Goal: Task Accomplishment & Management: Manage account settings

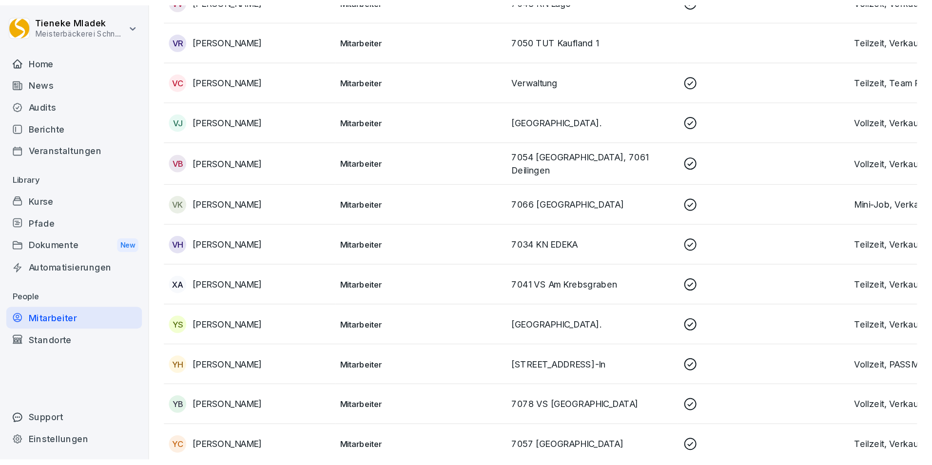
scroll to position [14560, 0]
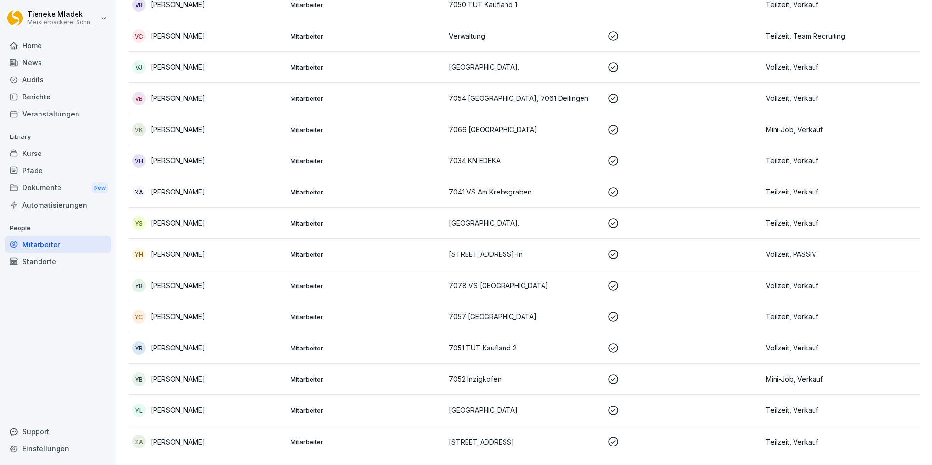
click at [52, 42] on div "Home" at bounding box center [58, 45] width 106 height 17
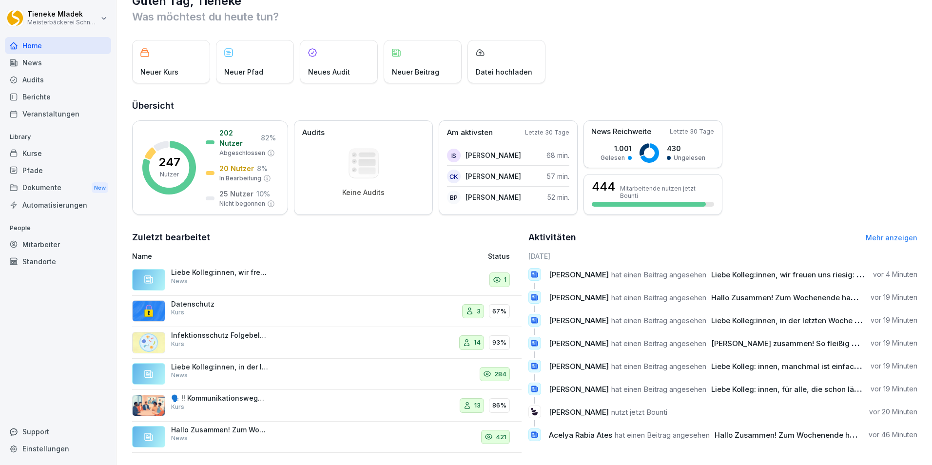
scroll to position [37, 0]
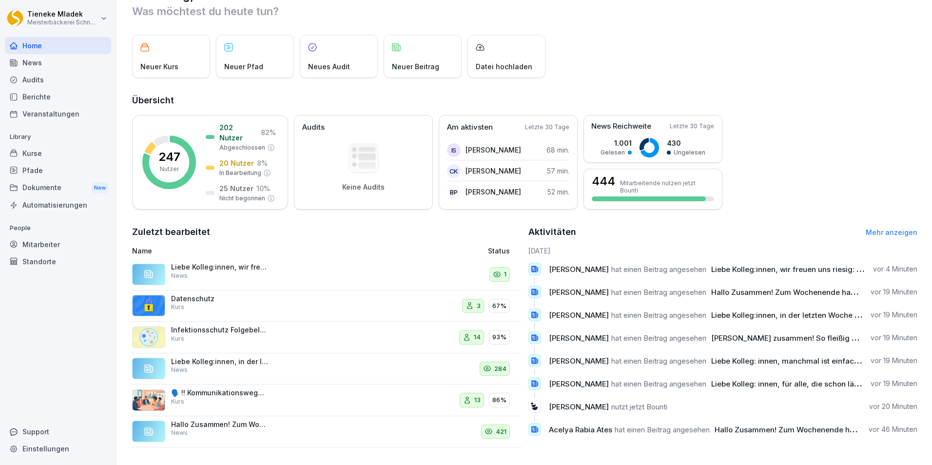
click at [29, 63] on div "News" at bounding box center [58, 62] width 106 height 17
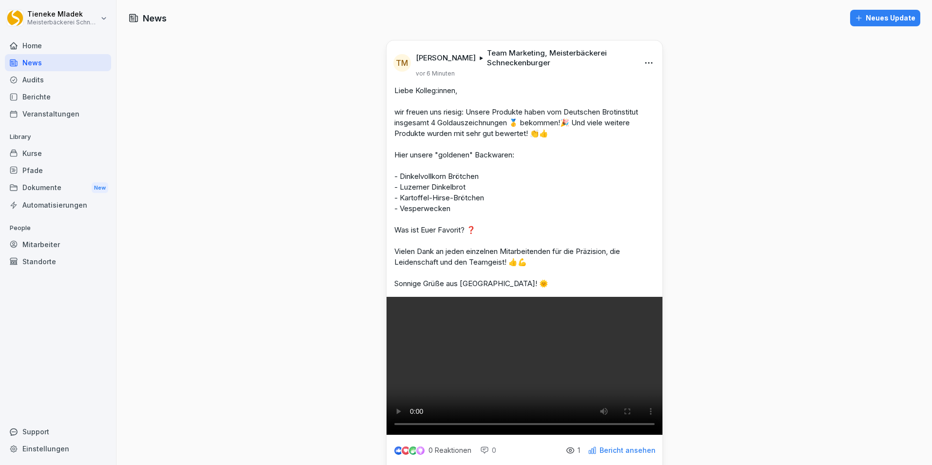
click at [44, 95] on div "Berichte" at bounding box center [58, 96] width 106 height 17
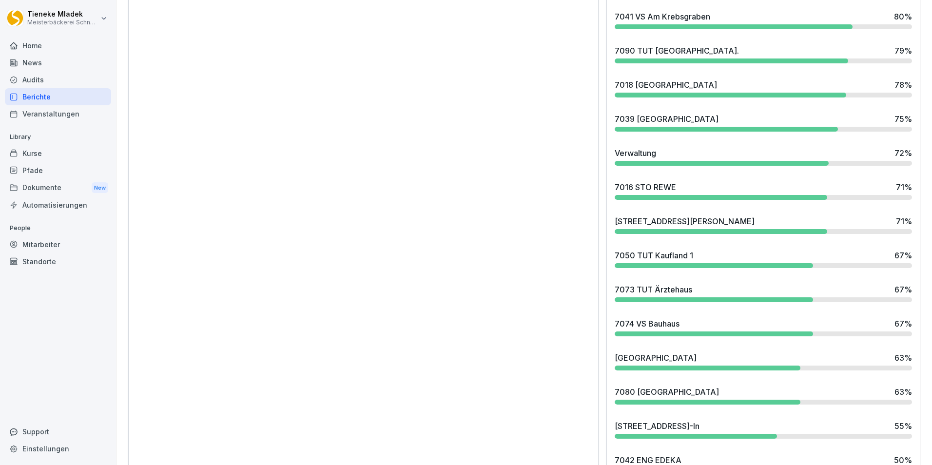
scroll to position [1680, 0]
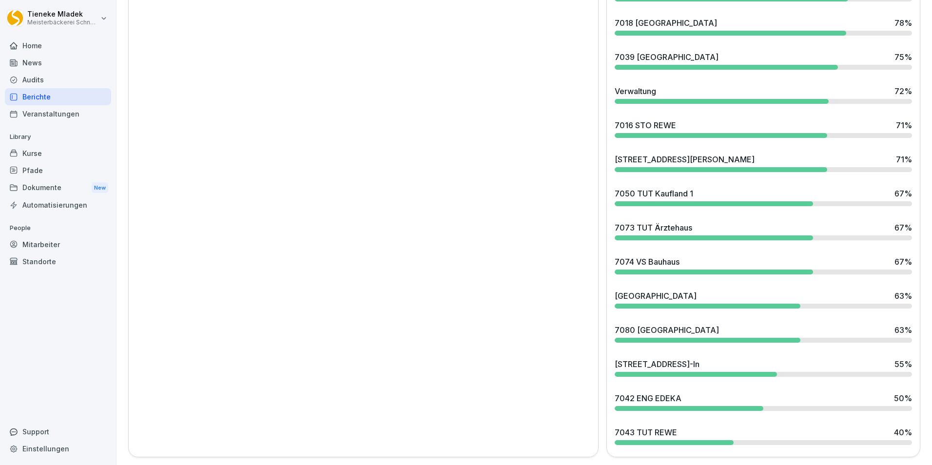
click at [681, 392] on div "7042 ENG EDEKA 50 %" at bounding box center [762, 398] width 297 height 12
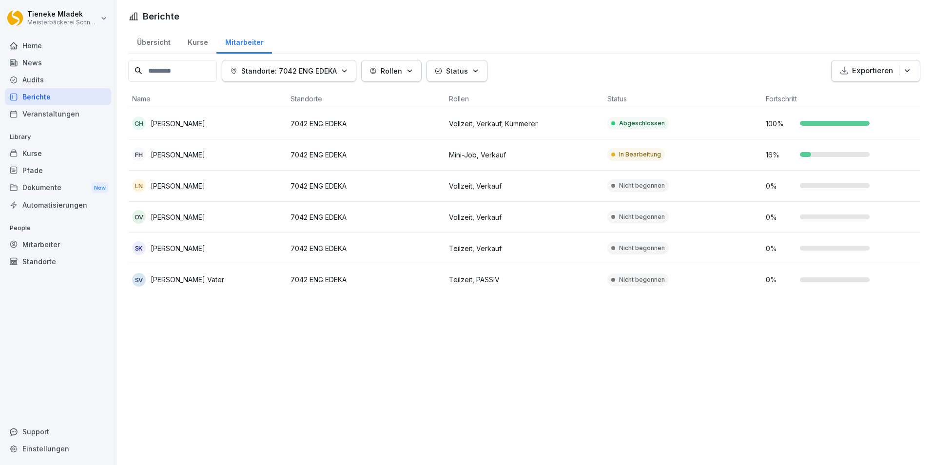
click at [466, 182] on p "Vollzeit, Verkauf" at bounding box center [524, 186] width 151 height 10
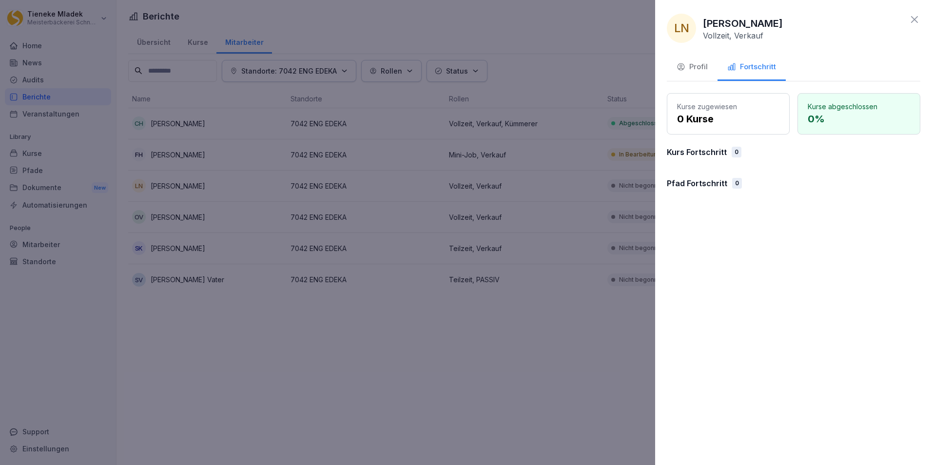
click at [913, 16] on icon at bounding box center [914, 20] width 12 height 12
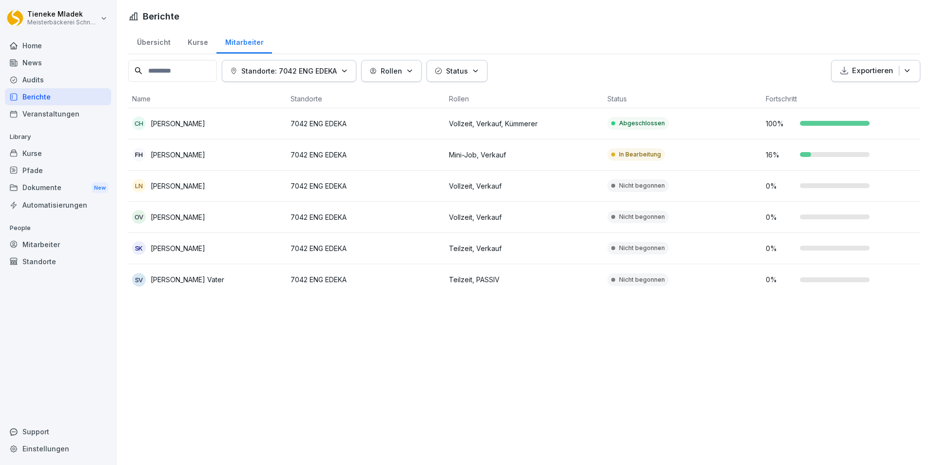
click at [197, 41] on div "Kurse" at bounding box center [198, 41] width 38 height 25
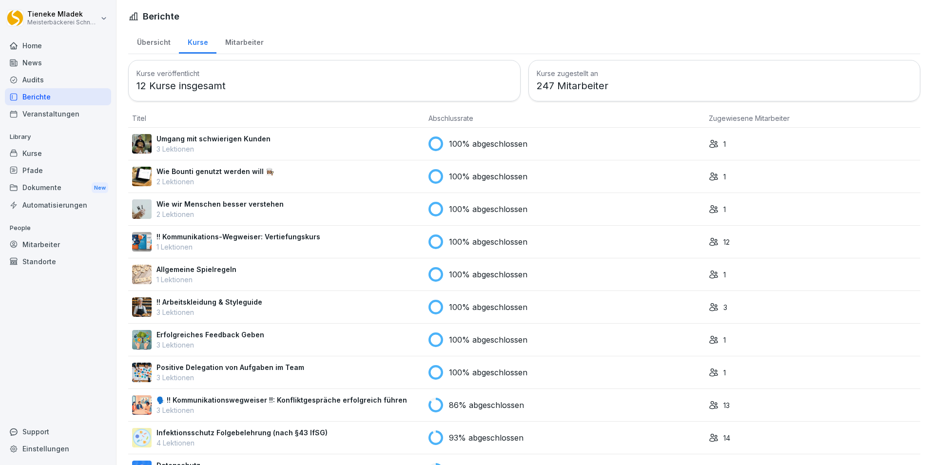
click at [245, 47] on div "Mitarbeiter" at bounding box center [244, 41] width 56 height 25
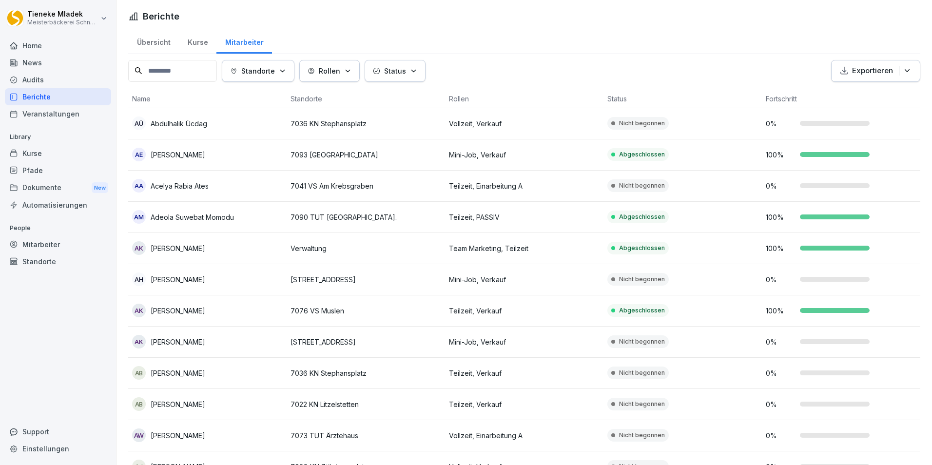
click at [902, 69] on icon "button" at bounding box center [907, 71] width 10 height 10
click at [855, 95] on p "Als Excel Datei exportieren" at bounding box center [863, 93] width 87 height 9
drag, startPoint x: 575, startPoint y: 38, endPoint x: 489, endPoint y: 52, distance: 87.0
click at [575, 38] on div "Übersicht Kurse Mitarbeiter" at bounding box center [524, 41] width 792 height 25
click at [185, 70] on input at bounding box center [172, 71] width 89 height 22
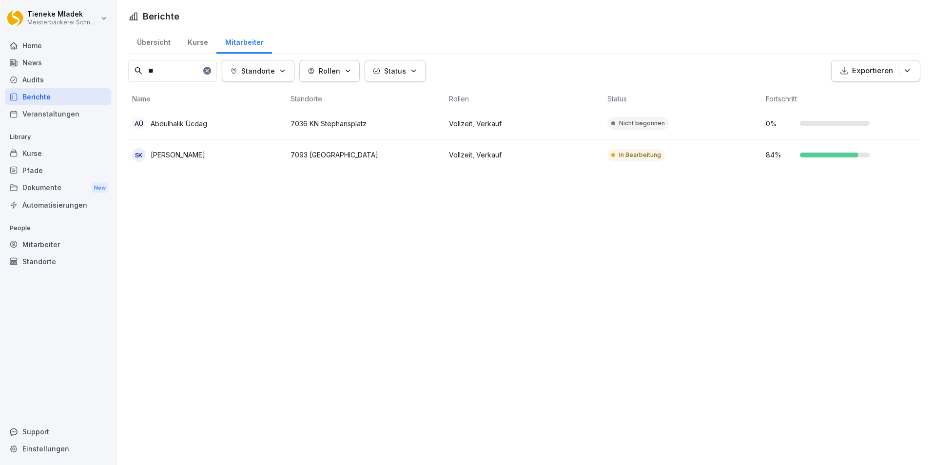
type input "**"
click at [312, 123] on p "7036 KN Stephansplatz" at bounding box center [365, 123] width 151 height 10
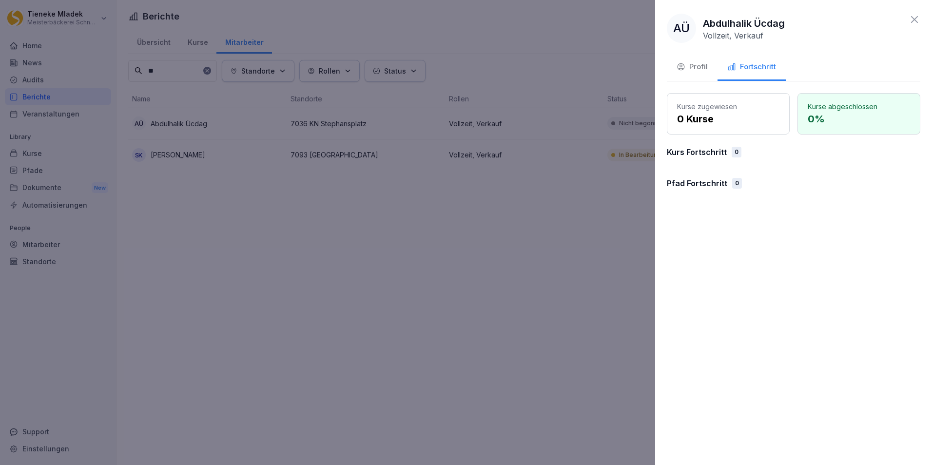
click at [915, 19] on icon at bounding box center [914, 19] width 7 height 7
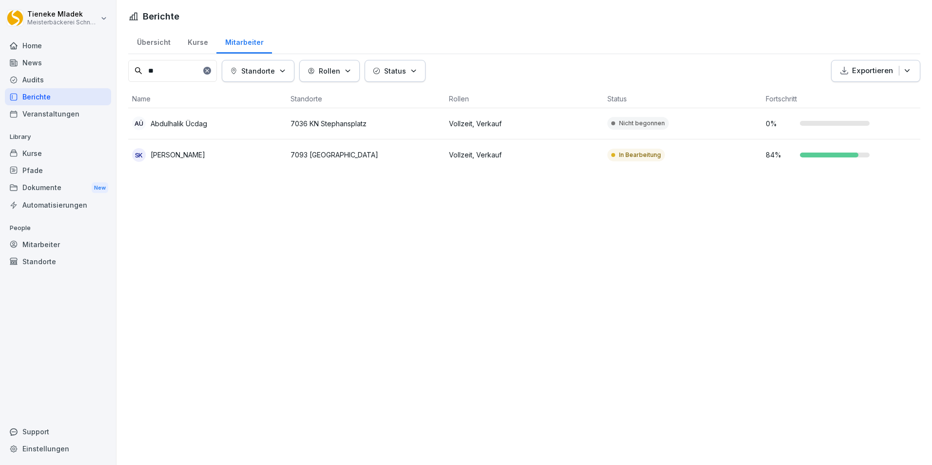
click at [41, 152] on div "Kurse" at bounding box center [58, 153] width 106 height 17
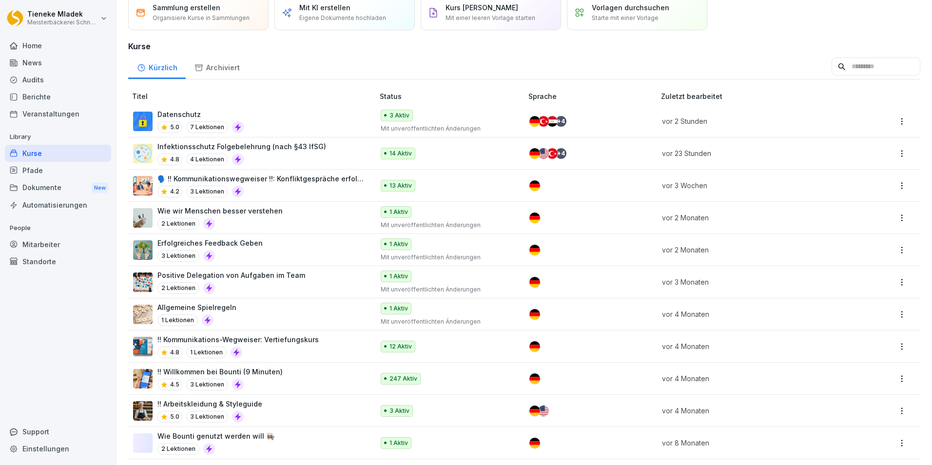
scroll to position [82, 0]
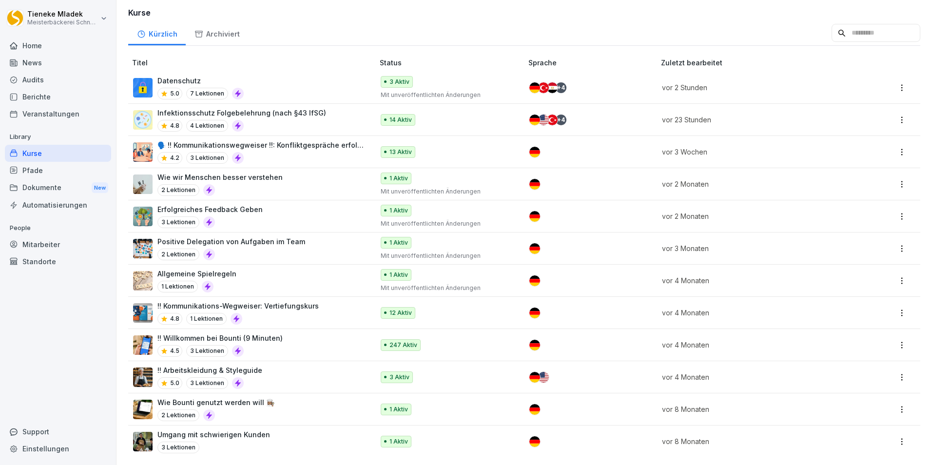
click at [297, 341] on div "!! Willkommen bei Bounti (9 Minuten) 4.5 3 Lektionen" at bounding box center [248, 345] width 231 height 24
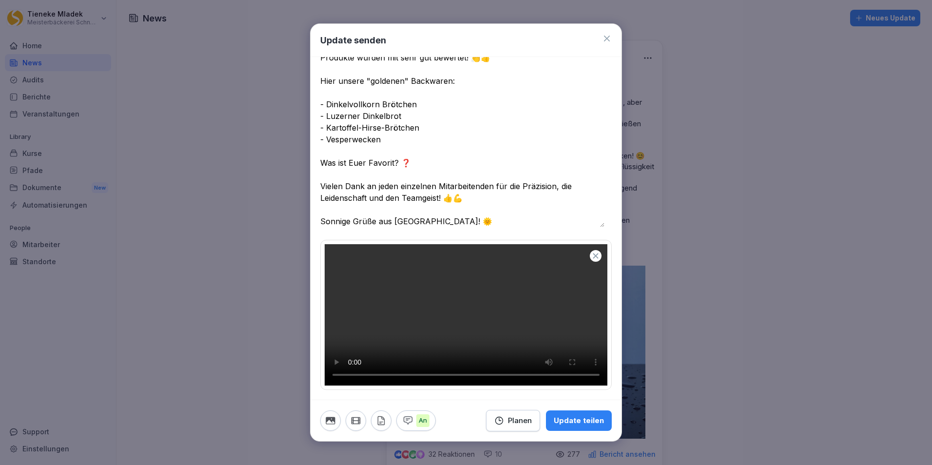
scroll to position [1, 0]
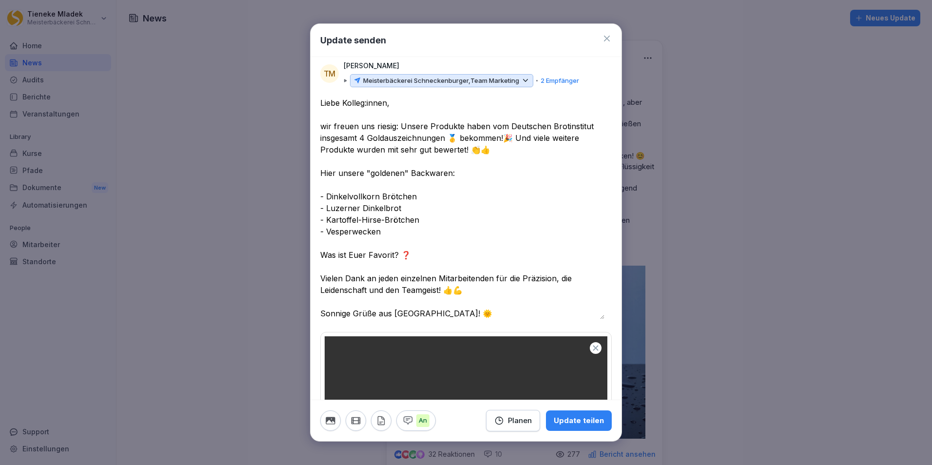
drag, startPoint x: 395, startPoint y: 126, endPoint x: 404, endPoint y: 130, distance: 9.6
click at [395, 126] on textarea "**********" at bounding box center [462, 208] width 284 height 222
type textarea "**********"
click at [519, 424] on div "Planen" at bounding box center [513, 420] width 38 height 11
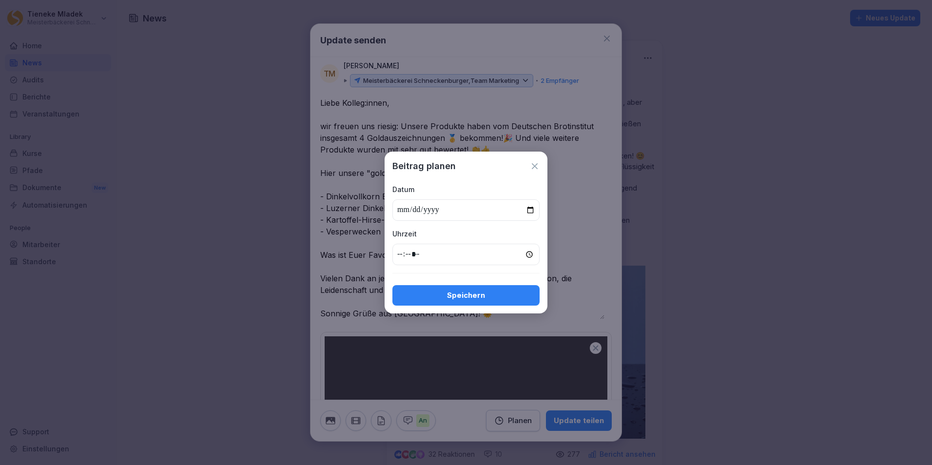
click at [534, 168] on icon at bounding box center [535, 166] width 10 height 10
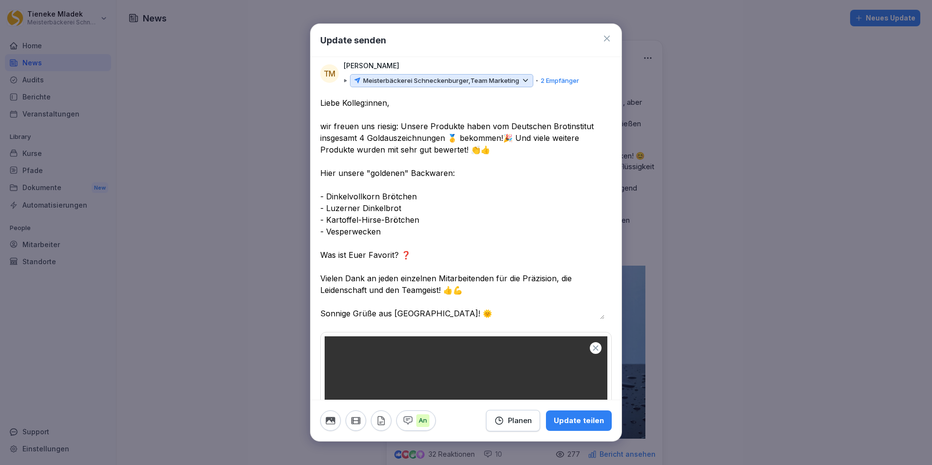
click at [577, 419] on div "Update teilen" at bounding box center [578, 420] width 50 height 11
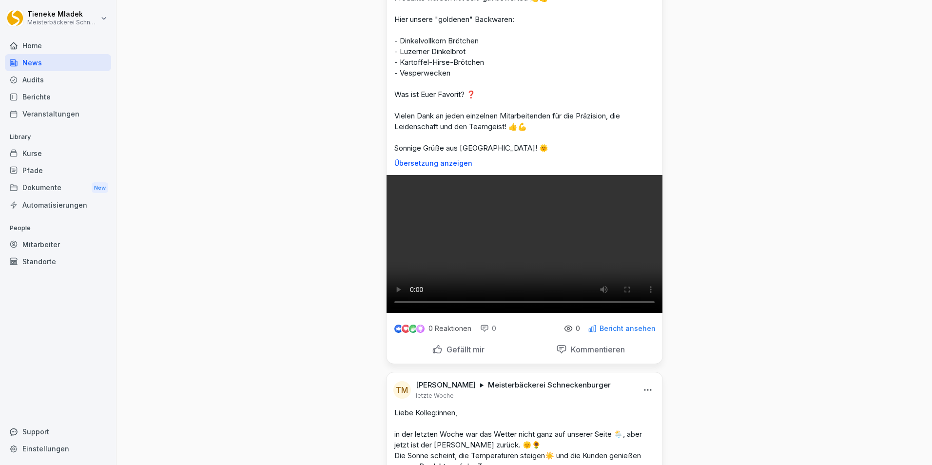
scroll to position [0, 0]
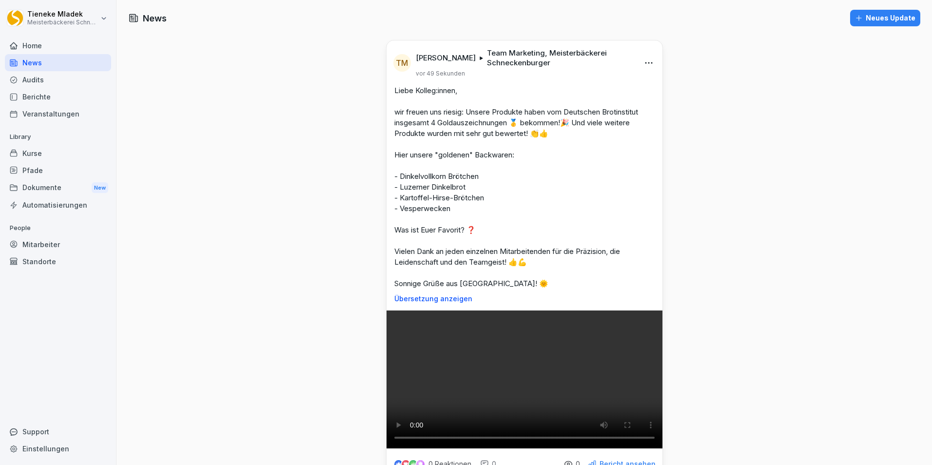
click at [70, 208] on div "Automatisierungen" at bounding box center [58, 204] width 106 height 17
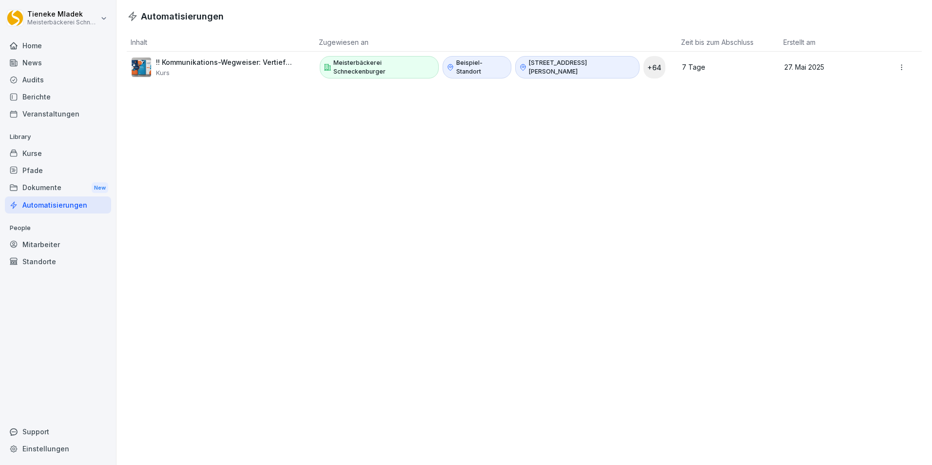
click at [33, 152] on div "Kurse" at bounding box center [58, 153] width 106 height 17
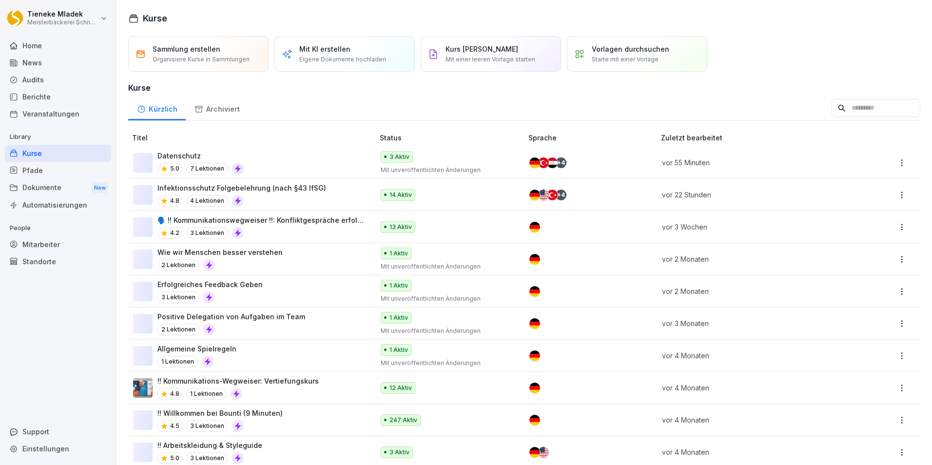
click at [99, 187] on div "New" at bounding box center [100, 187] width 17 height 11
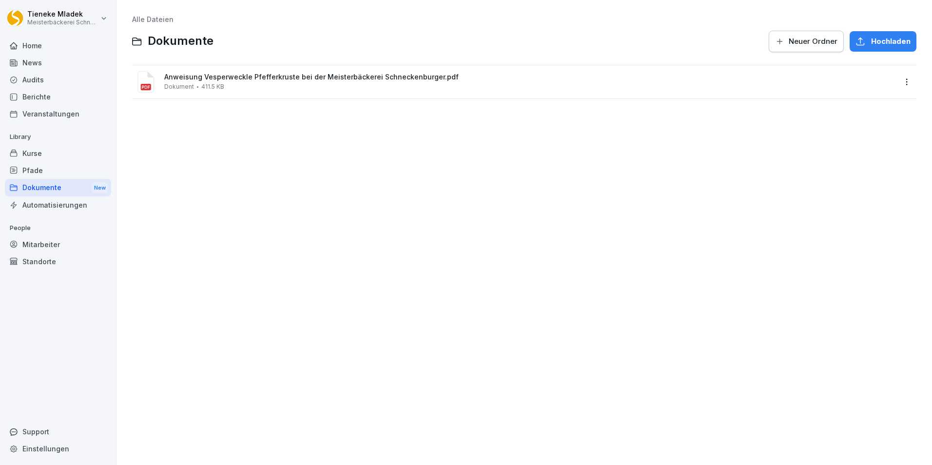
click at [40, 83] on div "Audits" at bounding box center [58, 79] width 106 height 17
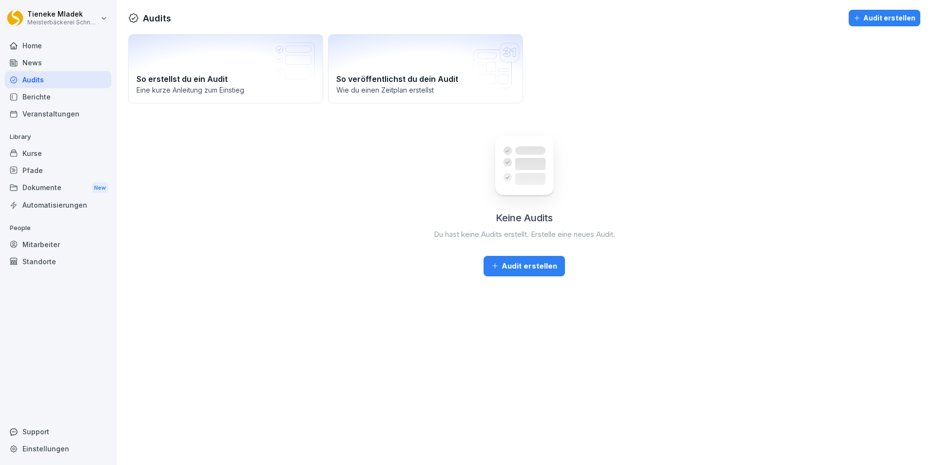
click at [37, 150] on div "Kurse" at bounding box center [58, 153] width 106 height 17
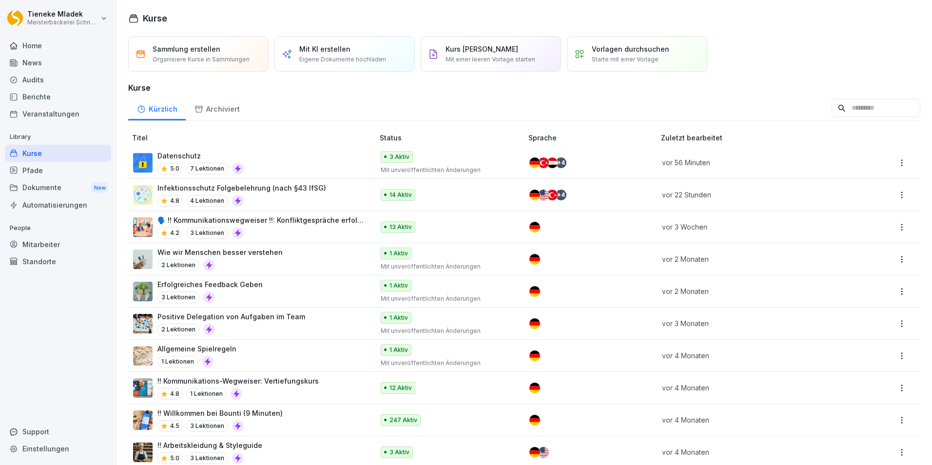
click at [442, 196] on div "14 Aktiv" at bounding box center [447, 195] width 133 height 12
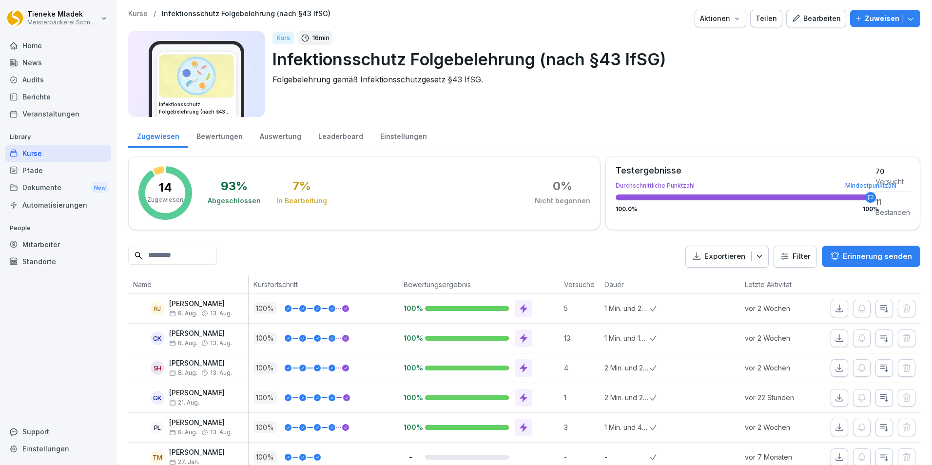
click at [43, 99] on div "Berichte" at bounding box center [58, 96] width 106 height 17
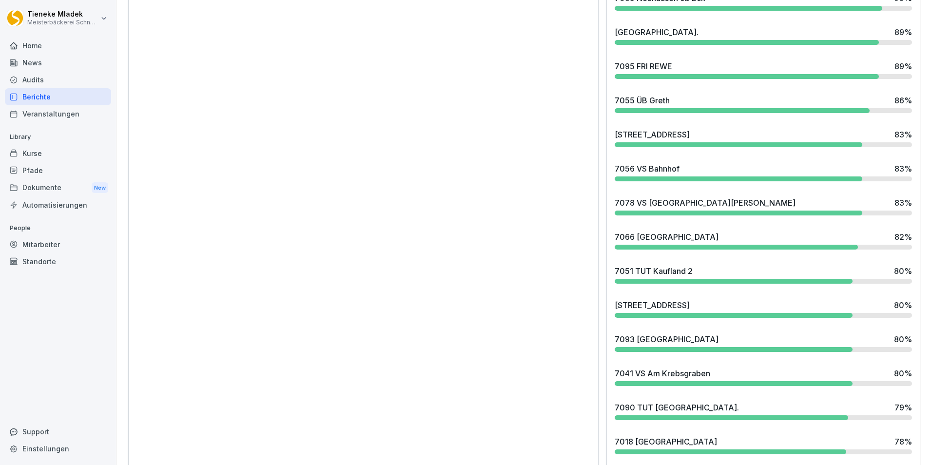
scroll to position [1680, 0]
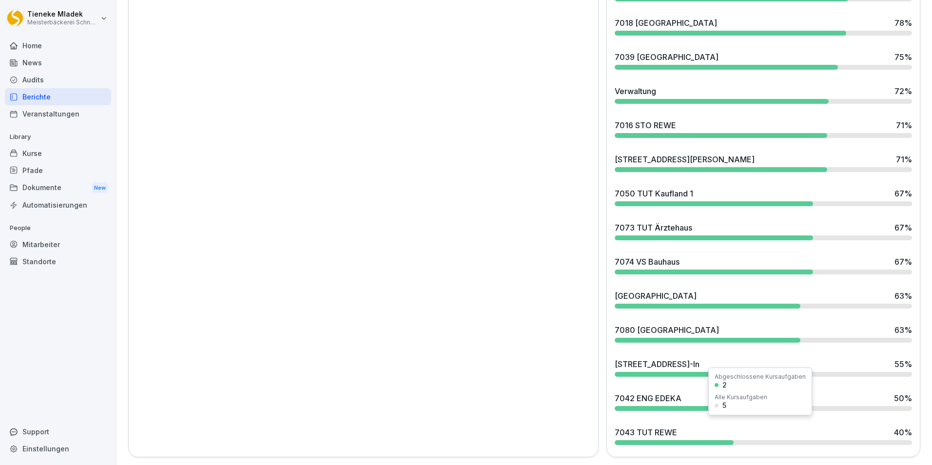
click at [653, 426] on div "7043 TUT REWE" at bounding box center [645, 432] width 62 height 12
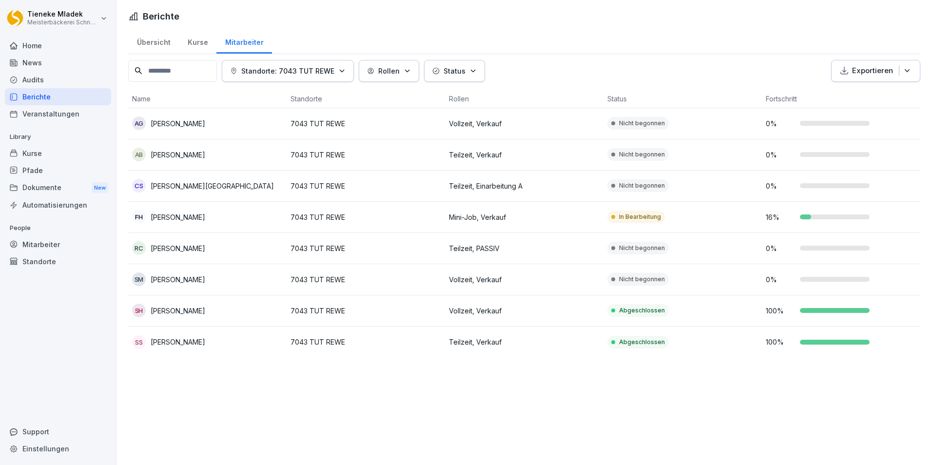
click at [199, 40] on div "Kurse" at bounding box center [198, 41] width 38 height 25
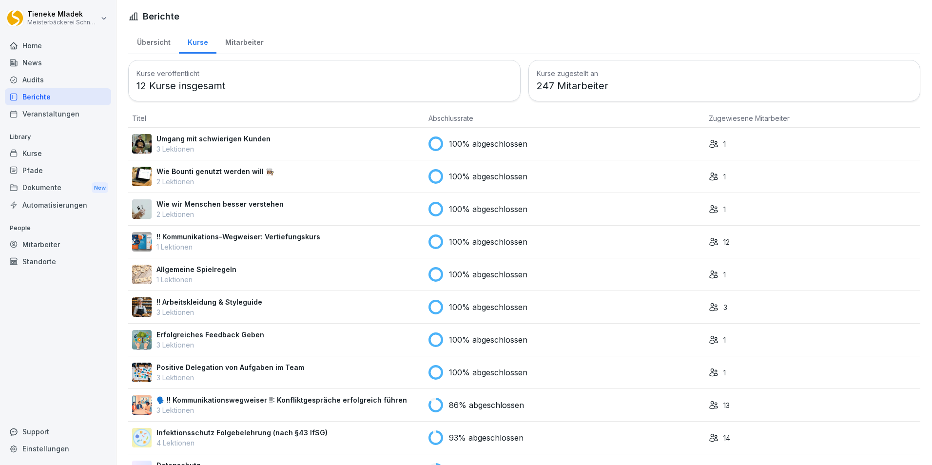
click at [246, 38] on div "Mitarbeiter" at bounding box center [244, 41] width 56 height 25
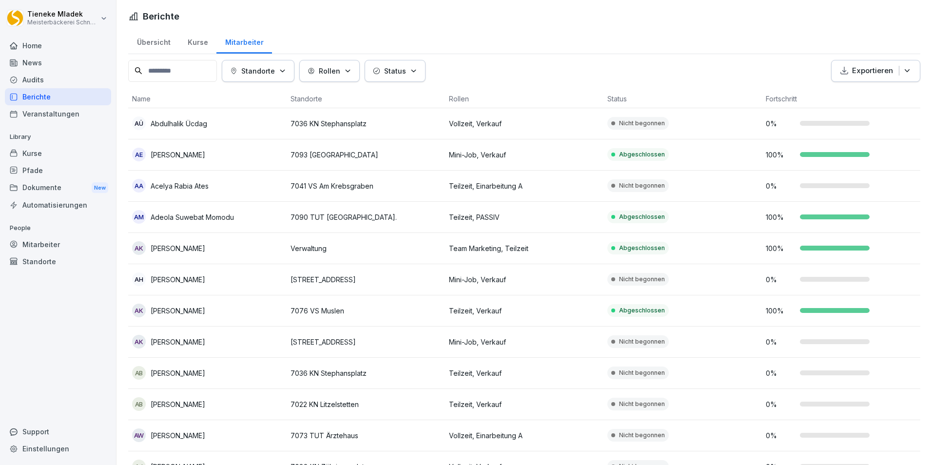
click at [194, 43] on div "Kurse" at bounding box center [198, 41] width 38 height 25
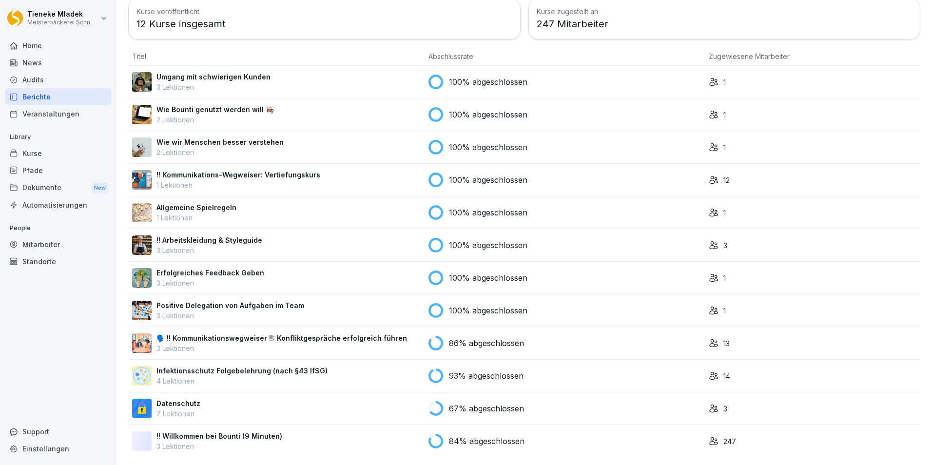
scroll to position [69, 0]
click at [504, 439] on div "84% abgeschlossen" at bounding box center [564, 441] width 272 height 15
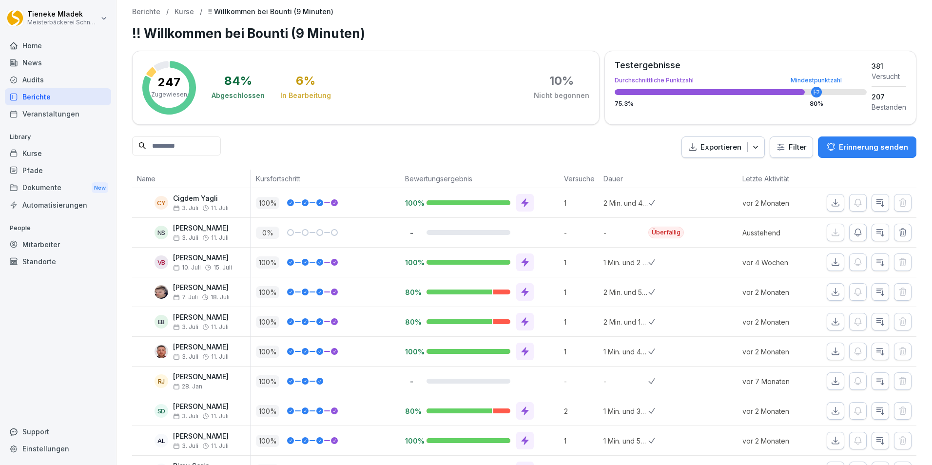
click at [40, 95] on div "Berichte" at bounding box center [58, 96] width 106 height 17
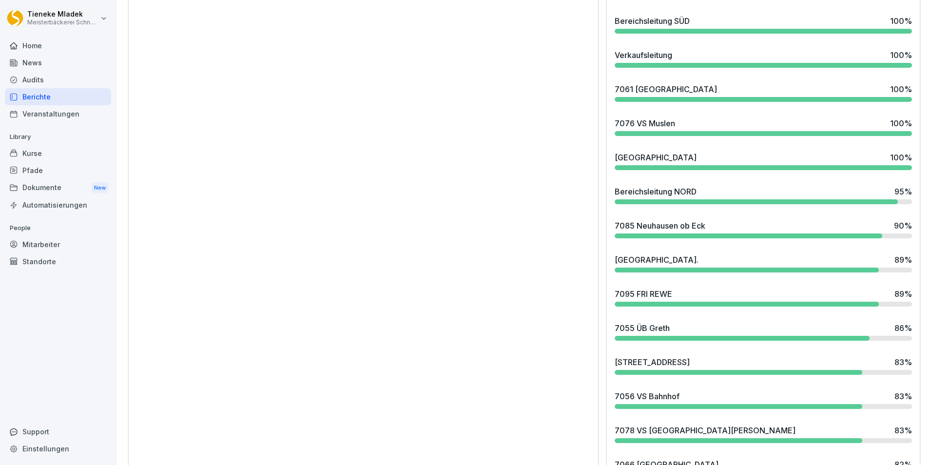
scroll to position [1023, 0]
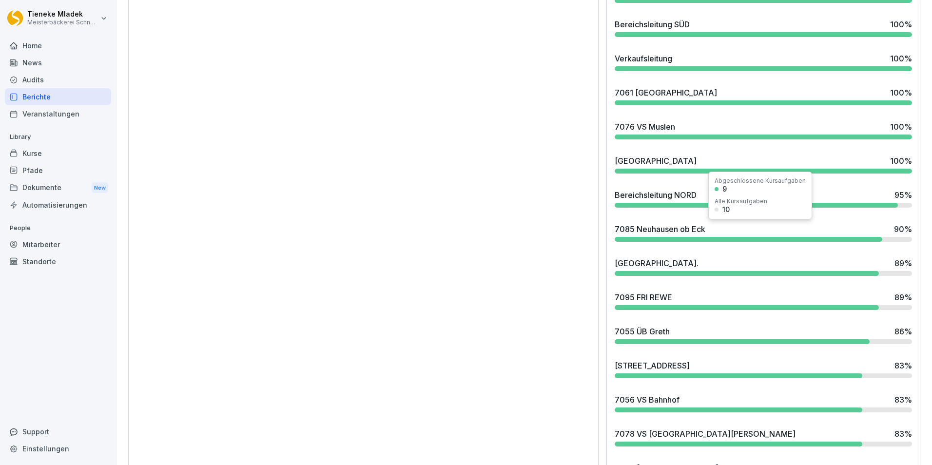
click at [837, 240] on div at bounding box center [747, 239] width 267 height 5
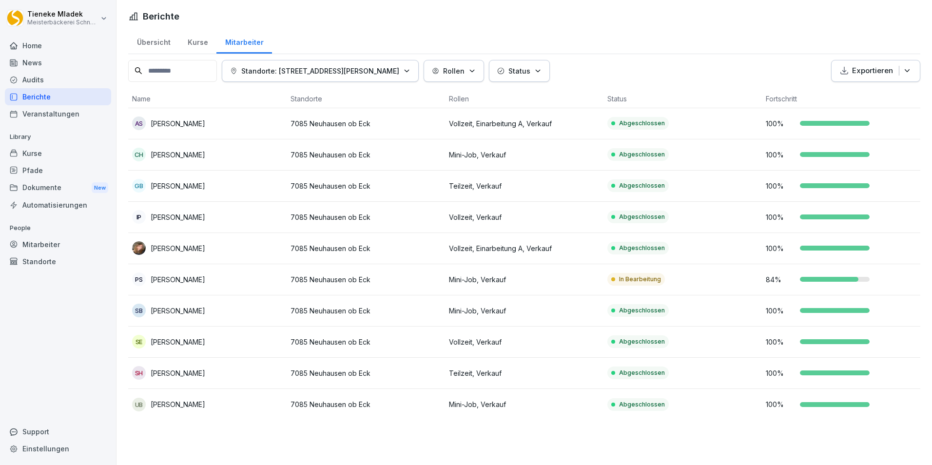
click at [841, 277] on div at bounding box center [829, 279] width 58 height 5
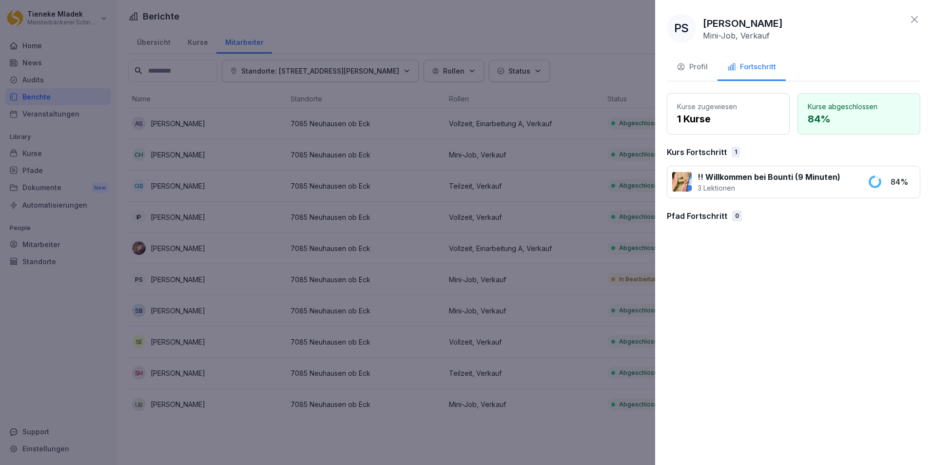
click at [914, 20] on icon at bounding box center [914, 19] width 7 height 7
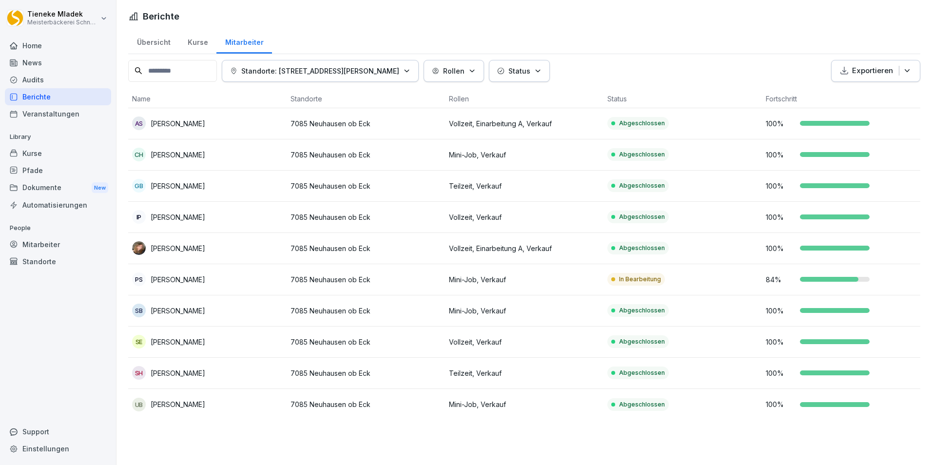
click at [196, 42] on div "Kurse" at bounding box center [198, 41] width 38 height 25
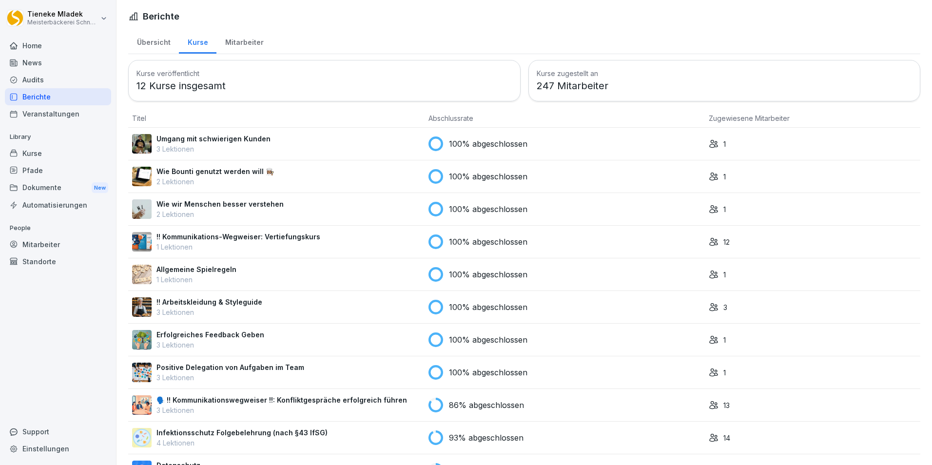
scroll to position [69, 0]
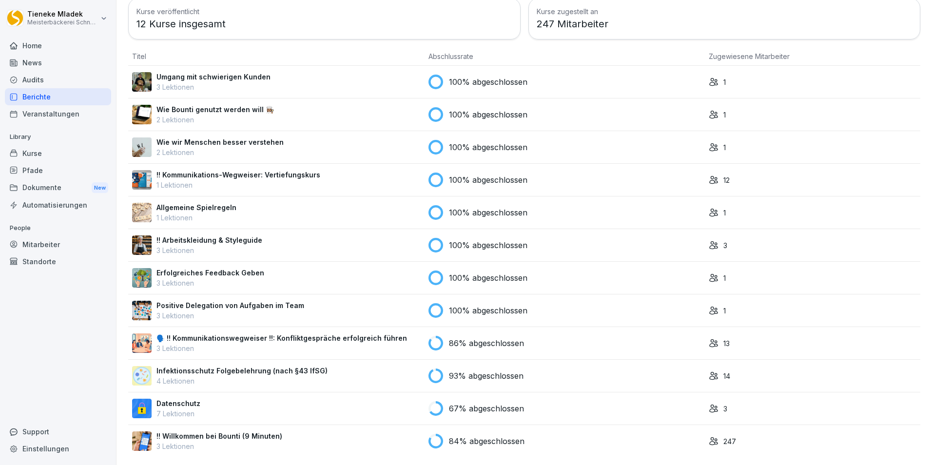
click at [876, 436] on div "247" at bounding box center [812, 441] width 208 height 10
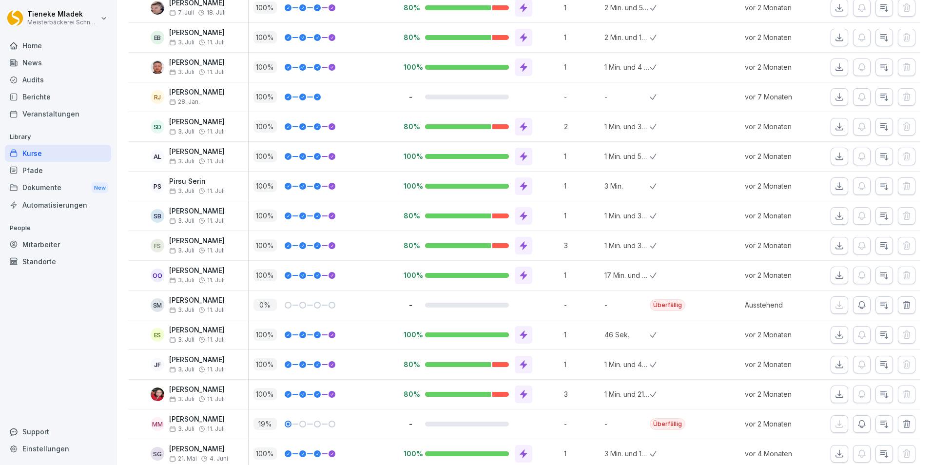
scroll to position [49, 0]
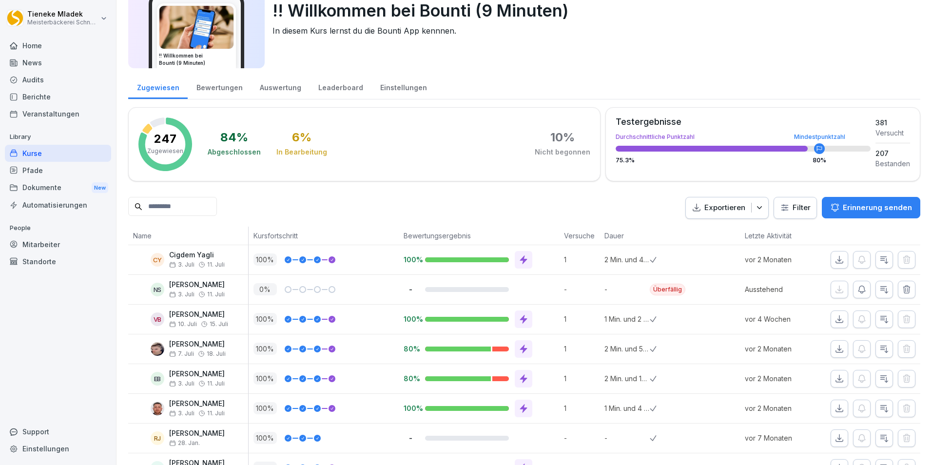
click at [203, 255] on p "Cigdem Yagli" at bounding box center [197, 255] width 56 height 8
click at [879, 285] on icon "button" at bounding box center [884, 290] width 10 height 10
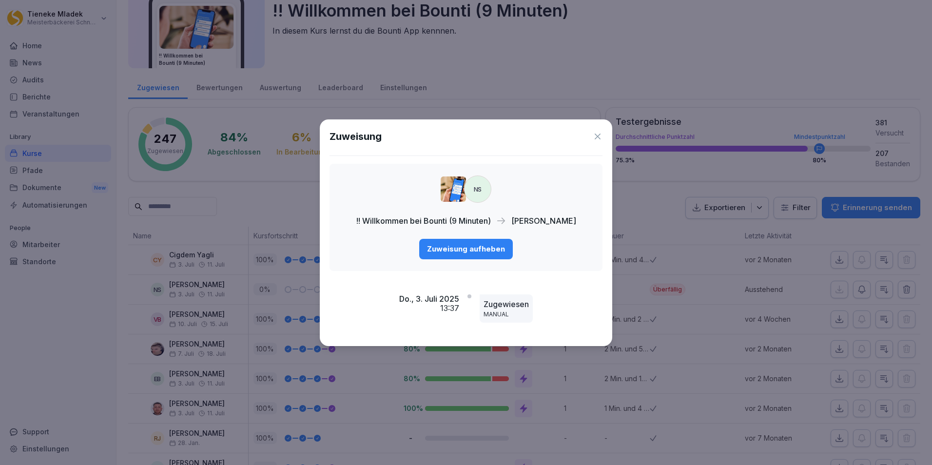
click at [597, 137] on icon at bounding box center [597, 137] width 10 height 10
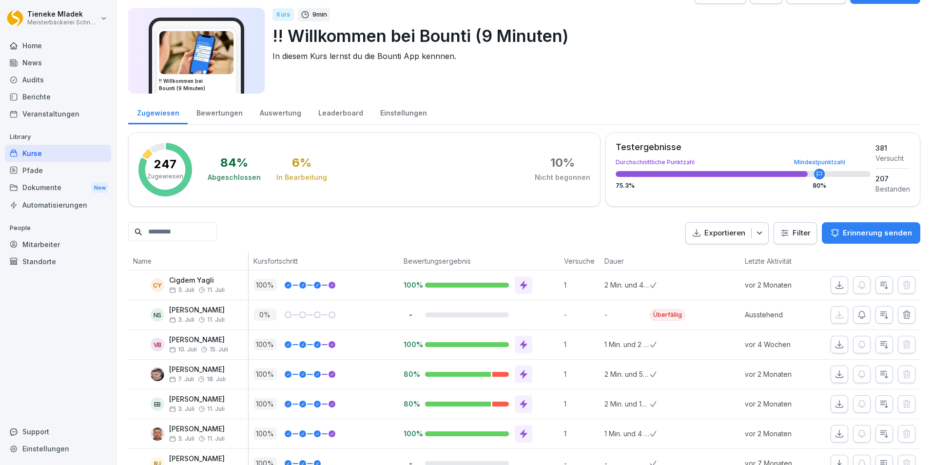
scroll to position [0, 0]
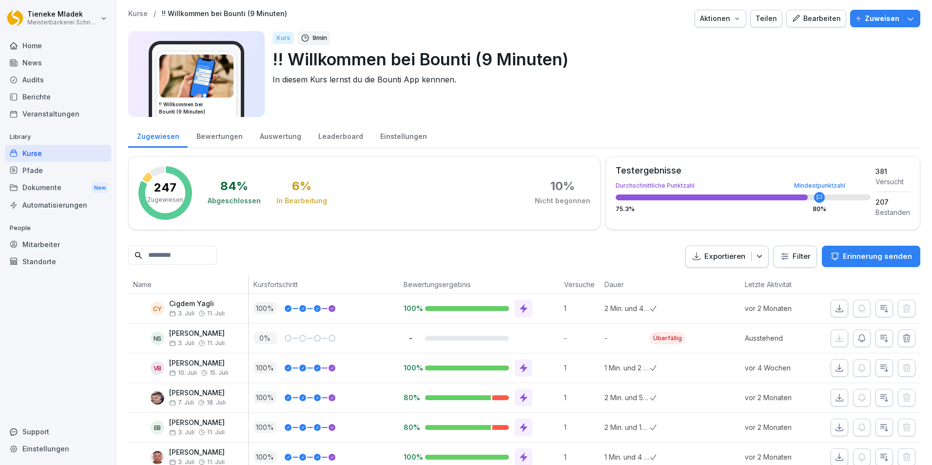
click at [735, 21] on icon "button" at bounding box center [737, 19] width 8 height 8
click at [842, 77] on html "Tieneke Mladek Meisterbäckerei Schneckenburger Home News Audits Berichte Verans…" at bounding box center [466, 232] width 932 height 465
click at [220, 140] on div "Bewertungen" at bounding box center [219, 135] width 63 height 25
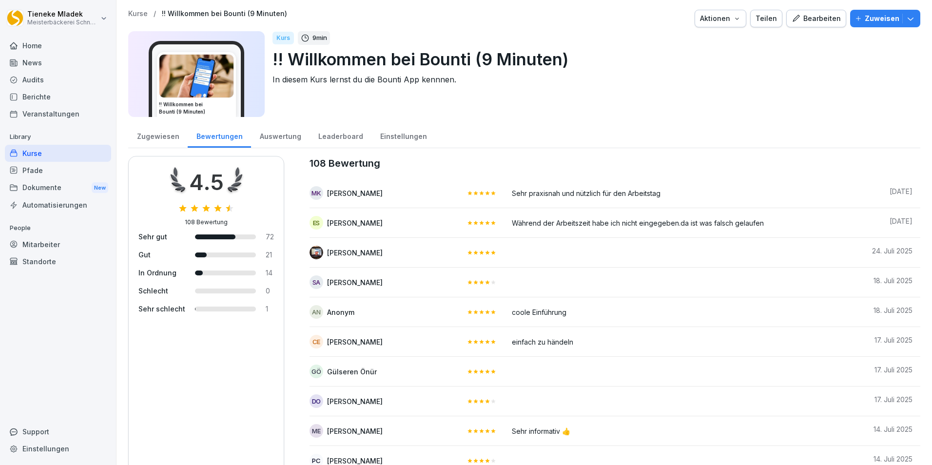
click at [161, 133] on div "Zugewiesen" at bounding box center [157, 135] width 59 height 25
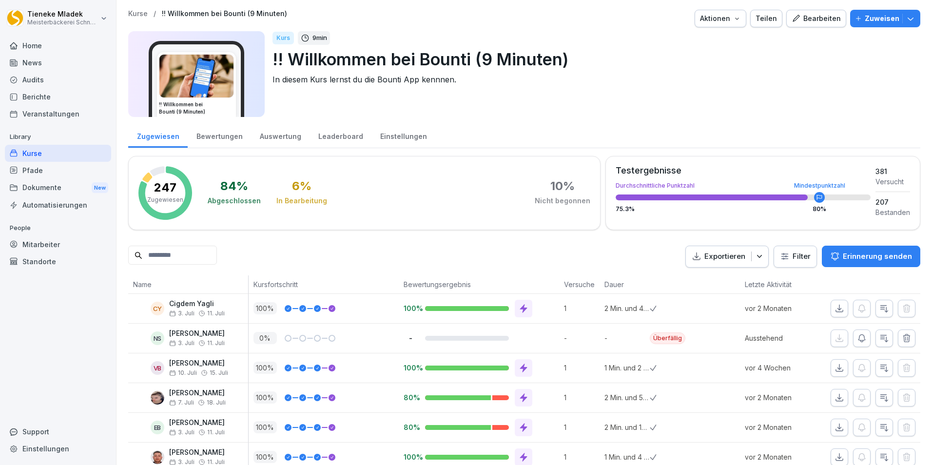
click at [872, 258] on p "Erinnerung senden" at bounding box center [876, 256] width 69 height 11
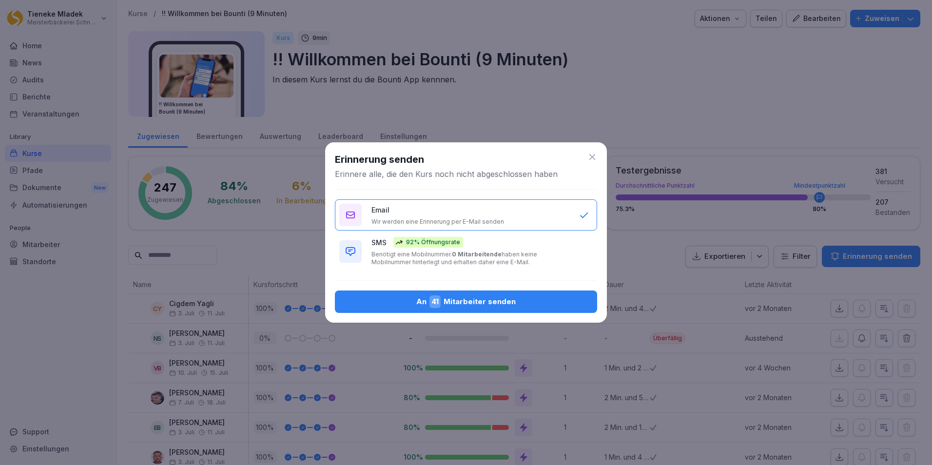
click at [465, 300] on div "An 41 Mitarbeiter senden" at bounding box center [466, 301] width 247 height 13
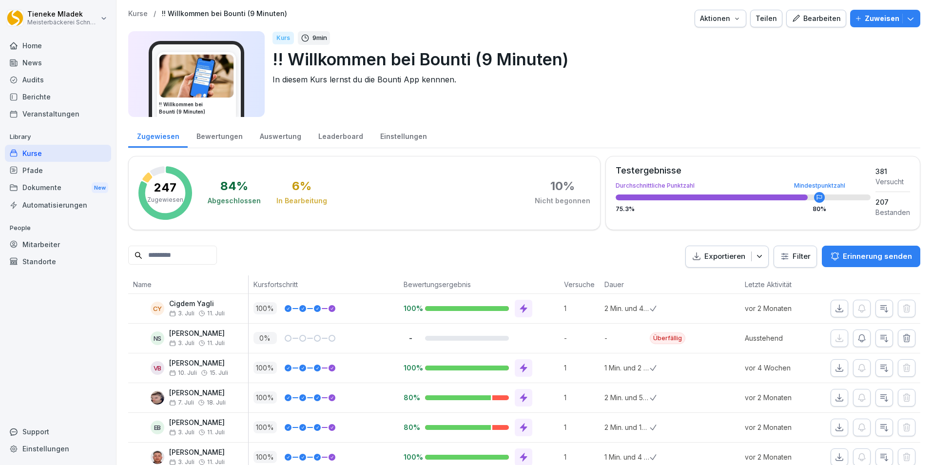
click at [24, 242] on div "Mitarbeiter" at bounding box center [58, 244] width 106 height 17
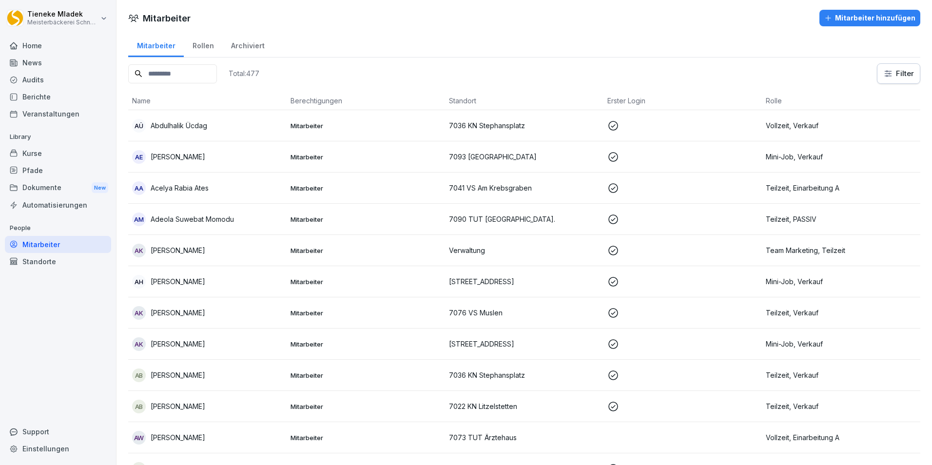
click at [179, 68] on input at bounding box center [172, 73] width 89 height 19
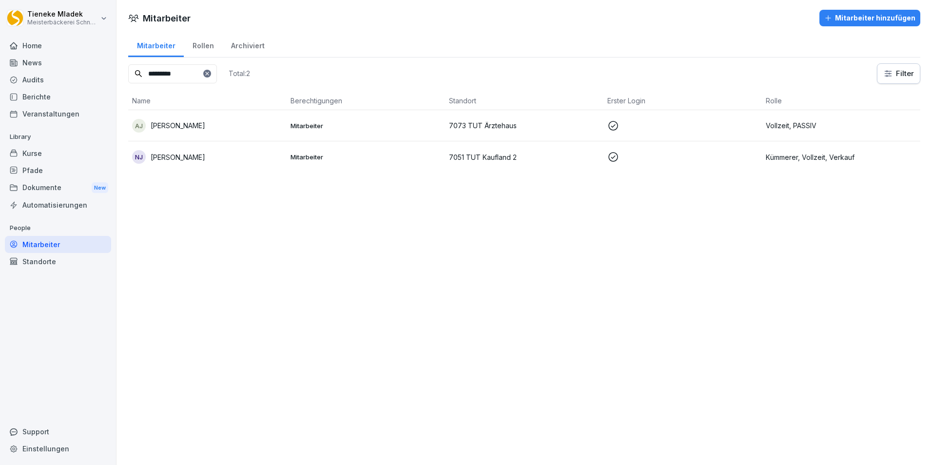
drag, startPoint x: 190, startPoint y: 75, endPoint x: 77, endPoint y: 70, distance: 112.7
click at [77, 70] on div "Tieneke Mladek Meisterbäckerei Schneckenburger Home News Audits Berichte Verans…" at bounding box center [466, 232] width 932 height 465
click at [625, 131] on p at bounding box center [682, 126] width 151 height 12
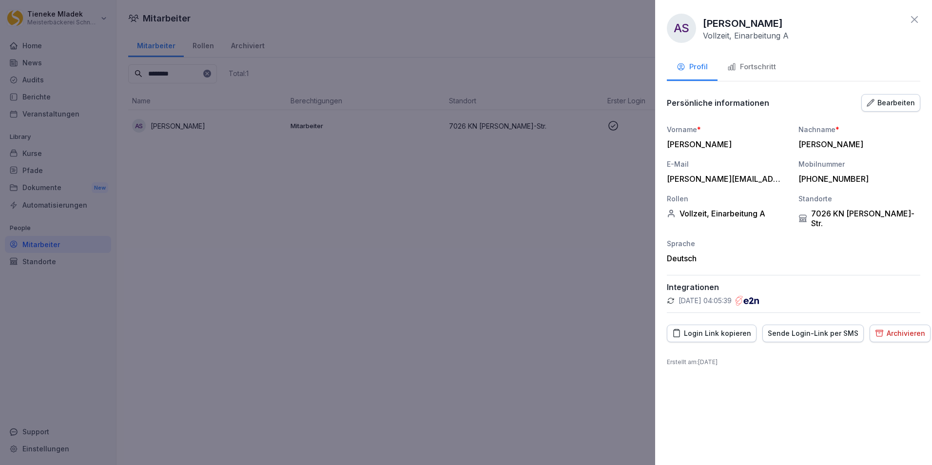
click at [768, 72] on div "Fortschritt" at bounding box center [751, 66] width 49 height 11
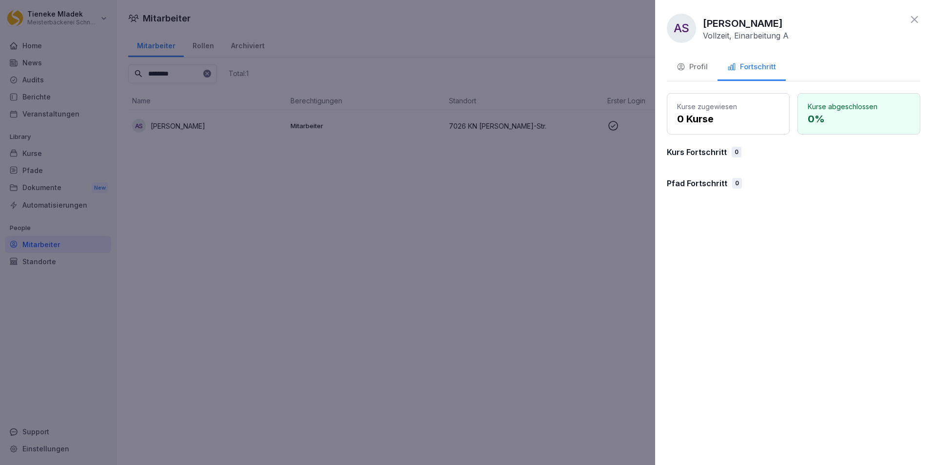
drag, startPoint x: 383, startPoint y: 294, endPoint x: 367, endPoint y: 281, distance: 20.4
click at [365, 280] on div at bounding box center [466, 232] width 932 height 465
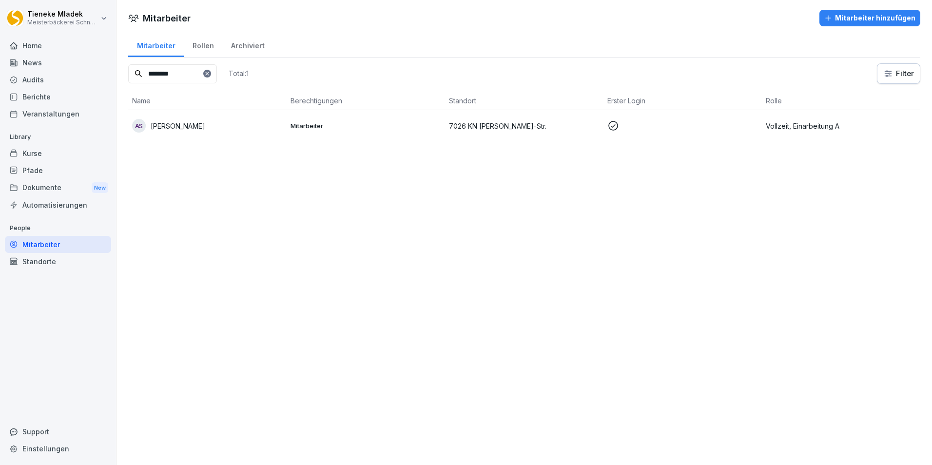
drag, startPoint x: 190, startPoint y: 71, endPoint x: 77, endPoint y: 63, distance: 113.8
click at [77, 63] on div "Tieneke Mladek Meisterbäckerei Schneckenburger Home News Audits Berichte Verans…" at bounding box center [466, 232] width 932 height 465
type input "*******"
click at [315, 125] on p "Administrator" at bounding box center [365, 121] width 151 height 9
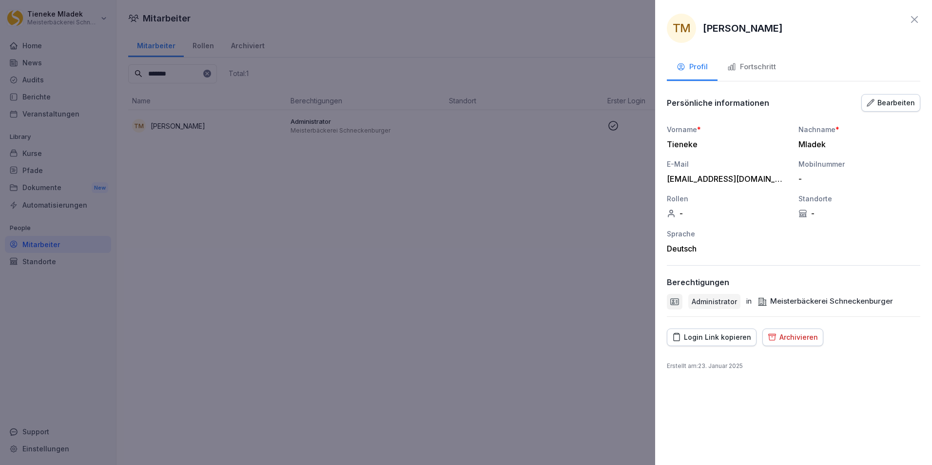
click at [804, 185] on div "Vorname * Tieneke Nachname * Mladek E-Mail tieneke.mladek@meisterbaeckerei.de M…" at bounding box center [792, 188] width 253 height 129
click at [891, 102] on div "Bearbeiten" at bounding box center [890, 102] width 48 height 11
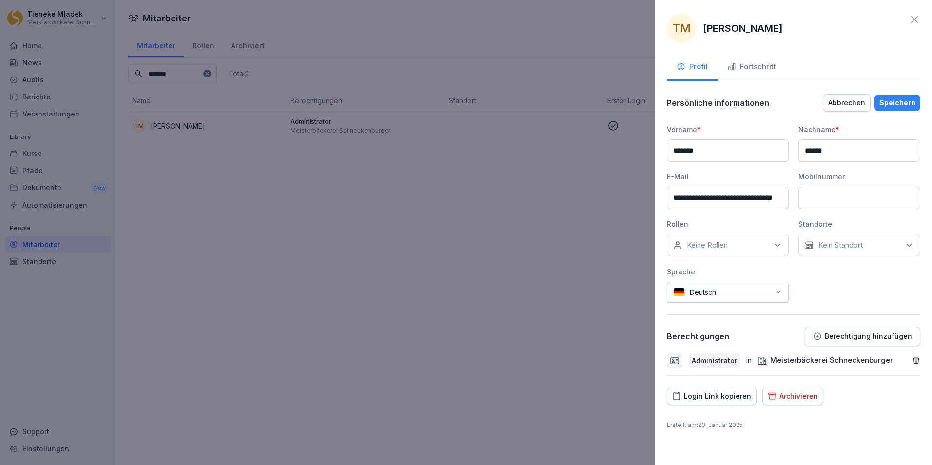
click at [817, 195] on input at bounding box center [859, 198] width 122 height 22
type input "**********"
click at [902, 103] on div "Speichern" at bounding box center [897, 102] width 36 height 11
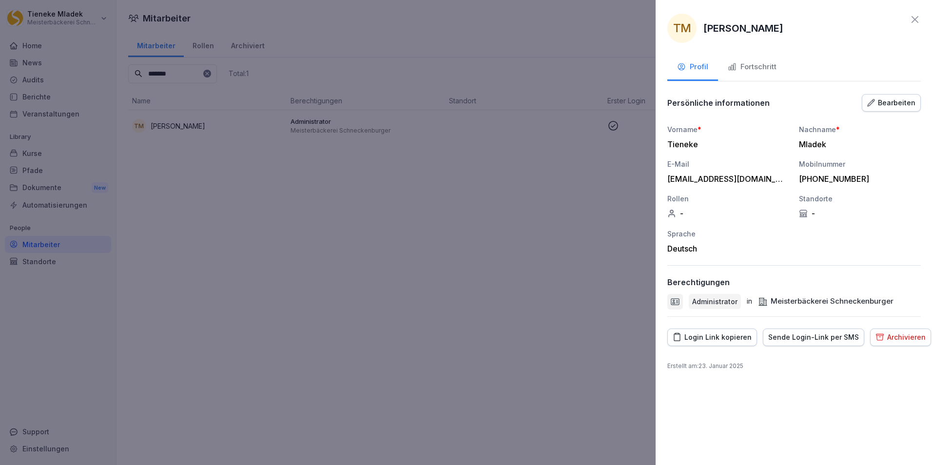
click at [601, 264] on div at bounding box center [466, 232] width 932 height 465
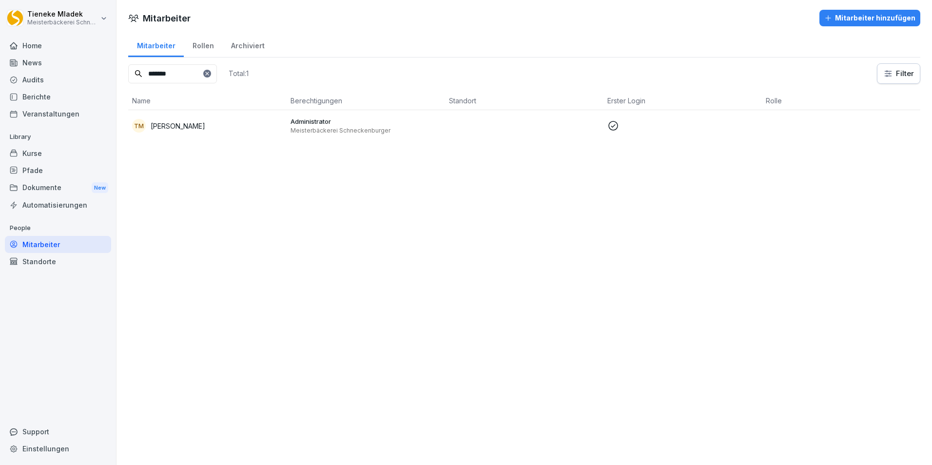
click at [831, 20] on div "Mitarbeiter hinzufügen" at bounding box center [869, 18] width 91 height 11
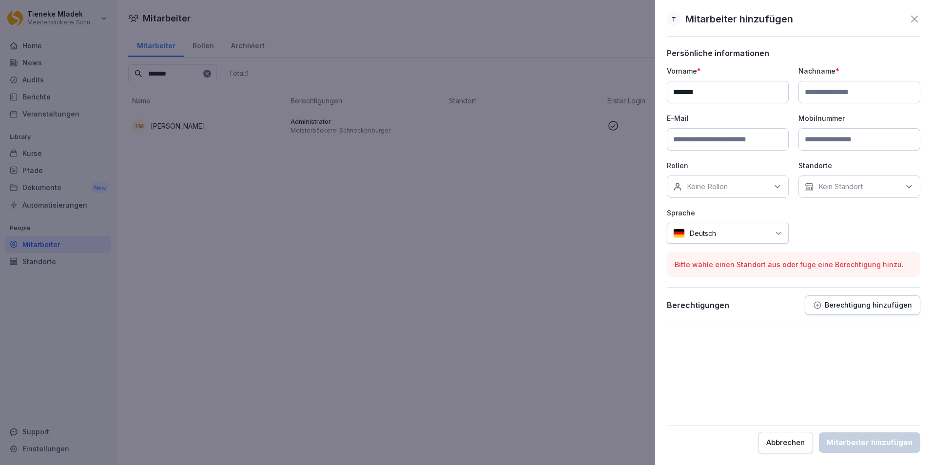
type input "*******"
type input "******"
click at [698, 141] on input at bounding box center [727, 139] width 122 height 22
type input "**********"
click at [822, 144] on input at bounding box center [859, 139] width 122 height 22
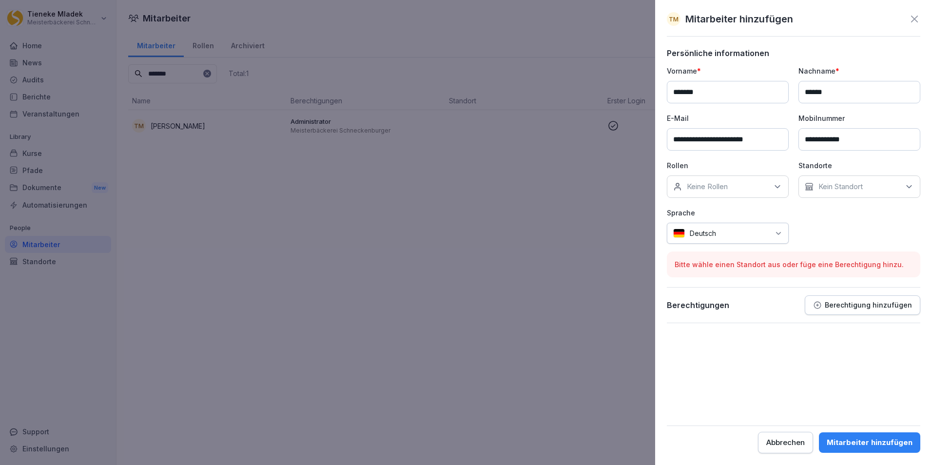
type input "**********"
click at [869, 183] on div "Kein Standort" at bounding box center [859, 186] width 122 height 22
click at [836, 328] on label "Verwaltung" at bounding box center [837, 332] width 37 height 9
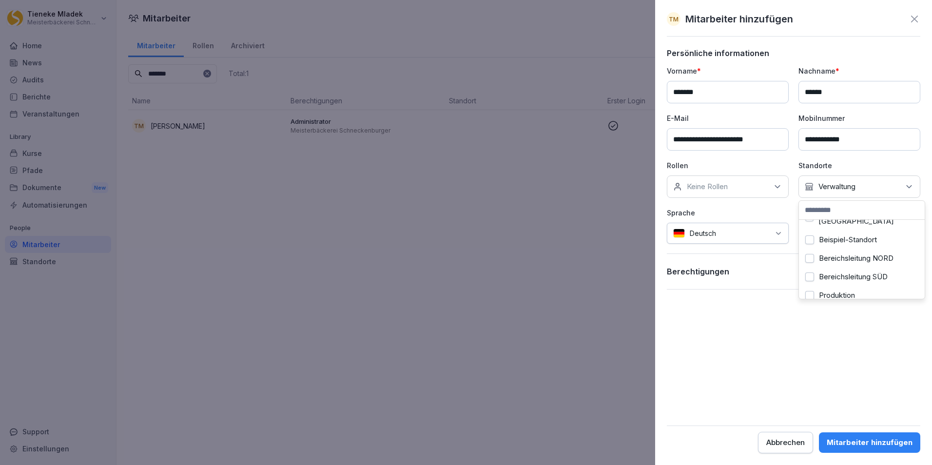
click at [782, 356] on form "**********" at bounding box center [792, 250] width 253 height 405
click at [850, 440] on div "Mitarbeiter hinzufügen" at bounding box center [869, 442] width 86 height 11
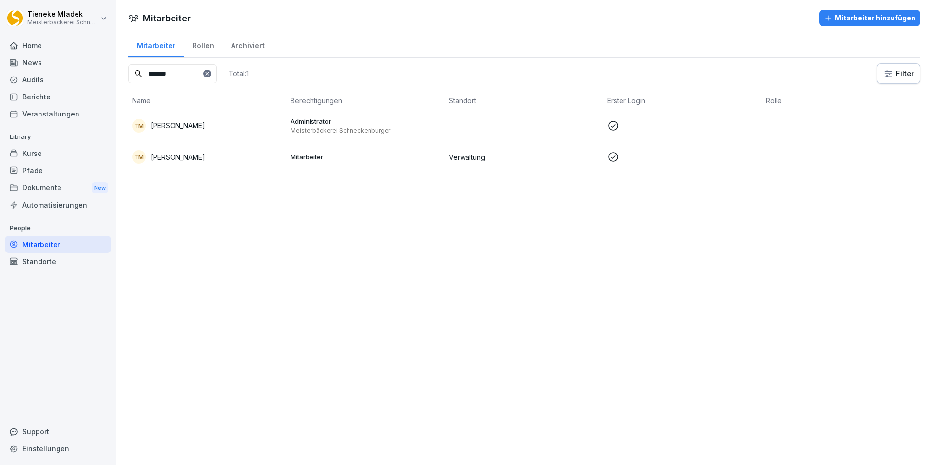
click at [797, 155] on td at bounding box center [841, 156] width 158 height 31
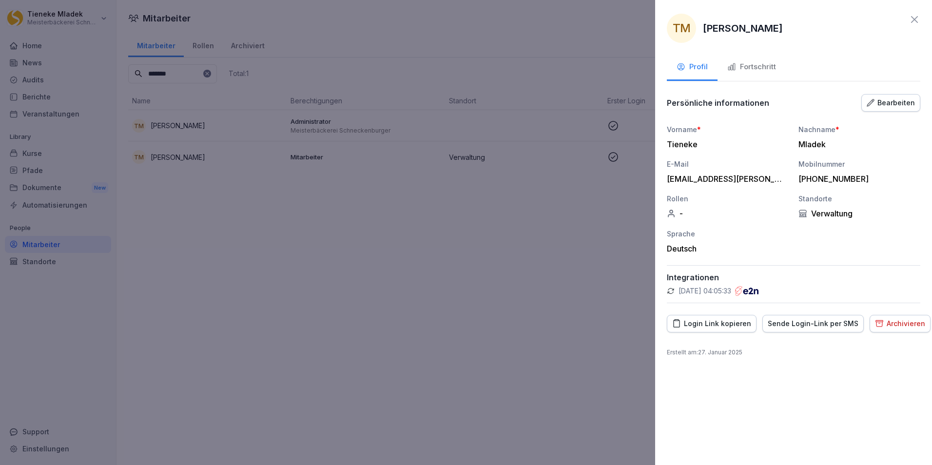
click at [819, 324] on div "Sende Login-Link per SMS" at bounding box center [812, 323] width 91 height 11
click at [890, 103] on div "Bearbeiten" at bounding box center [890, 102] width 48 height 11
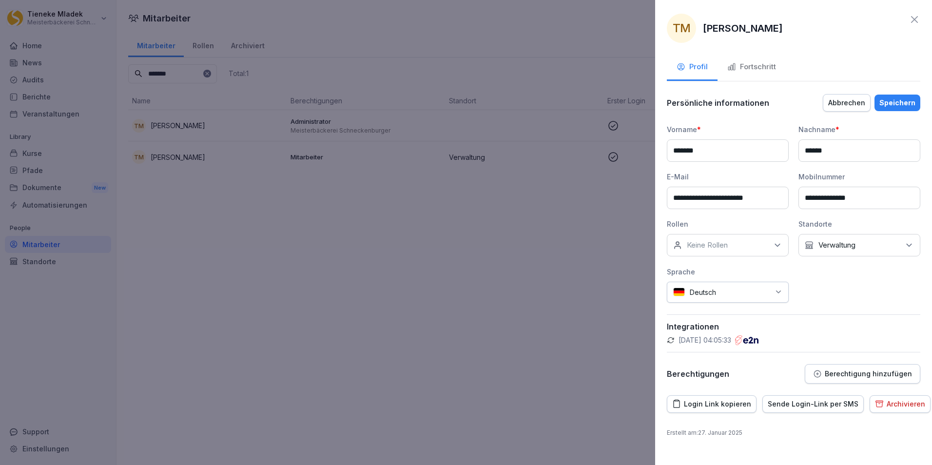
click at [867, 197] on input "**********" at bounding box center [859, 198] width 122 height 22
type input "**********"
click at [895, 102] on div "Speichern" at bounding box center [897, 102] width 36 height 11
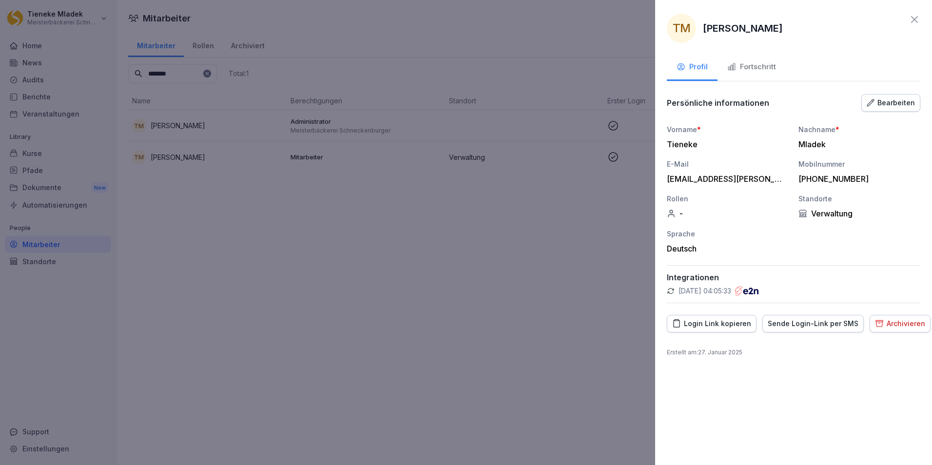
click at [824, 326] on div "Sende Login-Link per SMS" at bounding box center [812, 323] width 91 height 11
click at [333, 246] on div at bounding box center [466, 232] width 932 height 465
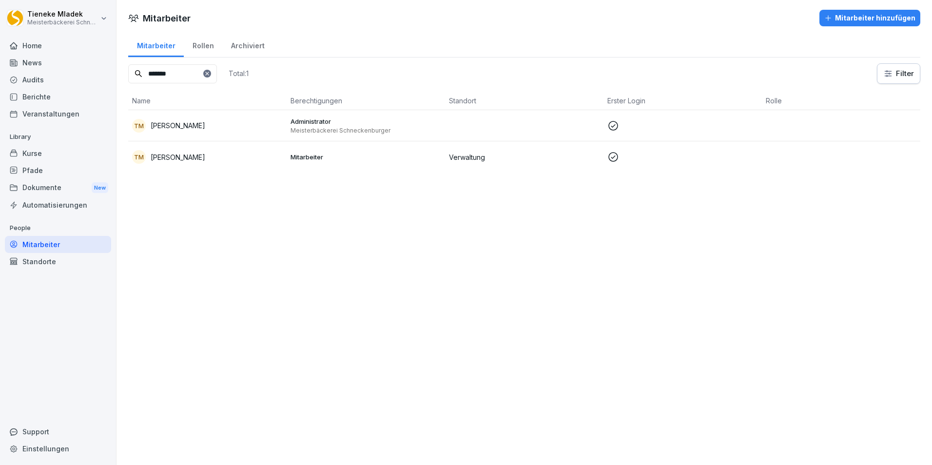
click at [74, 158] on div "Kurse" at bounding box center [58, 153] width 106 height 17
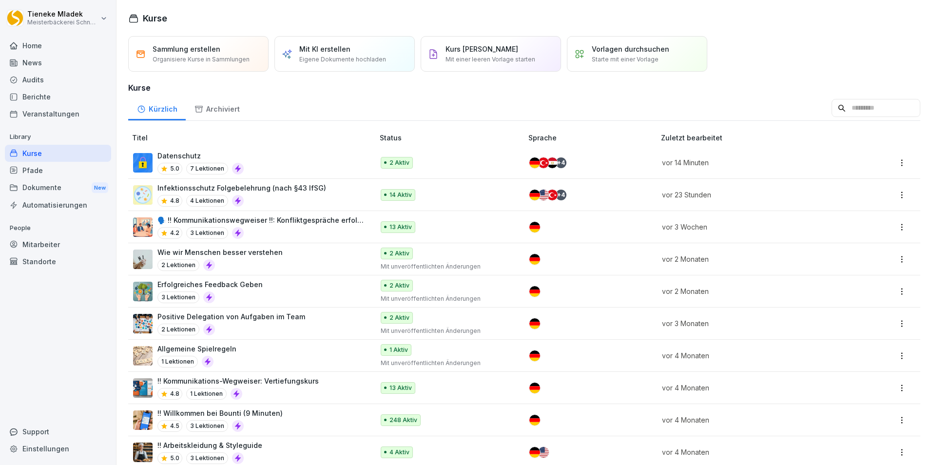
click at [290, 194] on div "Infektionsschutz Folgebelehrung (nach §43 IfSG) 4.8 4 Lektionen" at bounding box center [241, 195] width 169 height 24
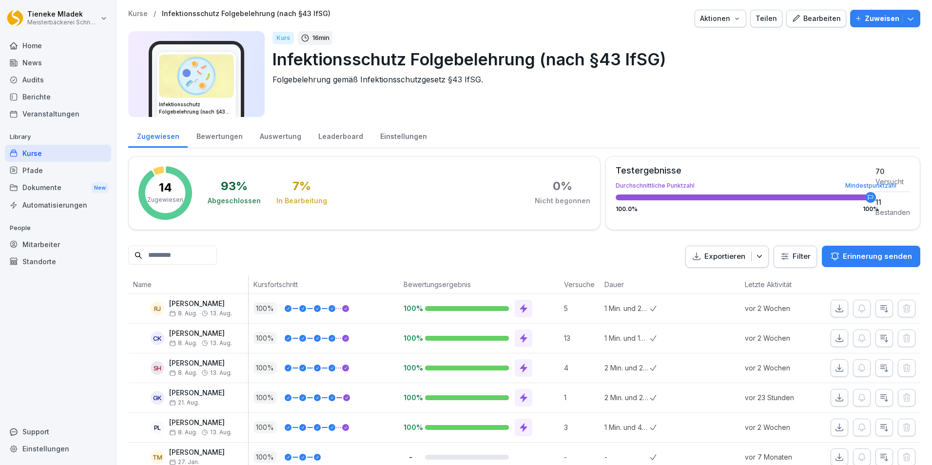
click at [47, 152] on div "Kurse" at bounding box center [58, 153] width 106 height 17
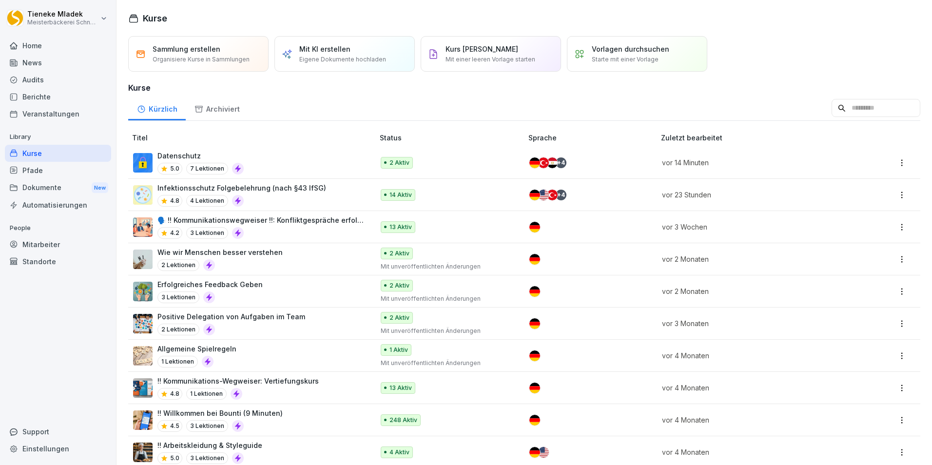
scroll to position [82, 0]
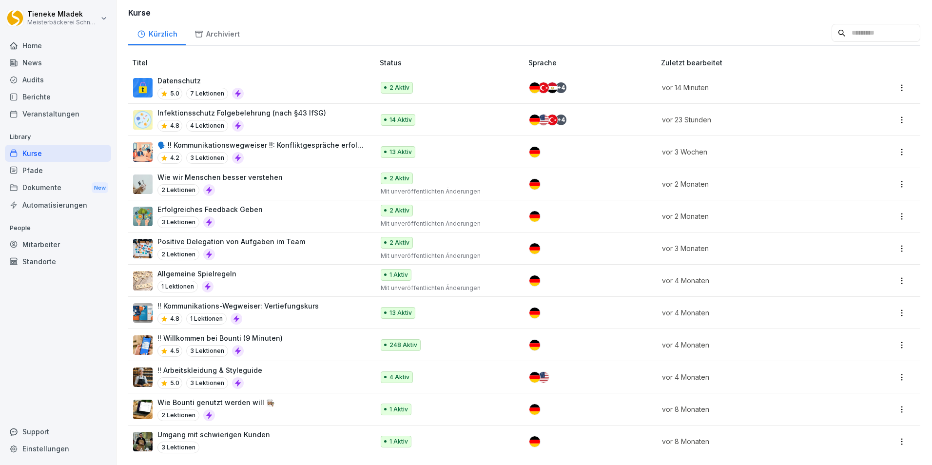
click at [305, 337] on div "!! Willkommen bei Bounti (9 Minuten) 4.5 3 Lektionen" at bounding box center [248, 345] width 231 height 24
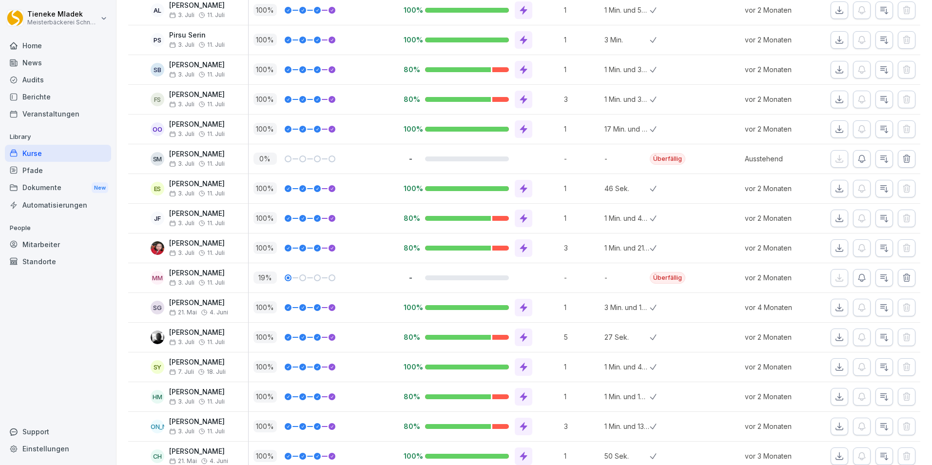
scroll to position [1315, 0]
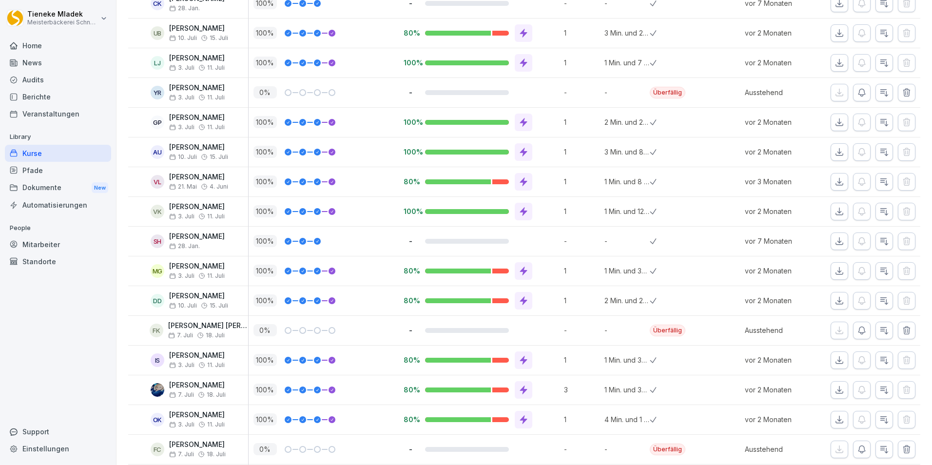
click at [49, 93] on div "Berichte" at bounding box center [58, 96] width 106 height 17
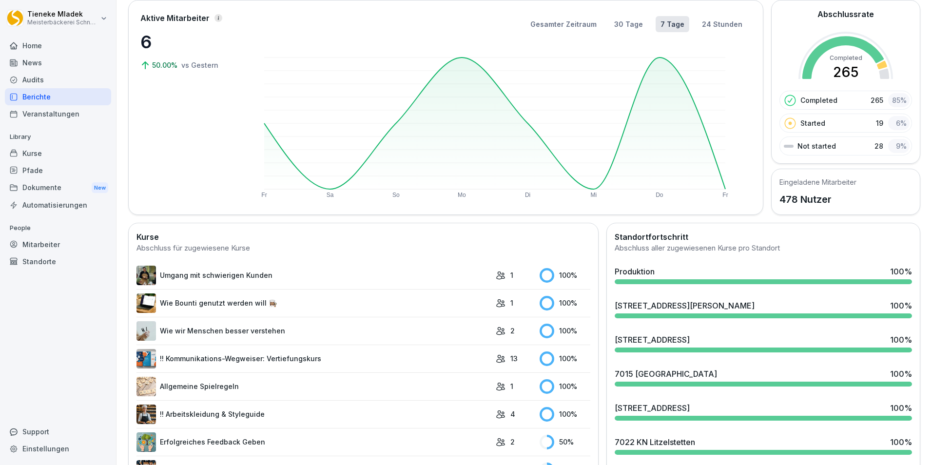
scroll to position [255, 0]
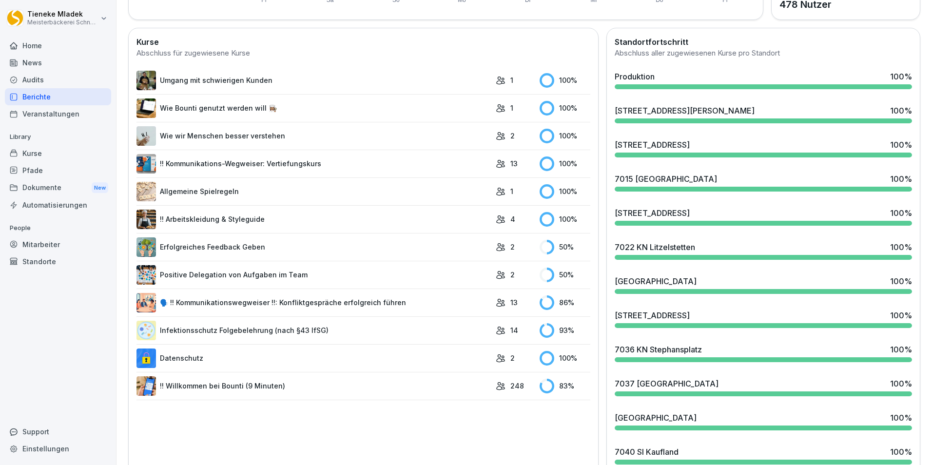
click at [220, 388] on link "!! Willkommen bei Bounti (9 Minuten)" at bounding box center [313, 385] width 354 height 19
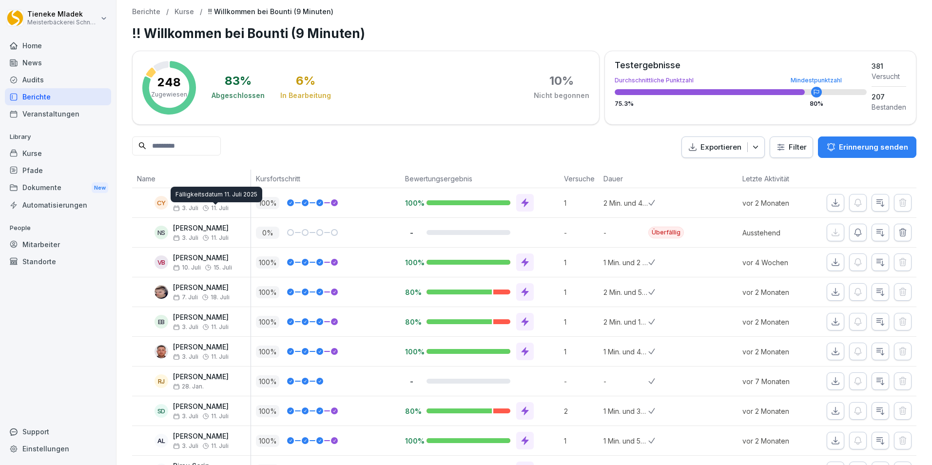
click at [786, 142] on html "[PERSON_NAME] Meisterbäckerei [PERSON_NAME] Home News Audits Berichte Veranstal…" at bounding box center [466, 232] width 932 height 465
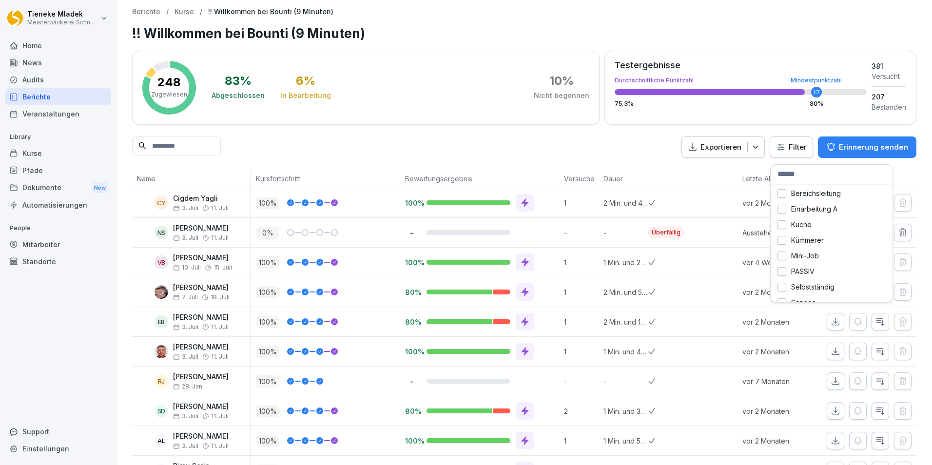
click at [518, 145] on html "Tieneke Mladek Meisterbäckerei Schneckenburger Home News Audits Berichte Verans…" at bounding box center [466, 232] width 932 height 465
click at [778, 142] on html "Tieneke Mladek Meisterbäckerei Schneckenburger Home News Audits Berichte Verans…" at bounding box center [466, 232] width 932 height 465
click at [596, 148] on html "Tieneke Mladek Meisterbäckerei Schneckenburger Home News Audits Berichte Verans…" at bounding box center [466, 232] width 932 height 465
click at [170, 147] on input at bounding box center [176, 145] width 89 height 19
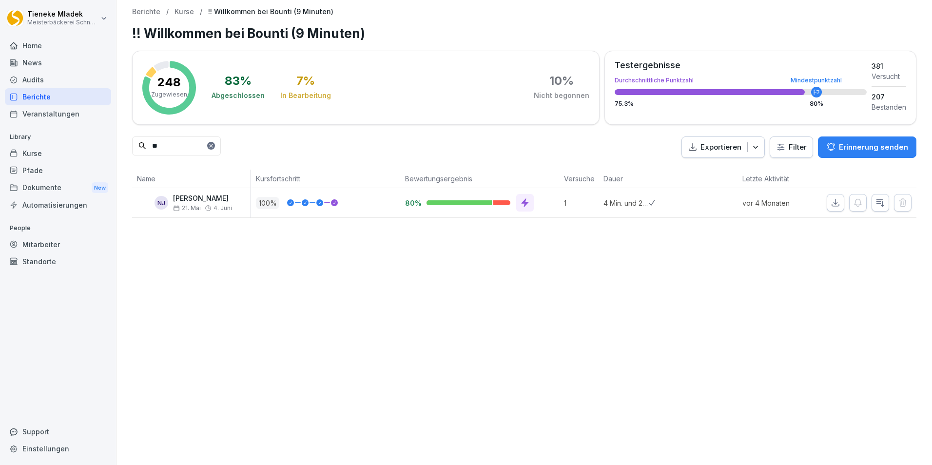
type input "*"
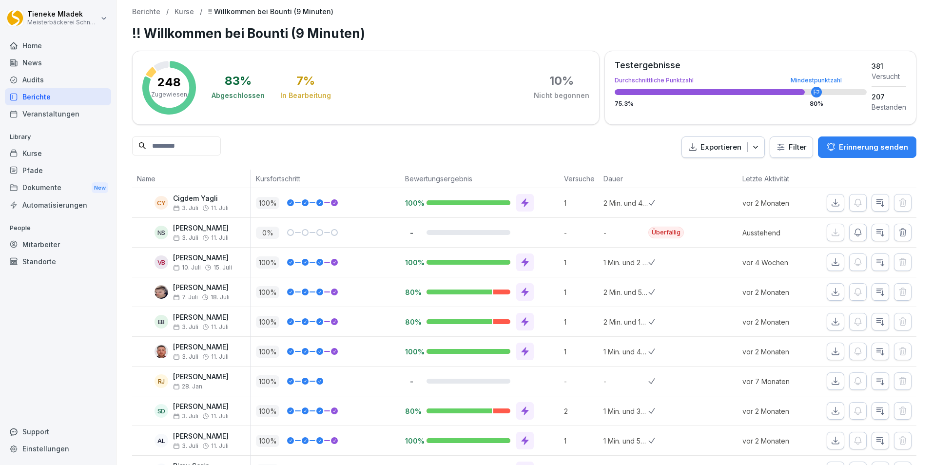
click at [51, 246] on div "Mitarbeiter" at bounding box center [58, 244] width 106 height 17
click at [51, 241] on div "Mitarbeiter" at bounding box center [58, 244] width 106 height 17
click at [25, 247] on div "Mitarbeiter" at bounding box center [58, 244] width 106 height 17
click at [71, 248] on div "Mitarbeiter" at bounding box center [58, 244] width 106 height 17
drag, startPoint x: 70, startPoint y: 248, endPoint x: 173, endPoint y: 246, distance: 103.3
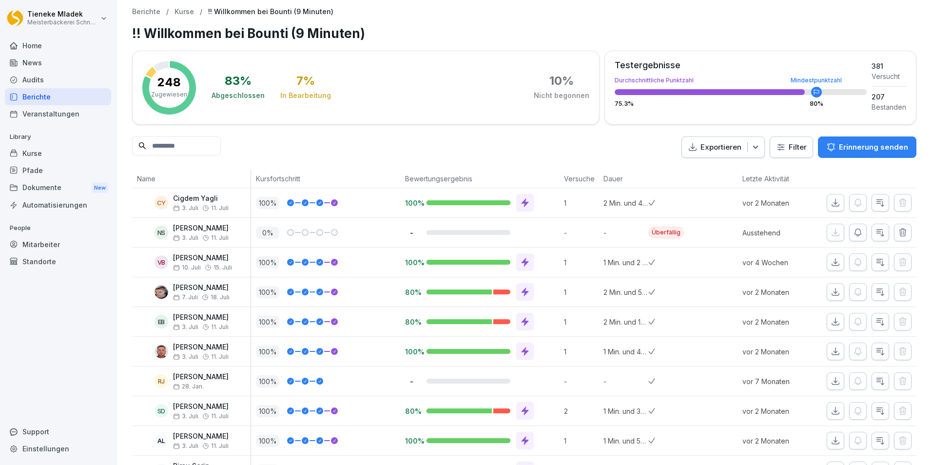
click at [70, 248] on div "Mitarbeiter" at bounding box center [58, 244] width 106 height 17
click at [143, 8] on p "Berichte" at bounding box center [146, 12] width 28 height 8
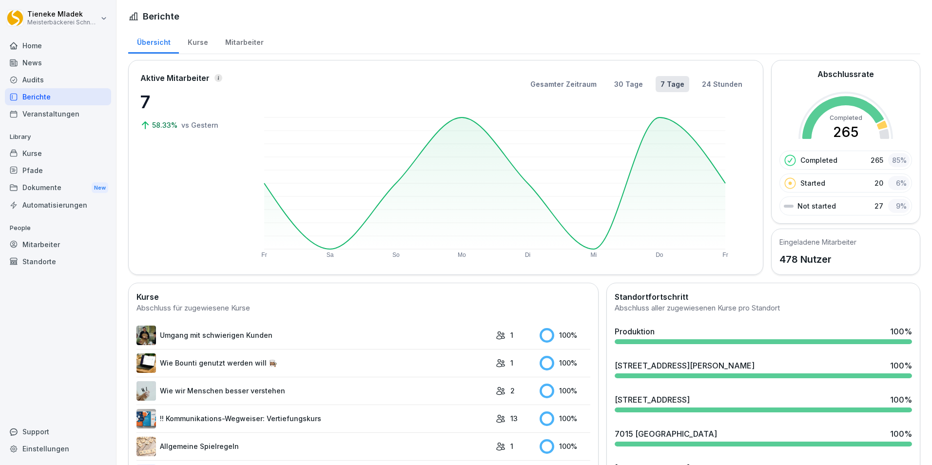
click at [49, 248] on div "Mitarbeiter" at bounding box center [58, 244] width 106 height 17
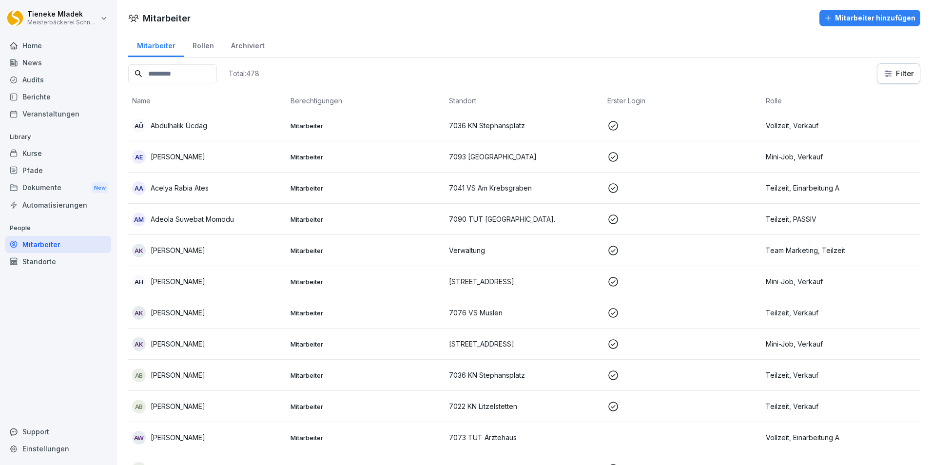
click at [167, 74] on input at bounding box center [172, 73] width 89 height 19
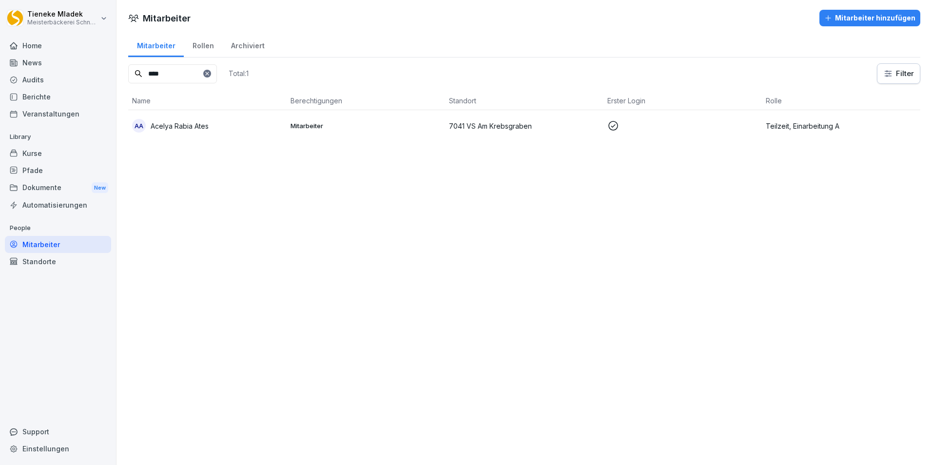
type input "****"
click at [518, 128] on p "7041 VS Am Krebsgraben" at bounding box center [524, 126] width 151 height 10
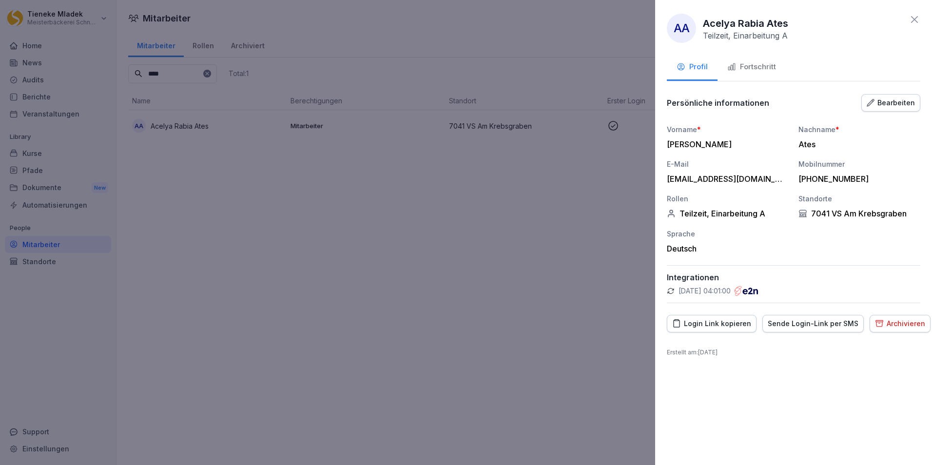
click at [766, 65] on div "Fortschritt" at bounding box center [751, 66] width 49 height 11
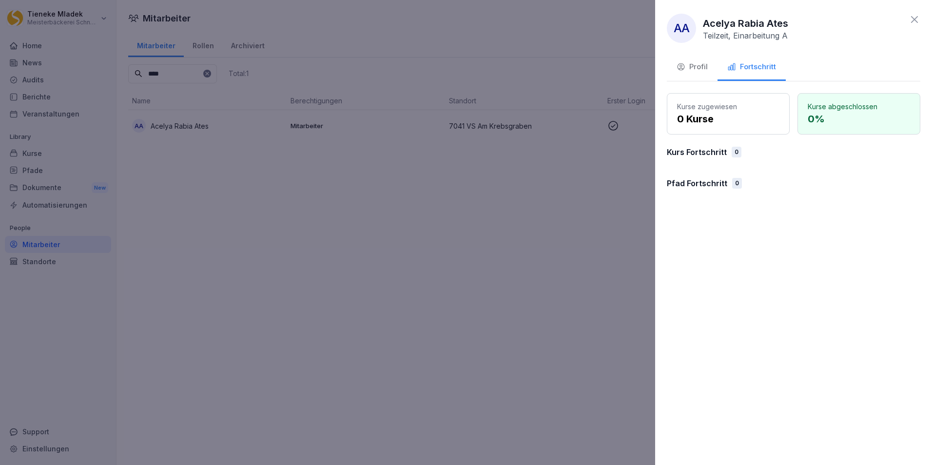
click at [914, 21] on icon at bounding box center [914, 20] width 12 height 12
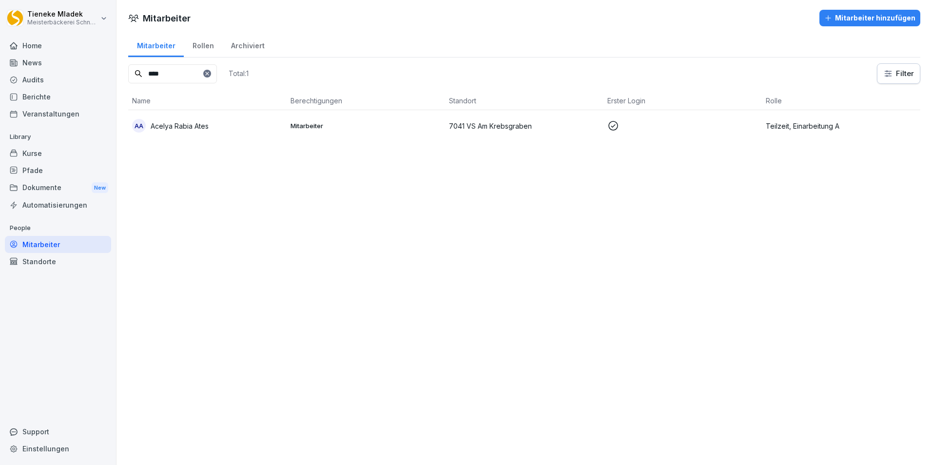
click at [45, 152] on div "Kurse" at bounding box center [58, 153] width 106 height 17
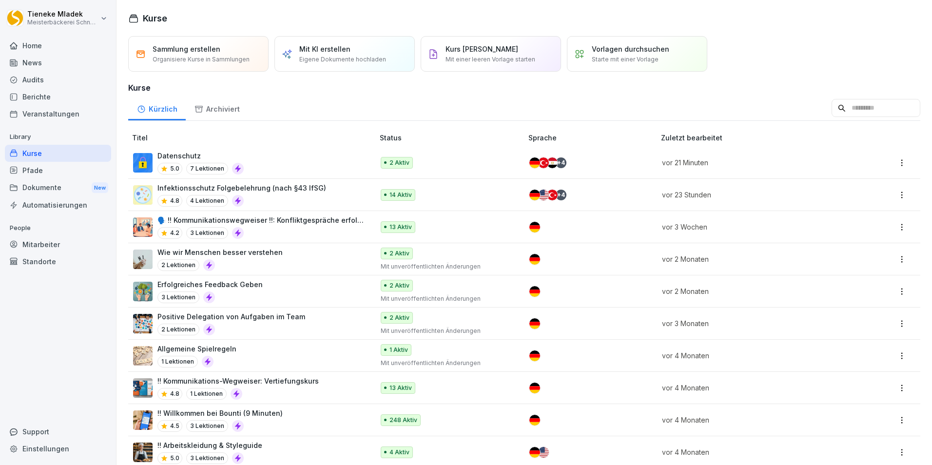
click at [276, 420] on div "4.5 3 Lektionen" at bounding box center [219, 426] width 125 height 12
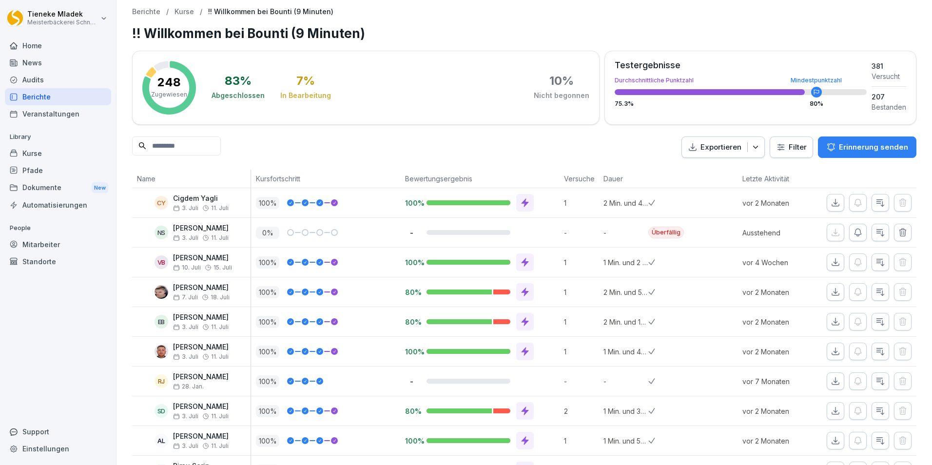
click at [44, 248] on div "Mitarbeiter" at bounding box center [58, 244] width 106 height 17
click at [48, 247] on div "Mitarbeiter" at bounding box center [58, 244] width 106 height 17
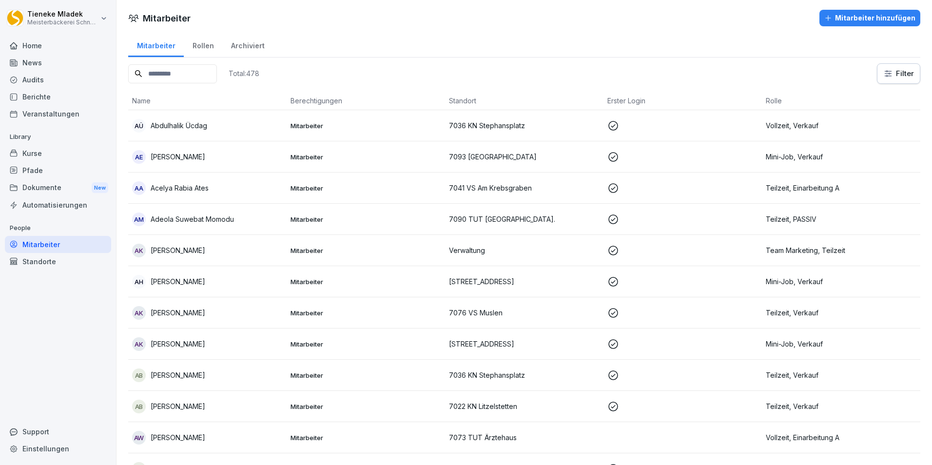
click at [171, 74] on input at bounding box center [172, 73] width 89 height 19
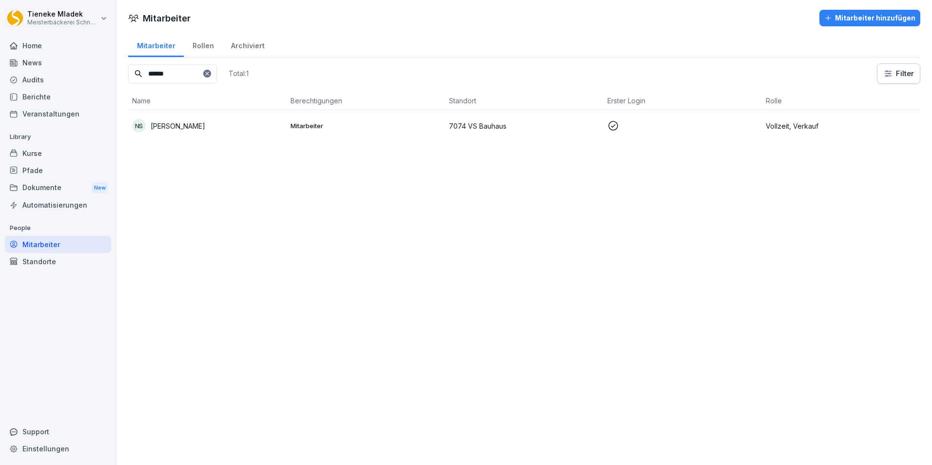
type input "******"
click at [193, 124] on p "[PERSON_NAME]" at bounding box center [178, 126] width 55 height 10
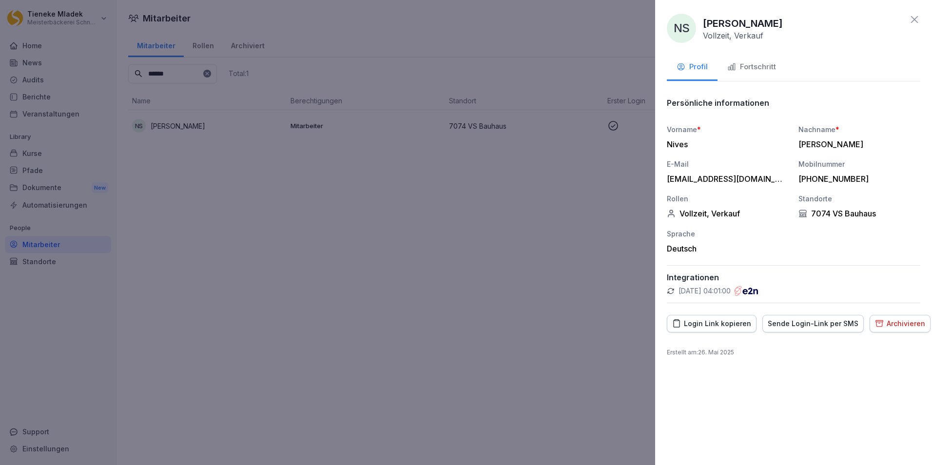
click at [396, 284] on div at bounding box center [466, 232] width 932 height 465
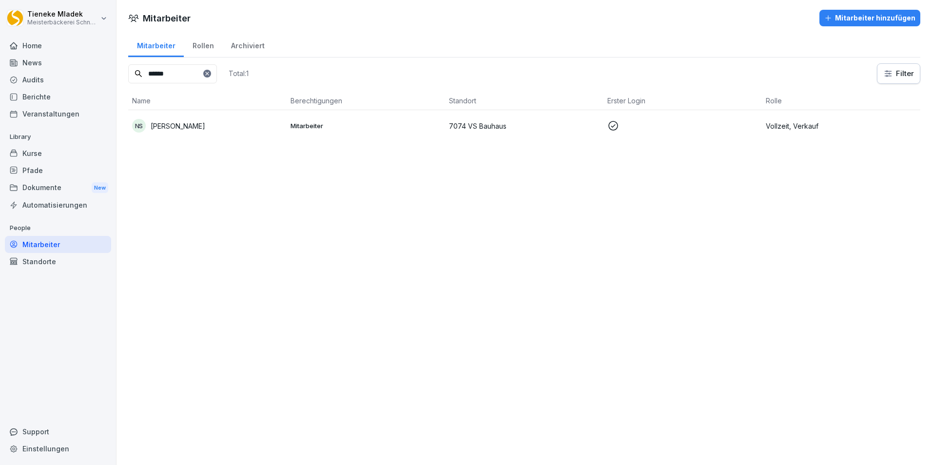
click at [298, 125] on p "Mitarbeiter" at bounding box center [365, 125] width 151 height 9
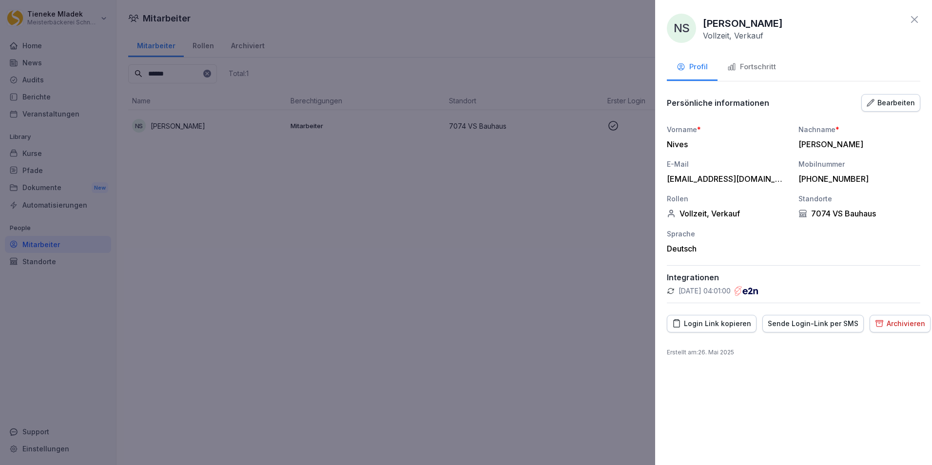
click at [300, 294] on div at bounding box center [466, 232] width 932 height 465
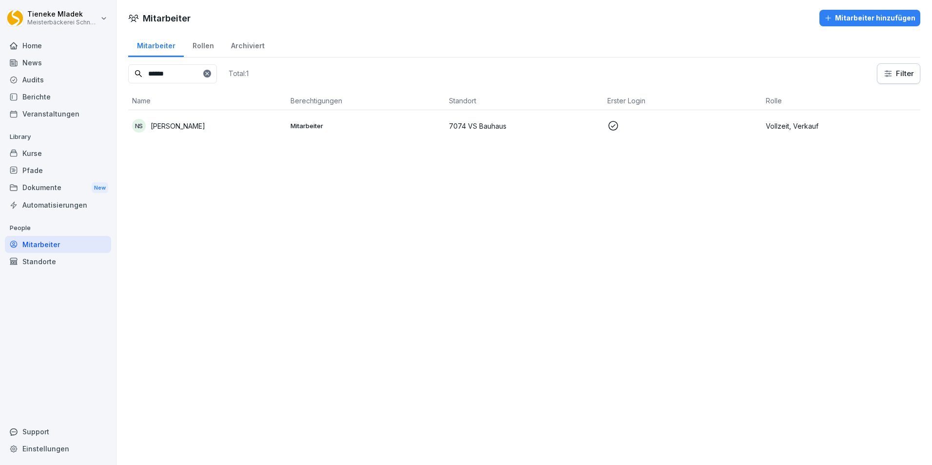
click at [81, 153] on div "Kurse" at bounding box center [58, 153] width 106 height 17
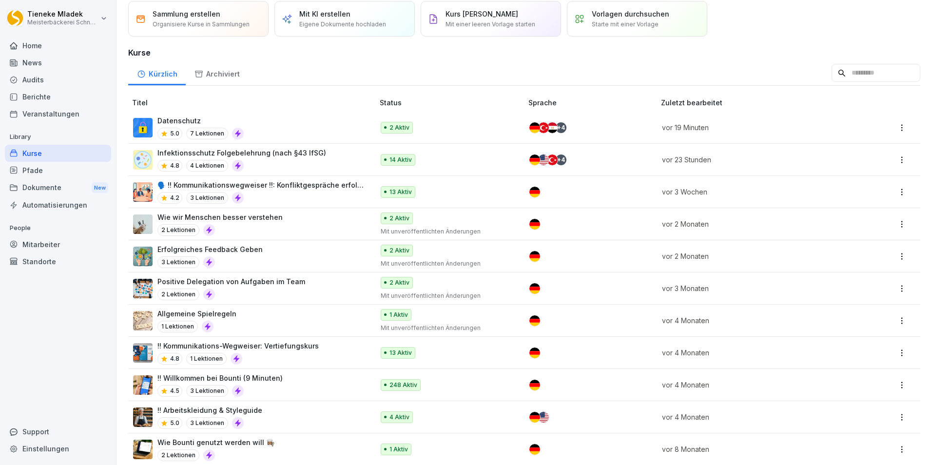
scroll to position [82, 0]
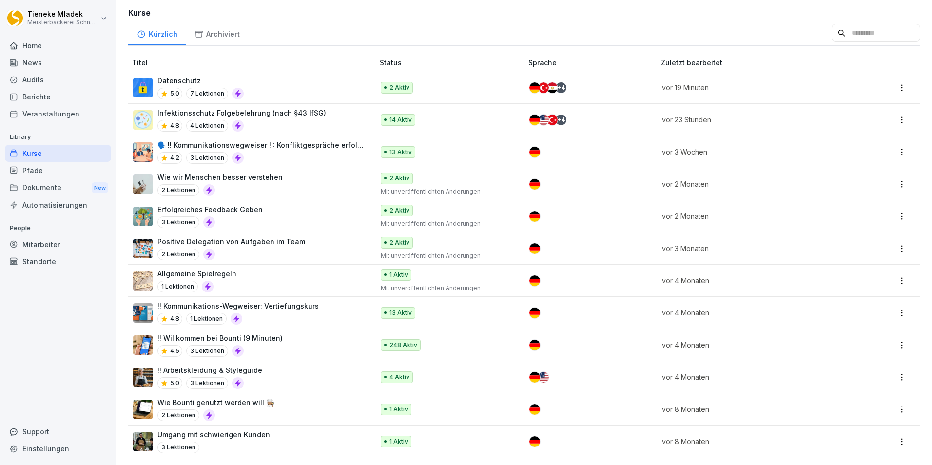
click at [288, 340] on div "!! Willkommen bei Bounti (9 Minuten) 4.5 3 Lektionen" at bounding box center [248, 345] width 231 height 24
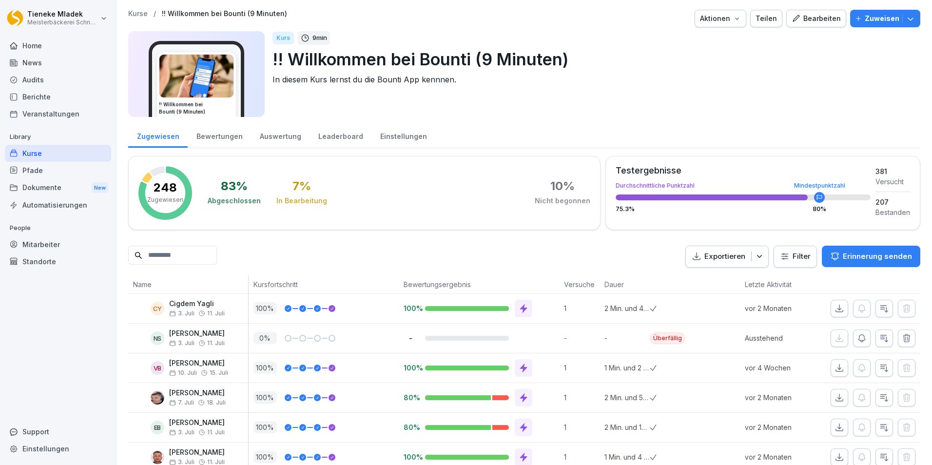
click at [85, 346] on div "Home News Audits Berichte Veranstaltungen Library Kurse Pfade Dokumente New Aut…" at bounding box center [58, 245] width 106 height 429
click at [35, 243] on div "Mitarbeiter" at bounding box center [58, 244] width 106 height 17
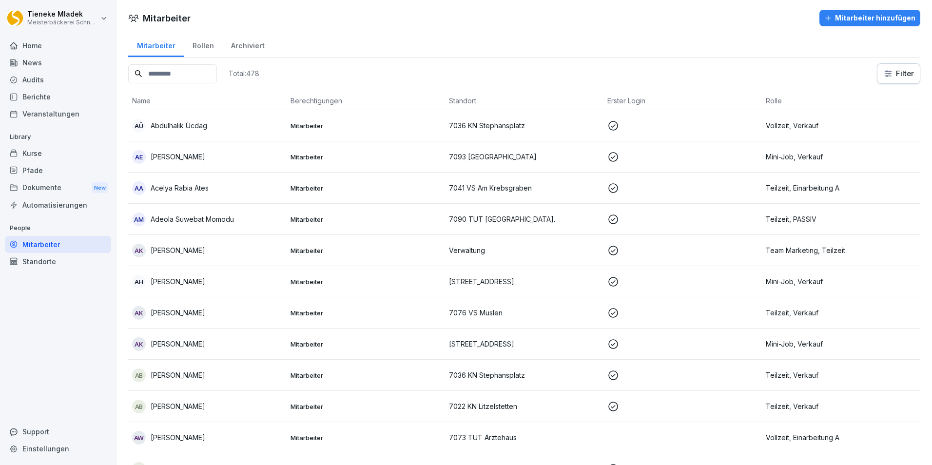
click at [180, 71] on input at bounding box center [172, 73] width 89 height 19
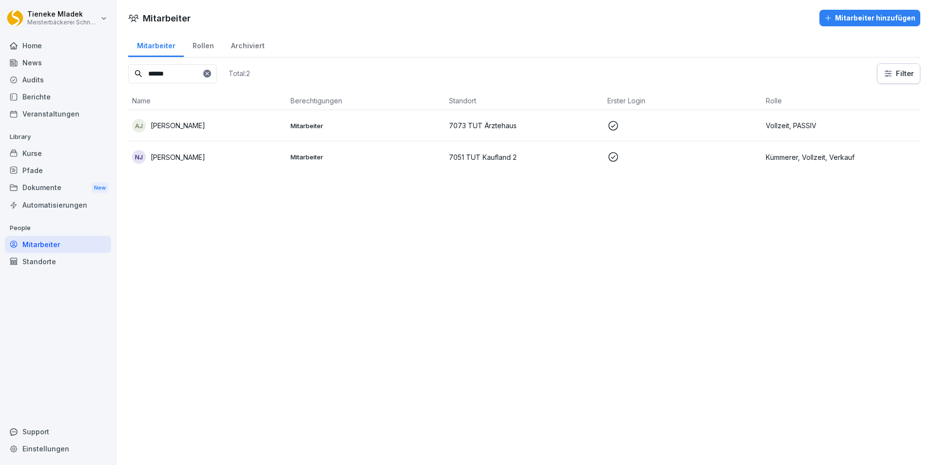
click at [310, 15] on div "Mitarbeiter Mitarbeiter hinzufügen" at bounding box center [523, 18] width 815 height 17
drag, startPoint x: 179, startPoint y: 68, endPoint x: 59, endPoint y: 67, distance: 119.9
click at [59, 67] on div "[PERSON_NAME] Meisterbäckerei [PERSON_NAME] Home News Audits Berichte Veranstal…" at bounding box center [466, 232] width 932 height 465
type input "*******"
click at [287, 135] on td "Mitarbeiter" at bounding box center [365, 125] width 158 height 31
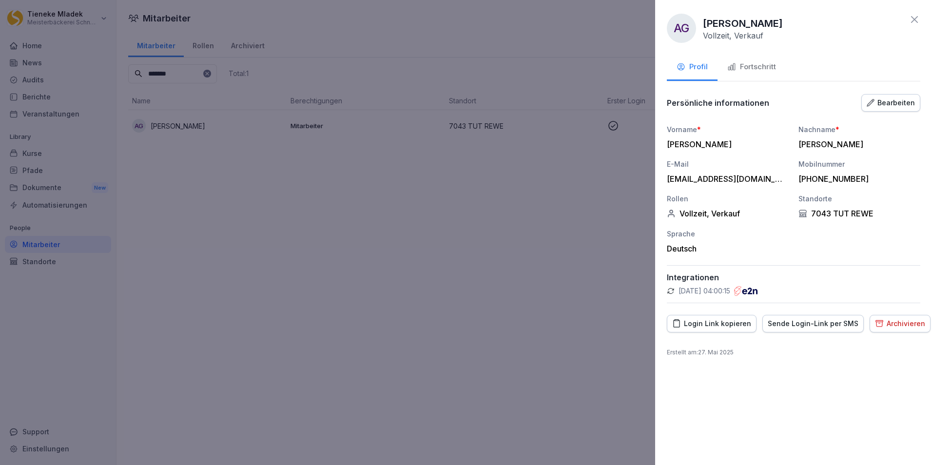
click at [756, 66] on div "Fortschritt" at bounding box center [751, 66] width 49 height 11
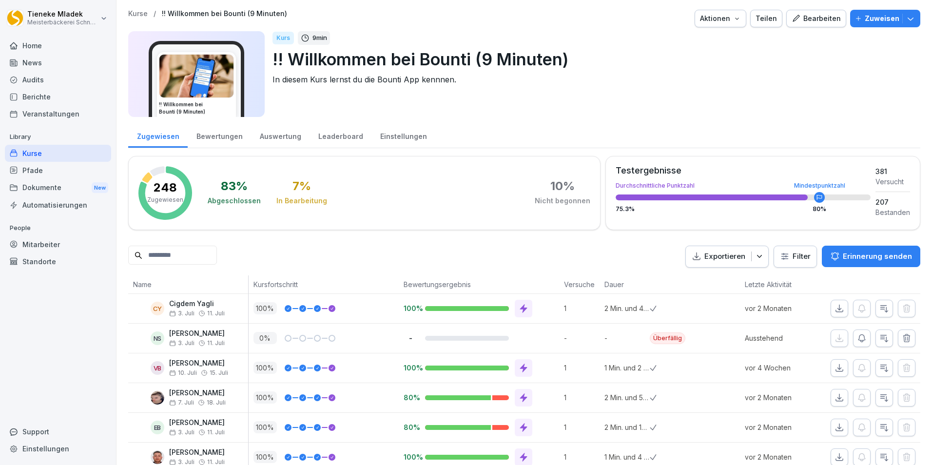
click at [197, 259] on input at bounding box center [172, 255] width 89 height 19
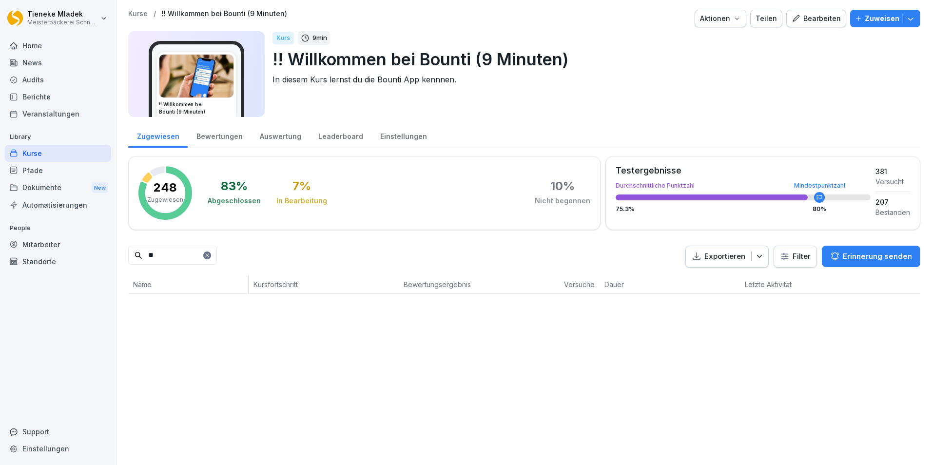
type input "*"
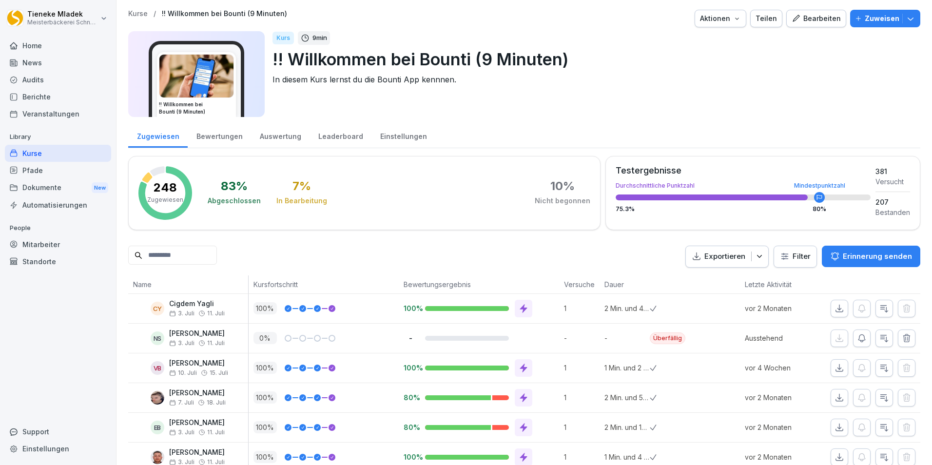
click at [871, 19] on p "Zuweisen" at bounding box center [881, 18] width 35 height 11
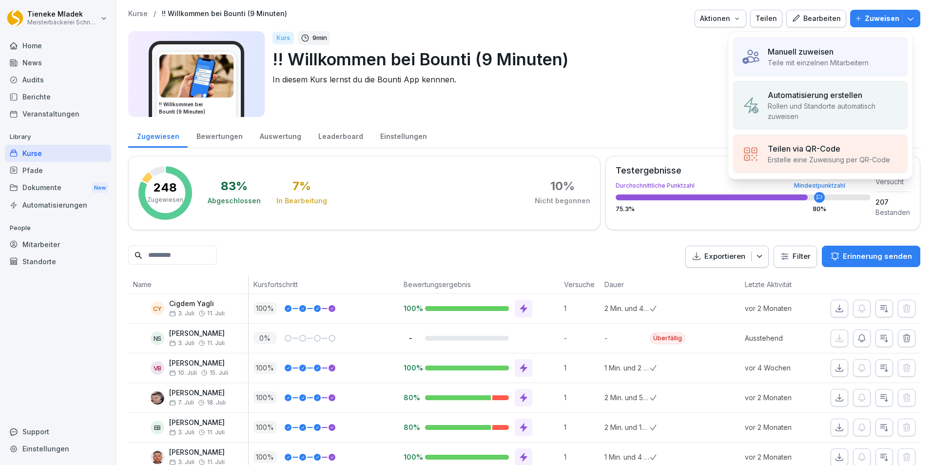
click at [781, 61] on p "Teile mit einzelnen Mitarbeitern" at bounding box center [817, 62] width 101 height 10
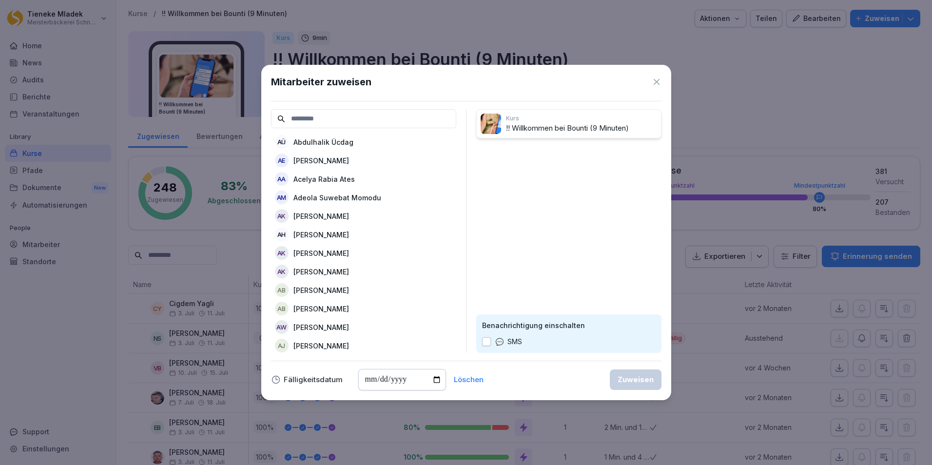
click at [379, 138] on div "AÜ [PERSON_NAME]" at bounding box center [363, 142] width 185 height 18
click at [486, 341] on button "button" at bounding box center [486, 341] width 9 height 9
click at [310, 120] on input at bounding box center [363, 118] width 185 height 19
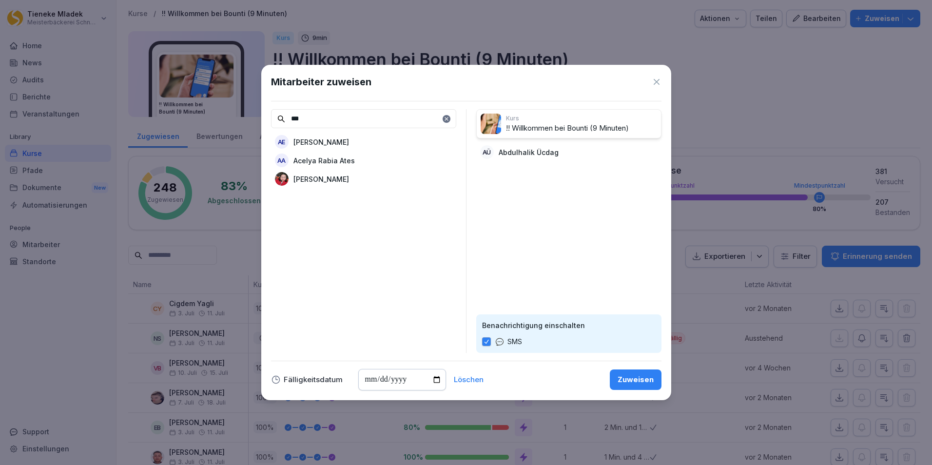
click at [338, 159] on p "Acelya Rabia Ates" at bounding box center [323, 160] width 61 height 10
drag, startPoint x: 308, startPoint y: 118, endPoint x: 276, endPoint y: 117, distance: 31.7
click at [276, 117] on div "***" at bounding box center [363, 118] width 185 height 19
type input "***"
click at [365, 144] on div "AH [PERSON_NAME]" at bounding box center [363, 142] width 185 height 18
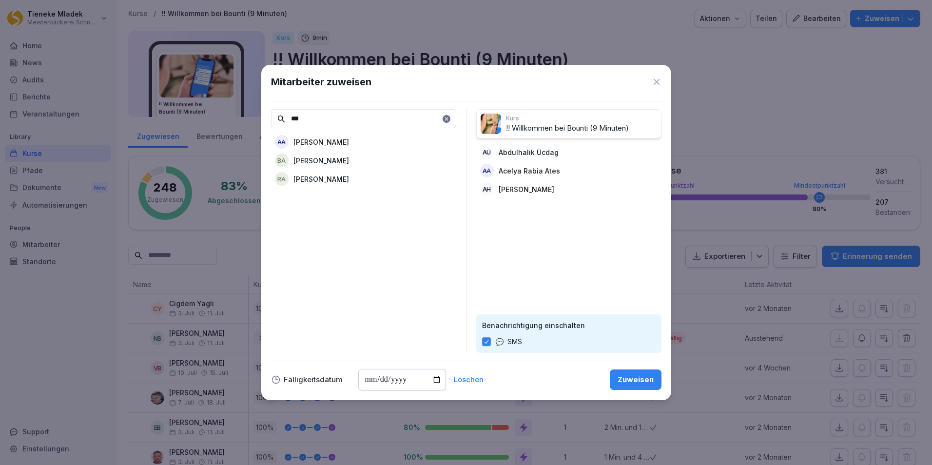
drag, startPoint x: 470, startPoint y: 94, endPoint x: 387, endPoint y: 124, distance: 88.6
click at [387, 124] on div "Mitarbeiter zuweisen *** AA [PERSON_NAME] !! Willkommen bei Bounti (9 Minuten) …" at bounding box center [466, 232] width 410 height 335
click at [314, 114] on input "***" at bounding box center [363, 118] width 185 height 19
drag, startPoint x: 315, startPoint y: 116, endPoint x: 263, endPoint y: 114, distance: 51.7
click at [263, 114] on div "Mitarbeiter zuweisen *** AA [PERSON_NAME] !! Willkommen bei Bounti (9 Minuten) …" at bounding box center [466, 232] width 410 height 335
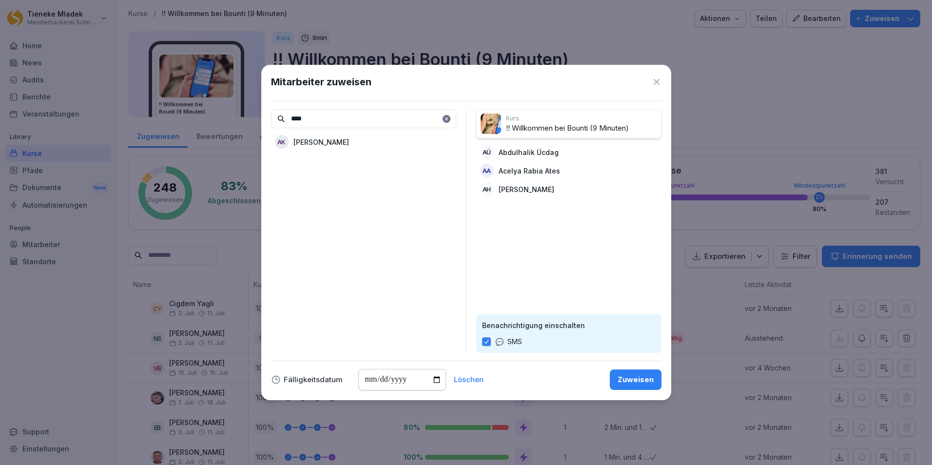
type input "****"
click at [367, 145] on div "AK [PERSON_NAME]" at bounding box center [363, 142] width 185 height 18
drag, startPoint x: 318, startPoint y: 121, endPoint x: 238, endPoint y: 115, distance: 79.6
click at [238, 115] on body "[PERSON_NAME] Meisterbäckerei Schneckenburger Home News Audits Berichte Veranst…" at bounding box center [466, 232] width 932 height 465
click at [337, 137] on p "[PERSON_NAME]" at bounding box center [321, 142] width 56 height 10
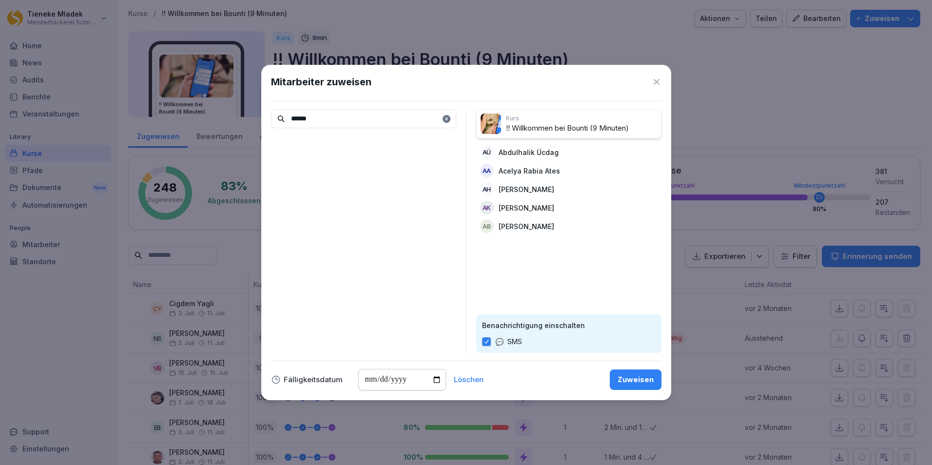
drag, startPoint x: 322, startPoint y: 122, endPoint x: 288, endPoint y: 122, distance: 34.1
click at [288, 122] on input "******" at bounding box center [363, 118] width 185 height 19
click at [337, 143] on p "[PERSON_NAME]" at bounding box center [321, 142] width 56 height 10
drag, startPoint x: 322, startPoint y: 118, endPoint x: 286, endPoint y: 118, distance: 36.1
click at [286, 118] on input "******" at bounding box center [363, 118] width 185 height 19
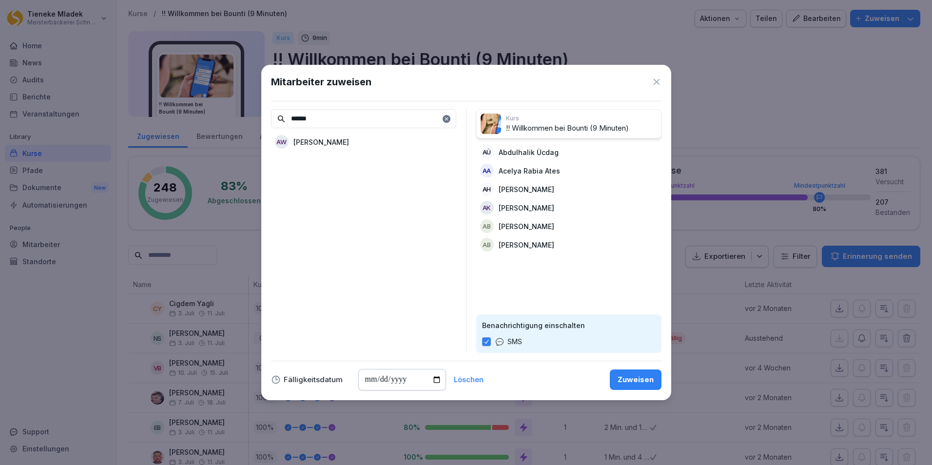
click at [343, 143] on p "[PERSON_NAME]" at bounding box center [321, 142] width 56 height 10
click at [347, 121] on input "******" at bounding box center [363, 118] width 185 height 19
drag, startPoint x: 347, startPoint y: 121, endPoint x: 241, endPoint y: 116, distance: 106.3
click at [241, 116] on body "[PERSON_NAME] Meisterbäckerei Schneckenburger Home News Audits Berichte Veranst…" at bounding box center [466, 232] width 932 height 465
click at [337, 144] on div "AJ [PERSON_NAME]" at bounding box center [363, 142] width 185 height 18
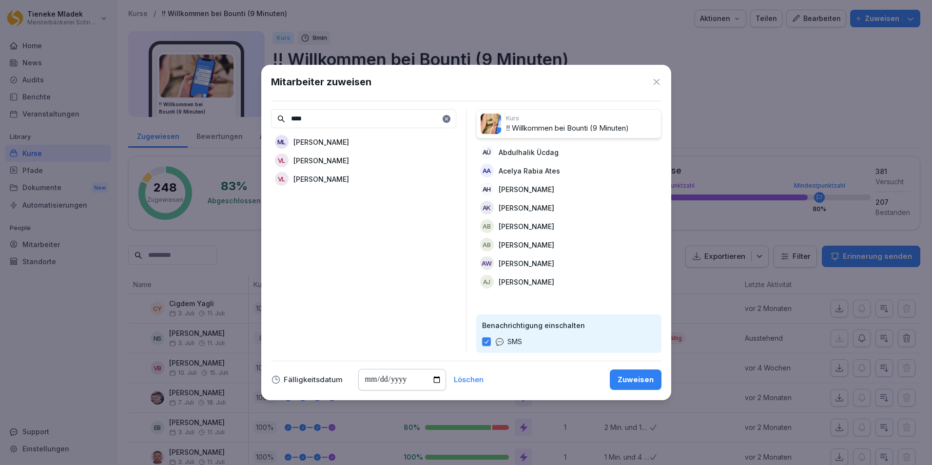
drag, startPoint x: 314, startPoint y: 118, endPoint x: 233, endPoint y: 101, distance: 83.1
click at [233, 101] on body "[PERSON_NAME] Meisterbäckerei Schneckenburger Home News Audits Berichte Veranst…" at bounding box center [466, 232] width 932 height 465
click at [347, 145] on div "AF [PERSON_NAME]" at bounding box center [363, 142] width 185 height 18
drag, startPoint x: 334, startPoint y: 119, endPoint x: 231, endPoint y: 115, distance: 102.9
click at [231, 115] on body "[PERSON_NAME] Meisterbäckerei Schneckenburger Home News Audits Berichte Veranst…" at bounding box center [466, 232] width 932 height 465
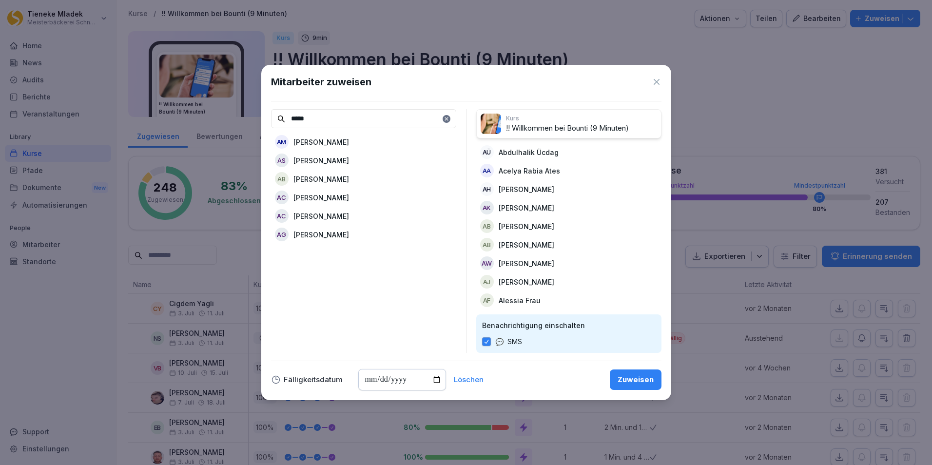
click at [344, 162] on p "[PERSON_NAME]" at bounding box center [321, 160] width 56 height 10
drag, startPoint x: 320, startPoint y: 118, endPoint x: 251, endPoint y: 116, distance: 68.7
click at [251, 116] on body "[PERSON_NAME] Meisterbäckerei Schneckenburger Home News Audits Berichte Veranst…" at bounding box center [466, 232] width 932 height 465
click at [344, 158] on p "[PERSON_NAME]" at bounding box center [321, 160] width 56 height 10
drag, startPoint x: 333, startPoint y: 118, endPoint x: 289, endPoint y: 113, distance: 44.7
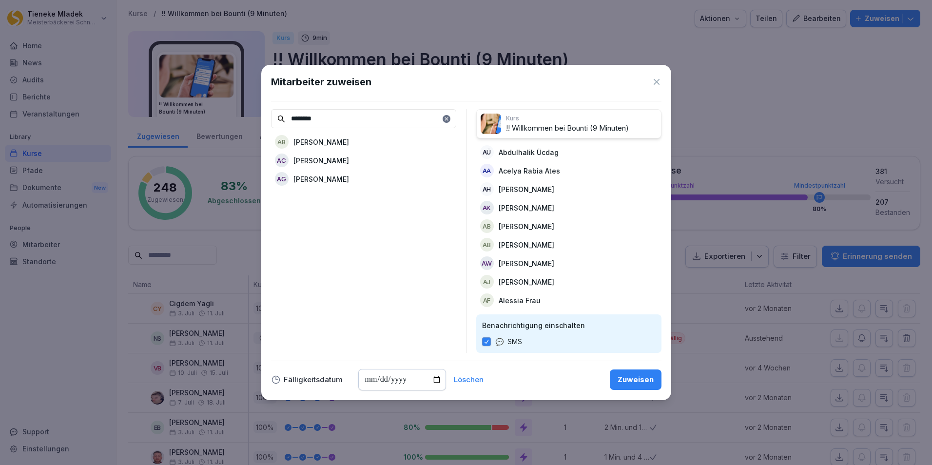
click at [289, 113] on input "********" at bounding box center [363, 118] width 185 height 19
click at [308, 140] on p "[PERSON_NAME]" at bounding box center [321, 142] width 56 height 10
drag, startPoint x: 312, startPoint y: 121, endPoint x: 276, endPoint y: 115, distance: 36.0
click at [276, 115] on div "****" at bounding box center [363, 118] width 185 height 19
click at [348, 138] on p "[PERSON_NAME]" at bounding box center [321, 142] width 56 height 10
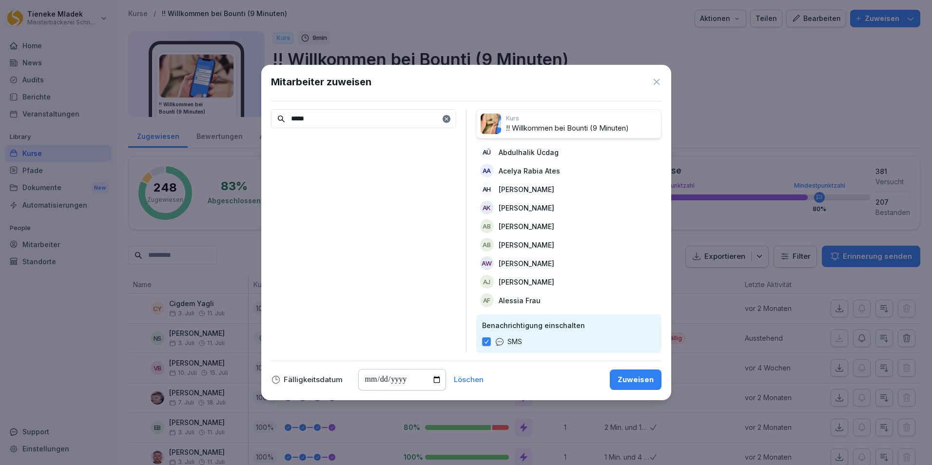
drag, startPoint x: 324, startPoint y: 119, endPoint x: 279, endPoint y: 113, distance: 45.7
click at [279, 113] on input "*****" at bounding box center [363, 118] width 185 height 19
click at [374, 144] on div "AS [PERSON_NAME]" at bounding box center [363, 142] width 185 height 18
drag, startPoint x: 308, startPoint y: 117, endPoint x: 278, endPoint y: 116, distance: 30.2
click at [278, 116] on div "*****" at bounding box center [363, 118] width 185 height 19
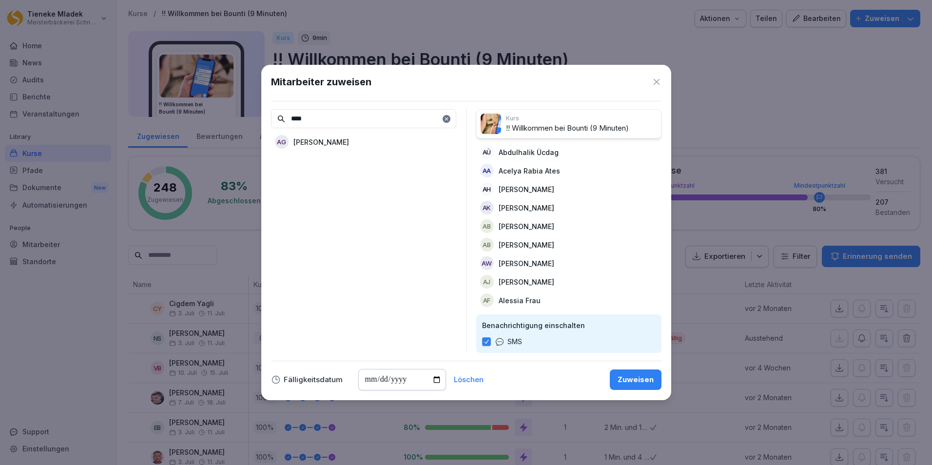
click at [308, 143] on p "[PERSON_NAME]" at bounding box center [321, 142] width 56 height 10
drag, startPoint x: 313, startPoint y: 119, endPoint x: 277, endPoint y: 117, distance: 36.1
click at [277, 117] on div "****" at bounding box center [363, 118] width 185 height 19
click at [365, 143] on div "AD [PERSON_NAME]" at bounding box center [363, 142] width 185 height 18
drag, startPoint x: 328, startPoint y: 119, endPoint x: 289, endPoint y: 114, distance: 39.8
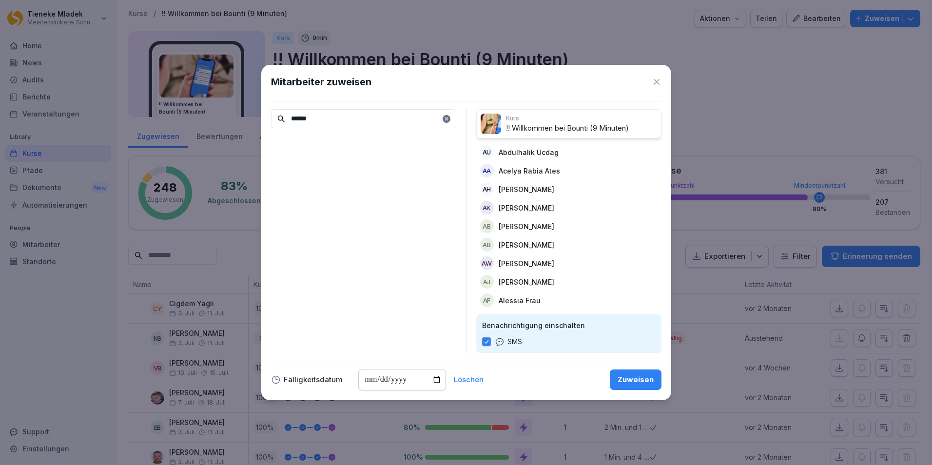
click at [289, 114] on input "******" at bounding box center [363, 118] width 185 height 19
click at [340, 140] on p "[PERSON_NAME]" at bounding box center [321, 142] width 56 height 10
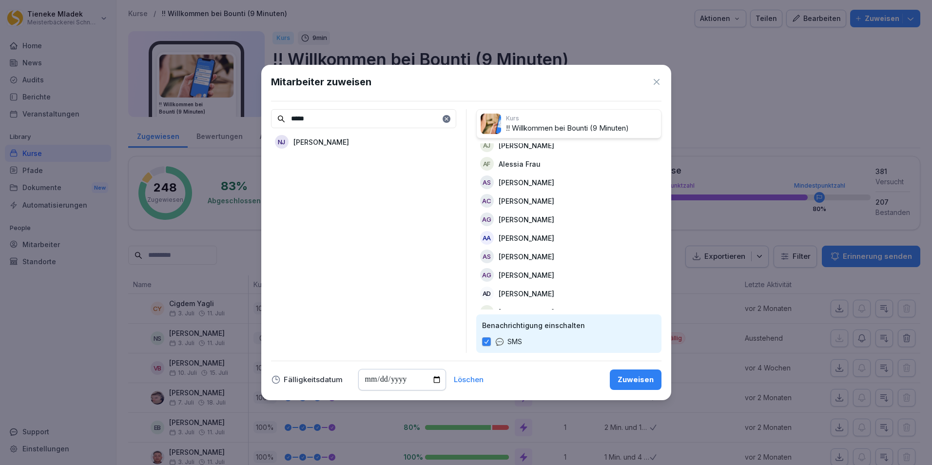
drag, startPoint x: 319, startPoint y: 114, endPoint x: 257, endPoint y: 114, distance: 61.9
click at [257, 114] on body "[PERSON_NAME] Meisterbäckerei Schneckenburger Home News Audits Berichte Veranst…" at bounding box center [466, 232] width 932 height 465
click at [341, 144] on p "[PERSON_NAME]" at bounding box center [321, 142] width 56 height 10
drag, startPoint x: 322, startPoint y: 120, endPoint x: 260, endPoint y: 118, distance: 61.9
click at [260, 118] on body "[PERSON_NAME] Meisterbäckerei Schneckenburger Home News Audits Berichte Veranst…" at bounding box center [466, 232] width 932 height 465
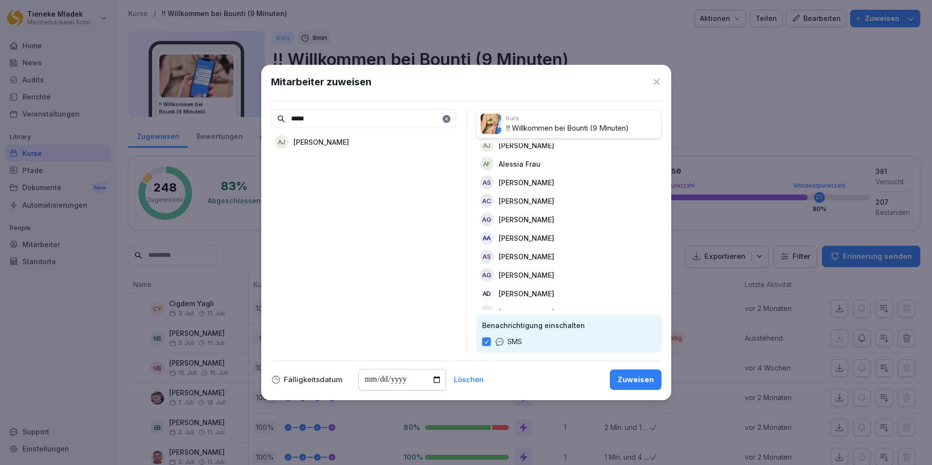
click at [305, 144] on p "[PERSON_NAME]" at bounding box center [321, 142] width 56 height 10
drag, startPoint x: 284, startPoint y: 113, endPoint x: 260, endPoint y: 109, distance: 24.1
click at [260, 109] on body "[PERSON_NAME] Meisterbäckerei Schneckenburger Home News Audits Berichte Veranst…" at bounding box center [466, 232] width 932 height 465
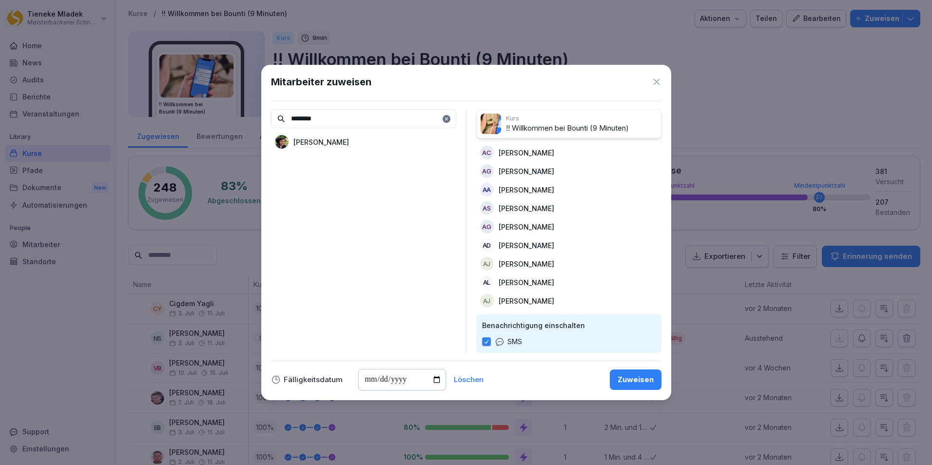
scroll to position [192, 0]
click at [335, 144] on p "[PERSON_NAME]" at bounding box center [321, 142] width 56 height 10
drag, startPoint x: 574, startPoint y: 240, endPoint x: 412, endPoint y: 217, distance: 163.9
click at [412, 217] on div "********" at bounding box center [363, 231] width 185 height 244
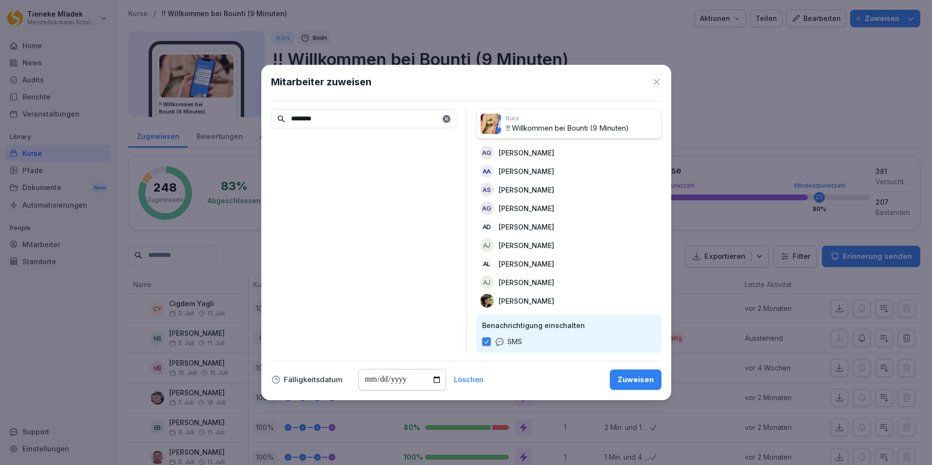
drag, startPoint x: 621, startPoint y: 233, endPoint x: 306, endPoint y: 213, distance: 315.4
click at [306, 213] on div "******** Kurs !! Willkommen bei Bounti (9 Minuten) AÜ [PERSON_NAME] Ücdag AA [P…" at bounding box center [466, 231] width 390 height 244
drag, startPoint x: 306, startPoint y: 213, endPoint x: 349, endPoint y: 208, distance: 43.2
click at [349, 208] on div "********" at bounding box center [363, 231] width 185 height 244
drag, startPoint x: 551, startPoint y: 238, endPoint x: 354, endPoint y: 196, distance: 201.3
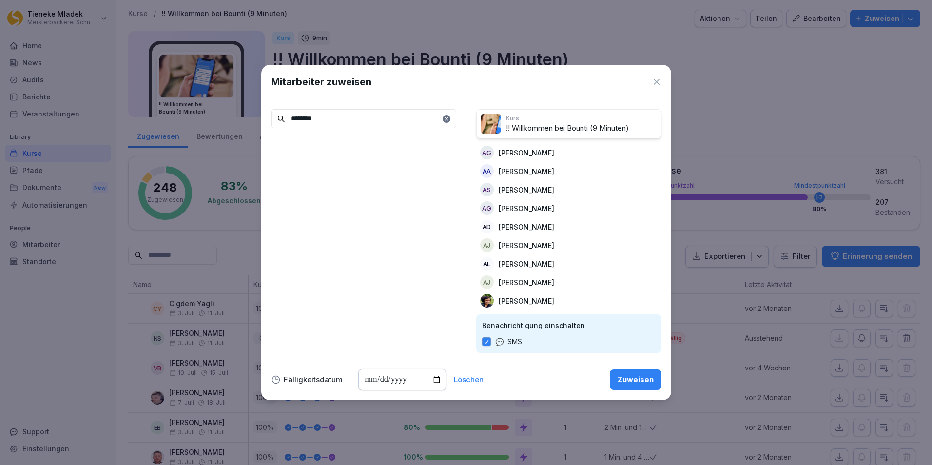
click at [343, 186] on div "********" at bounding box center [363, 231] width 185 height 244
click at [613, 239] on div "[PERSON_NAME]" at bounding box center [568, 245] width 185 height 18
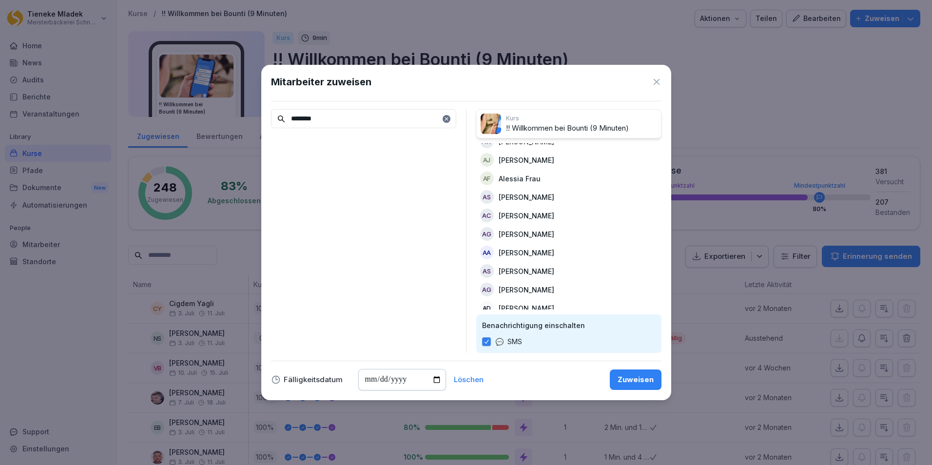
scroll to position [192, 0]
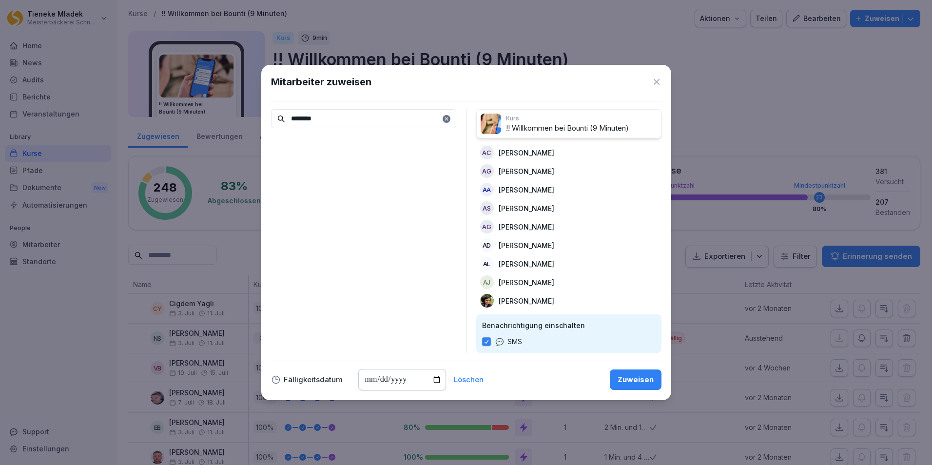
drag, startPoint x: 327, startPoint y: 120, endPoint x: 226, endPoint y: 116, distance: 101.4
click at [226, 116] on body "[PERSON_NAME] Meisterbäckerei Schneckenburger Home News Audits Berichte Veranst…" at bounding box center [466, 232] width 932 height 465
type input "*******"
click at [314, 140] on p "[PERSON_NAME]" at bounding box center [321, 142] width 56 height 10
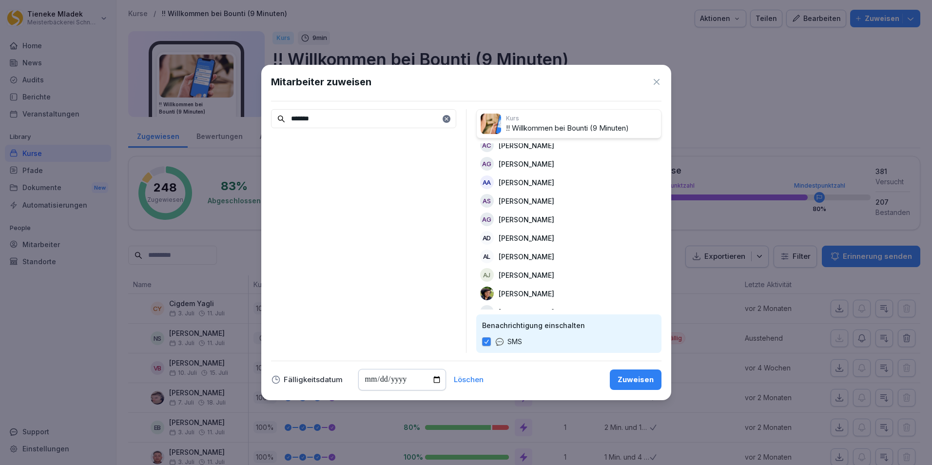
scroll to position [210, 0]
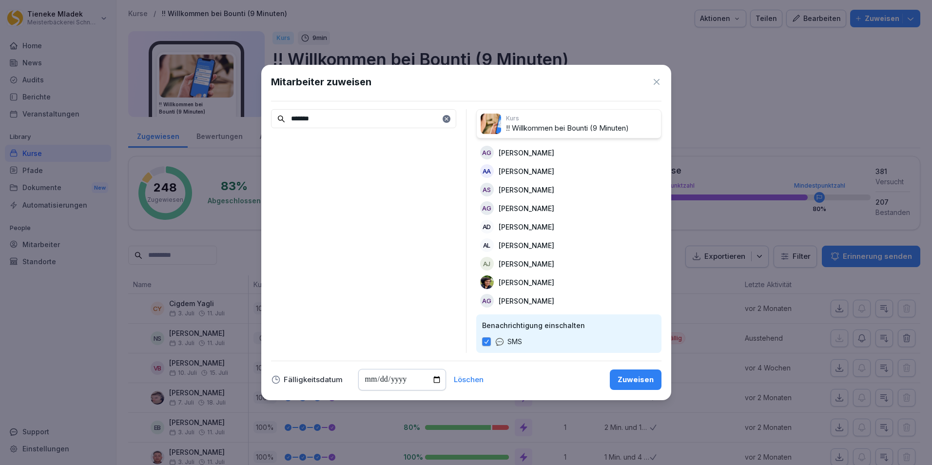
drag, startPoint x: 322, startPoint y: 124, endPoint x: 233, endPoint y: 102, distance: 91.8
click at [233, 102] on body "[PERSON_NAME] Meisterbäckerei Schneckenburger Home News Audits Berichte Veranst…" at bounding box center [466, 232] width 932 height 465
click at [349, 141] on p "[PERSON_NAME]" at bounding box center [321, 142] width 56 height 10
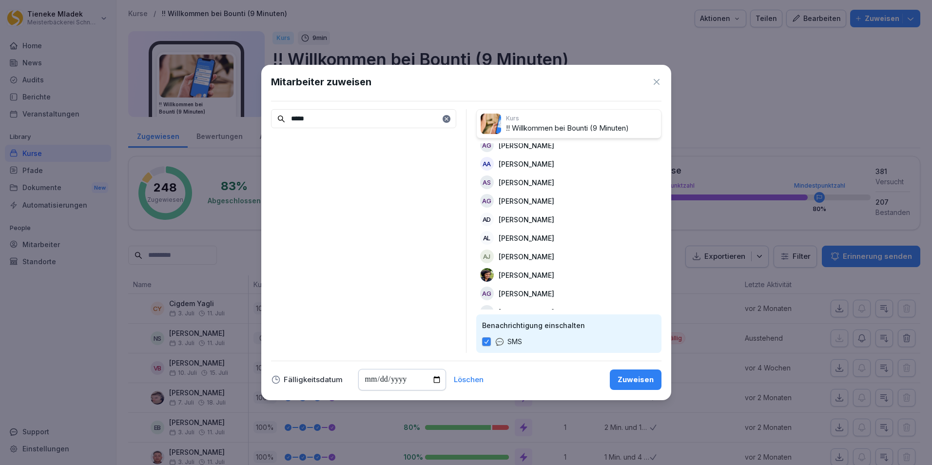
drag, startPoint x: 324, startPoint y: 116, endPoint x: 235, endPoint y: 117, distance: 88.7
click at [235, 117] on body "[PERSON_NAME] Meisterbäckerei Schneckenburger Home News Audits Berichte Veranst…" at bounding box center [466, 232] width 932 height 465
click at [338, 141] on p "[PERSON_NAME]" at bounding box center [321, 142] width 56 height 10
drag, startPoint x: 332, startPoint y: 120, endPoint x: 236, endPoint y: 120, distance: 96.0
click at [236, 120] on body "[PERSON_NAME] Meisterbäckerei Schneckenburger Home News Audits Berichte Veranst…" at bounding box center [466, 232] width 932 height 465
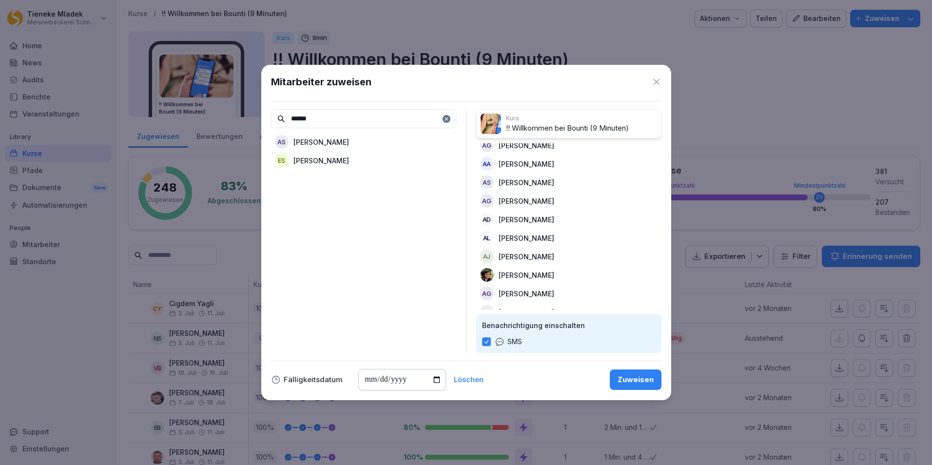
click at [337, 146] on p "[PERSON_NAME]" at bounding box center [321, 142] width 56 height 10
drag, startPoint x: 330, startPoint y: 115, endPoint x: 209, endPoint y: 114, distance: 120.3
click at [209, 114] on body "[PERSON_NAME] Meisterbäckerei Schneckenburger Home News Audits Berichte Veranst…" at bounding box center [466, 232] width 932 height 465
click at [312, 143] on p "[PERSON_NAME]" at bounding box center [321, 142] width 56 height 10
drag, startPoint x: 336, startPoint y: 118, endPoint x: 257, endPoint y: 114, distance: 79.6
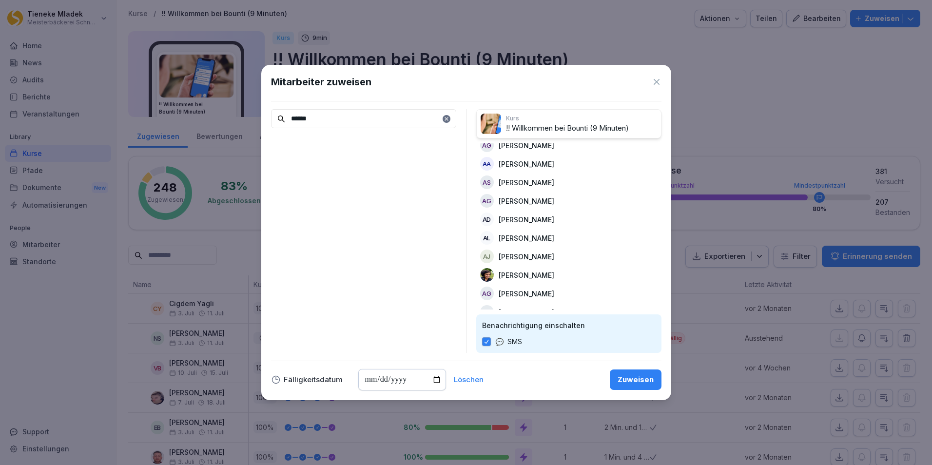
click at [257, 114] on body "[PERSON_NAME] Meisterbäckerei Schneckenburger Home News Audits Berichte Veranst…" at bounding box center [466, 232] width 932 height 465
type input "********"
click at [324, 142] on p "[PERSON_NAME]" at bounding box center [321, 142] width 56 height 10
drag, startPoint x: 330, startPoint y: 120, endPoint x: 259, endPoint y: 122, distance: 70.7
click at [259, 122] on body "[PERSON_NAME] Meisterbäckerei Schneckenburger Home News Audits Berichte Veranst…" at bounding box center [466, 232] width 932 height 465
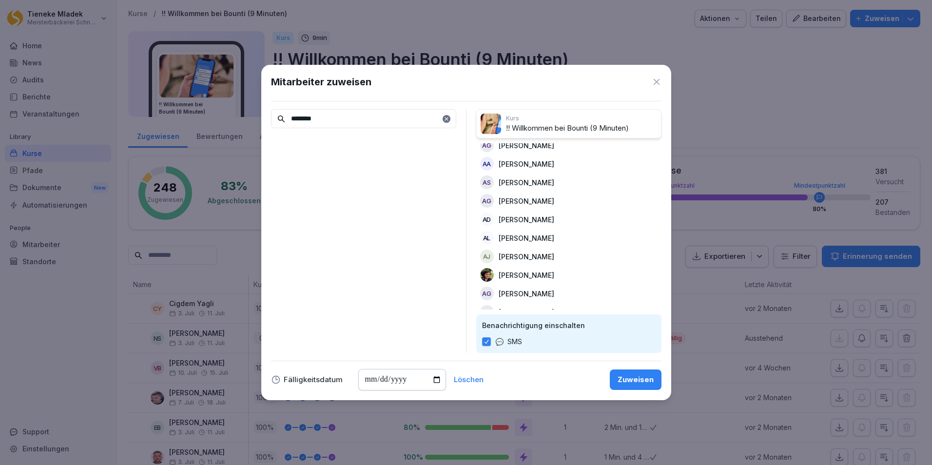
scroll to position [303, 0]
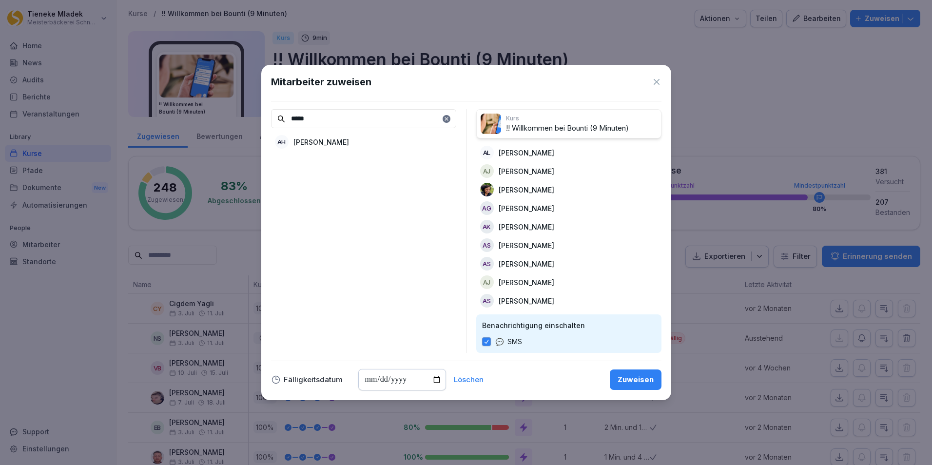
click at [350, 142] on div "AH [PERSON_NAME]" at bounding box center [363, 142] width 185 height 18
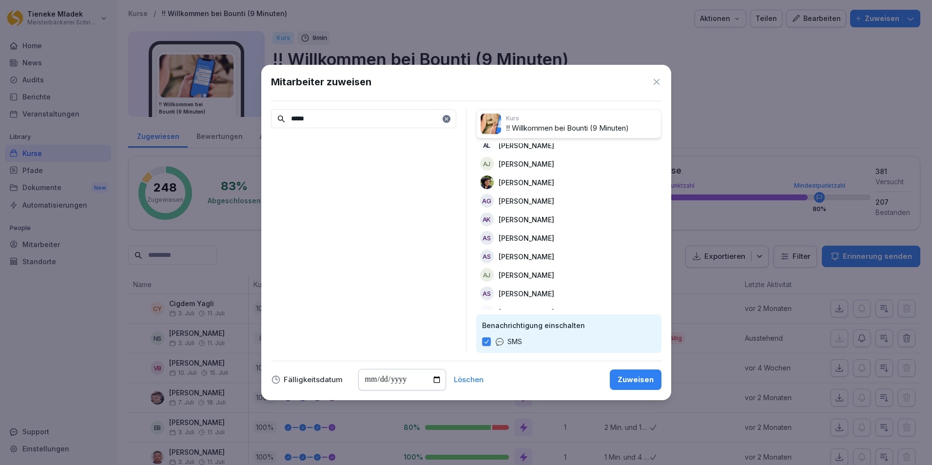
drag, startPoint x: 326, startPoint y: 114, endPoint x: 239, endPoint y: 114, distance: 87.2
click at [239, 114] on body "[PERSON_NAME] Meisterbäckerei Schneckenburger Home News Audits Berichte Veranst…" at bounding box center [466, 232] width 932 height 465
click at [331, 145] on p "[PERSON_NAME]" at bounding box center [321, 142] width 56 height 10
drag, startPoint x: 325, startPoint y: 123, endPoint x: 231, endPoint y: 113, distance: 95.1
click at [231, 113] on body "[PERSON_NAME] Meisterbäckerei Schneckenburger Home News Audits Berichte Veranst…" at bounding box center [466, 232] width 932 height 465
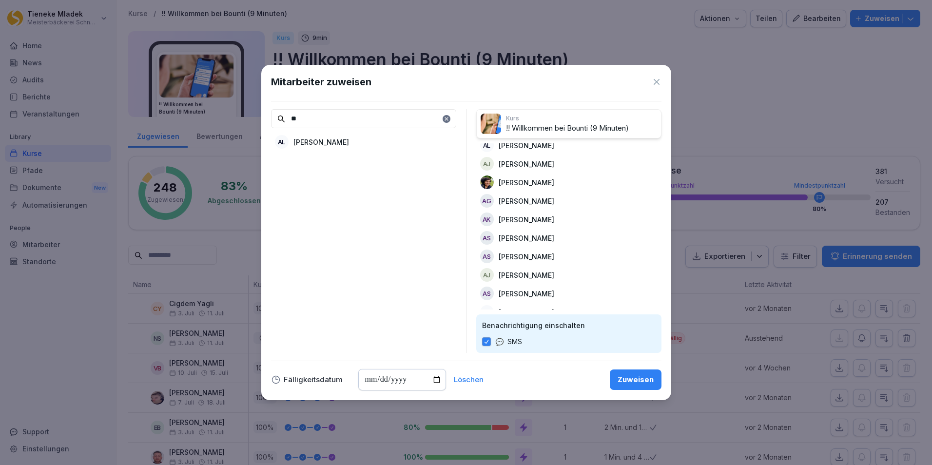
type input "*"
click at [327, 143] on p "[PERSON_NAME]" at bounding box center [321, 142] width 56 height 10
drag, startPoint x: 329, startPoint y: 118, endPoint x: 214, endPoint y: 119, distance: 115.5
click at [214, 119] on body "[PERSON_NAME] Meisterbäckerei Schneckenburger Home News Audits Berichte Veranst…" at bounding box center [466, 232] width 932 height 465
click at [292, 140] on div "AG [PERSON_NAME]" at bounding box center [363, 142] width 185 height 18
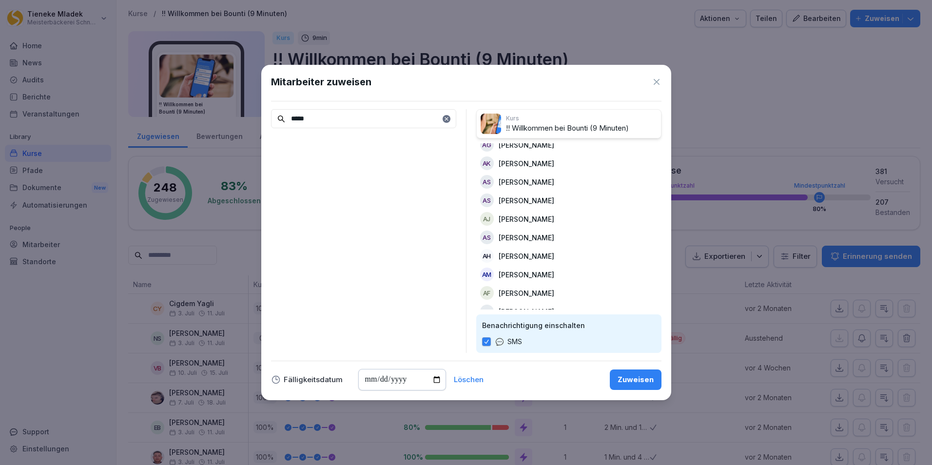
scroll to position [377, 0]
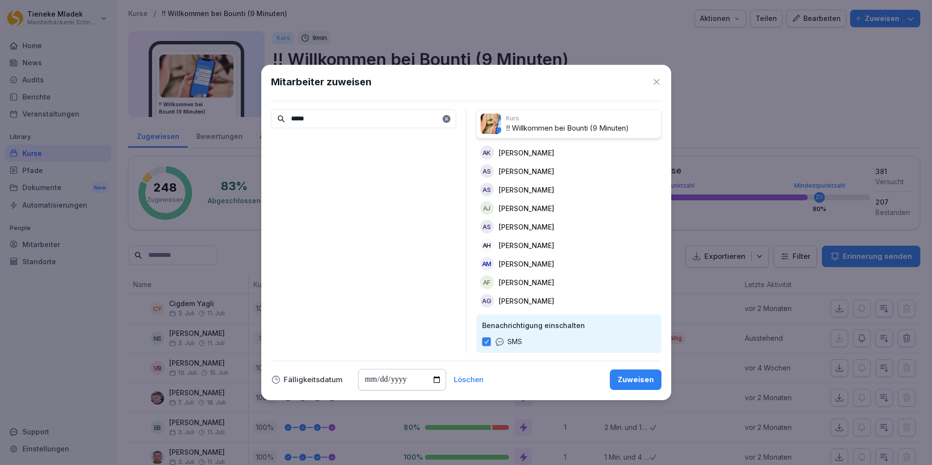
drag, startPoint x: 322, startPoint y: 119, endPoint x: 270, endPoint y: 118, distance: 52.1
click at [270, 118] on div "Mitarbeiter zuweisen ***** Kurs !! Willkommen bei Bounti (9 Minuten) AÜ [PERSON…" at bounding box center [466, 232] width 410 height 335
click at [338, 143] on p "[PERSON_NAME]" at bounding box center [321, 142] width 56 height 10
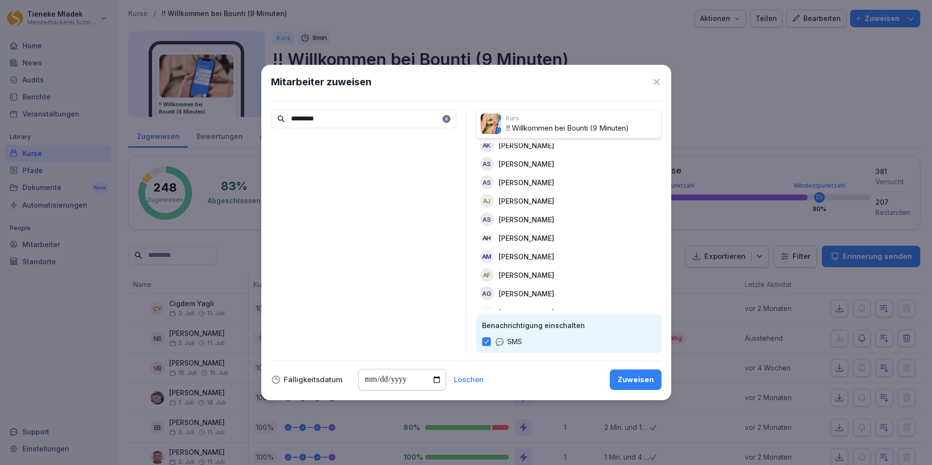
drag, startPoint x: 330, startPoint y: 118, endPoint x: 219, endPoint y: 120, distance: 110.6
click at [219, 120] on body "[PERSON_NAME] Meisterbäckerei Schneckenburger Home News Audits Berichte Veranst…" at bounding box center [466, 232] width 932 height 465
click at [314, 137] on p "[PERSON_NAME]" at bounding box center [321, 142] width 56 height 10
drag, startPoint x: 324, startPoint y: 122, endPoint x: 269, endPoint y: 114, distance: 55.6
click at [269, 114] on div "Mitarbeiter zuweisen ******* Kurs !! Willkommen bei Bounti (9 Minuten) AÜ [PERS…" at bounding box center [466, 232] width 410 height 335
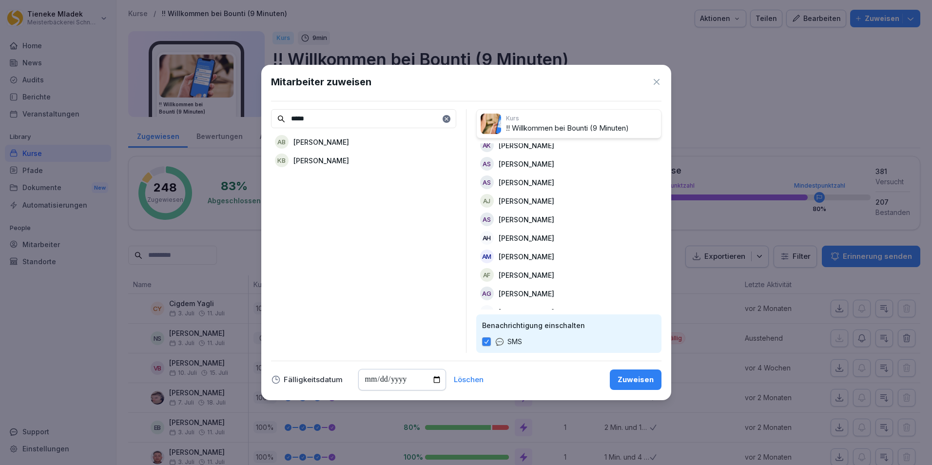
click at [332, 142] on p "[PERSON_NAME]" at bounding box center [321, 142] width 56 height 10
drag, startPoint x: 316, startPoint y: 117, endPoint x: 285, endPoint y: 116, distance: 31.2
click at [285, 116] on div "*****" at bounding box center [363, 118] width 185 height 19
click at [343, 145] on p "[PERSON_NAME]" at bounding box center [321, 142] width 56 height 10
drag, startPoint x: 325, startPoint y: 119, endPoint x: 249, endPoint y: 116, distance: 76.0
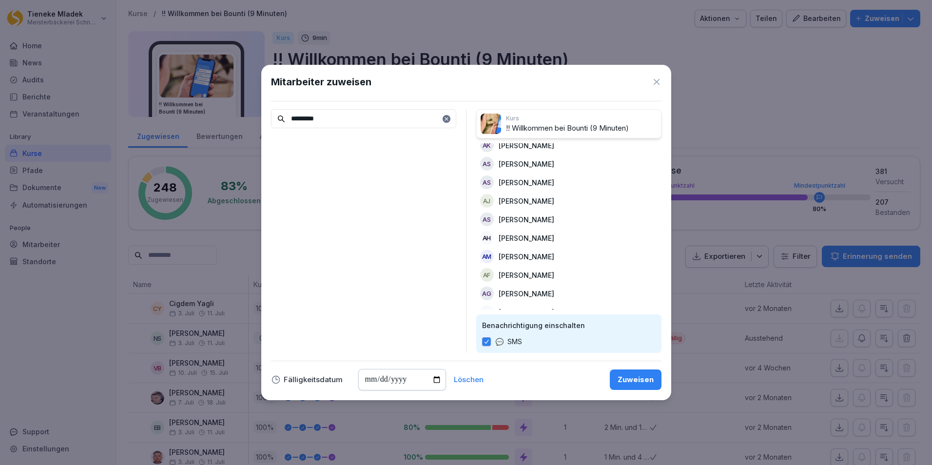
click at [249, 116] on body "[PERSON_NAME] Meisterbäckerei Schneckenburger Home News Audits Berichte Veranst…" at bounding box center [466, 232] width 932 height 465
click at [343, 144] on div "AS [PERSON_NAME]" at bounding box center [363, 142] width 185 height 18
drag, startPoint x: 321, startPoint y: 117, endPoint x: 172, endPoint y: 125, distance: 148.8
click at [172, 125] on body "[PERSON_NAME] Meisterbäckerei Schneckenburger Home News Audits Berichte Veranst…" at bounding box center [466, 232] width 932 height 465
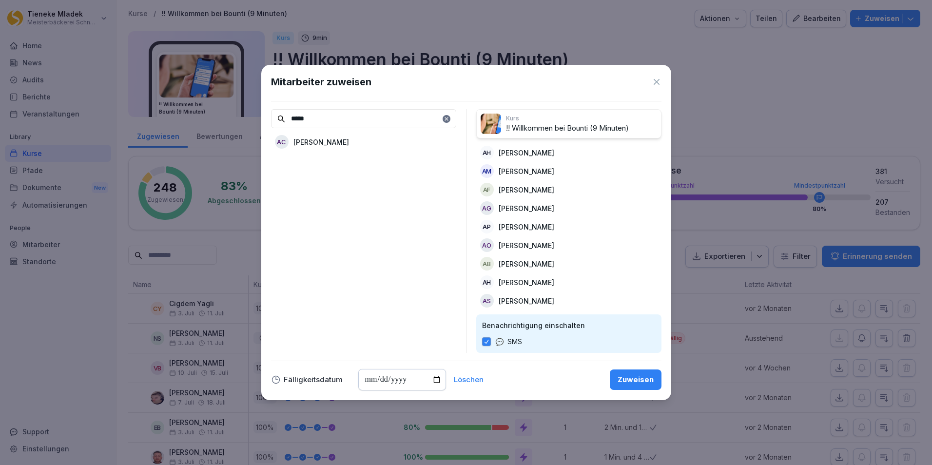
click at [349, 142] on p "[PERSON_NAME]" at bounding box center [321, 142] width 56 height 10
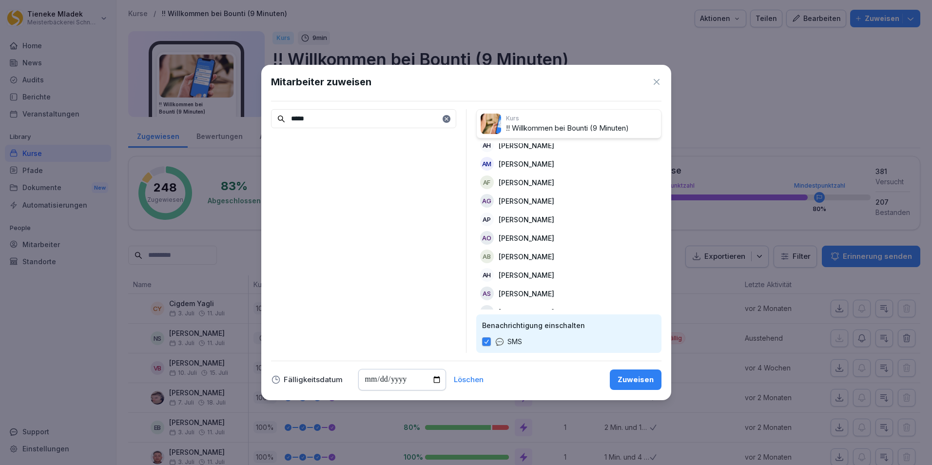
drag, startPoint x: 309, startPoint y: 118, endPoint x: 282, endPoint y: 120, distance: 26.9
click at [282, 120] on div "*****" at bounding box center [363, 118] width 185 height 19
click at [349, 142] on div "AB [PERSON_NAME]" at bounding box center [363, 142] width 185 height 18
drag, startPoint x: 305, startPoint y: 119, endPoint x: 284, endPoint y: 117, distance: 21.1
click at [284, 117] on div "*****" at bounding box center [363, 118] width 185 height 19
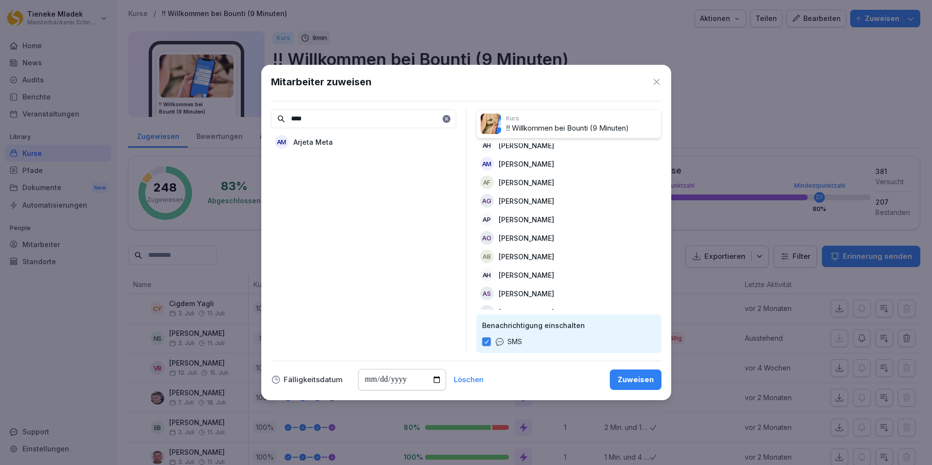
click at [328, 139] on p "Arjeta Meta" at bounding box center [312, 142] width 39 height 10
drag, startPoint x: 314, startPoint y: 120, endPoint x: 266, endPoint y: 119, distance: 48.2
click at [266, 119] on div "Mitarbeiter zuweisen **** Kurs !! Willkommen bei Bounti (9 Minuten) AÜ [PERSON_…" at bounding box center [466, 232] width 410 height 335
click at [327, 141] on p "[PERSON_NAME]" at bounding box center [321, 142] width 56 height 10
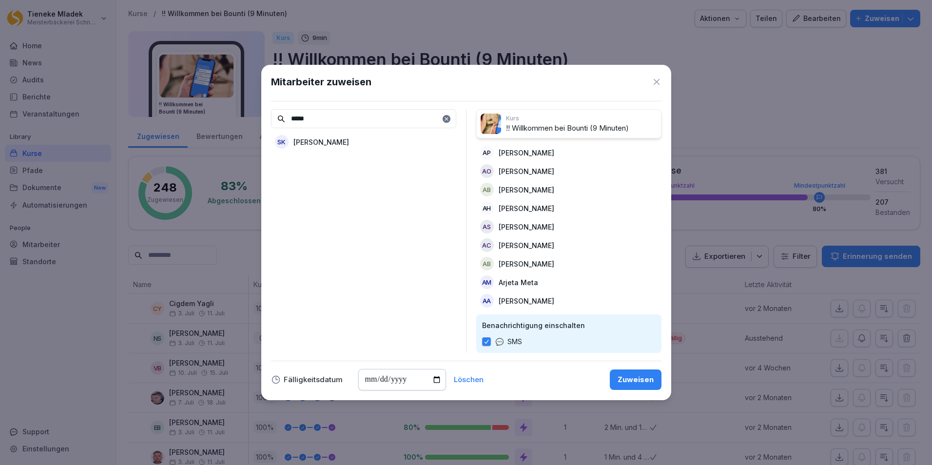
drag, startPoint x: 294, startPoint y: 111, endPoint x: 200, endPoint y: 134, distance: 97.3
click at [239, 109] on body "[PERSON_NAME] Meisterbäckerei Schneckenburger Home News Audits Berichte Veranst…" at bounding box center [466, 232] width 932 height 465
click at [355, 141] on div "AG [PERSON_NAME]" at bounding box center [363, 142] width 185 height 18
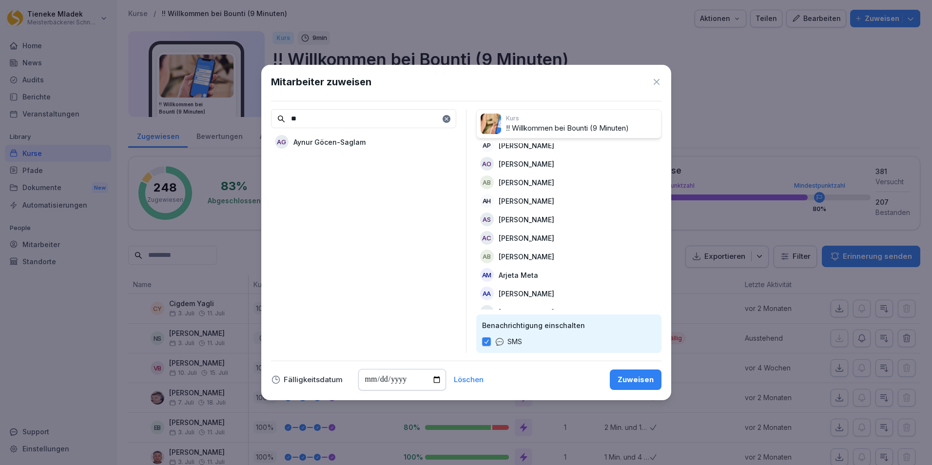
drag, startPoint x: 318, startPoint y: 121, endPoint x: 232, endPoint y: 118, distance: 85.8
click at [232, 118] on body "[PERSON_NAME] Meisterbäckerei Schneckenburger Home News Audits Berichte Veranst…" at bounding box center [466, 232] width 932 height 465
click at [308, 139] on p "[PERSON_NAME]" at bounding box center [321, 142] width 56 height 10
drag, startPoint x: 314, startPoint y: 118, endPoint x: 249, endPoint y: 121, distance: 64.4
click at [249, 121] on body "[PERSON_NAME] Meisterbäckerei Schneckenburger Home News Audits Berichte Veranst…" at bounding box center [466, 232] width 932 height 465
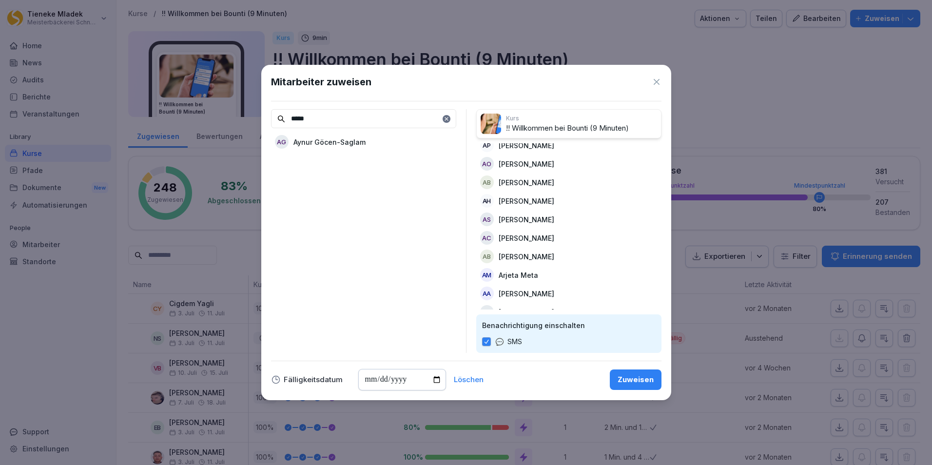
click at [359, 140] on p "Aynur Göcen-Saglam" at bounding box center [329, 142] width 72 height 10
drag, startPoint x: 318, startPoint y: 117, endPoint x: 252, endPoint y: 112, distance: 65.5
click at [252, 112] on body "[PERSON_NAME] Meisterbäckerei Schneckenburger Home News Audits Berichte Veranst…" at bounding box center [466, 232] width 932 height 465
click at [344, 142] on div "BR Badr Rachad" at bounding box center [363, 142] width 185 height 18
drag, startPoint x: 318, startPoint y: 118, endPoint x: 257, endPoint y: 116, distance: 61.4
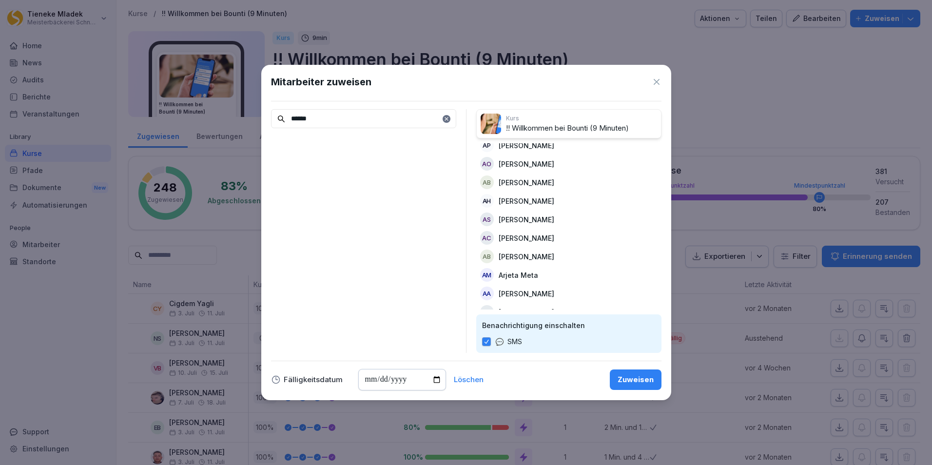
click at [257, 116] on body "[PERSON_NAME] Meisterbäckerei Schneckenburger Home News Audits Berichte Veranst…" at bounding box center [466, 232] width 932 height 465
click at [333, 142] on p "[PERSON_NAME]" at bounding box center [321, 142] width 56 height 10
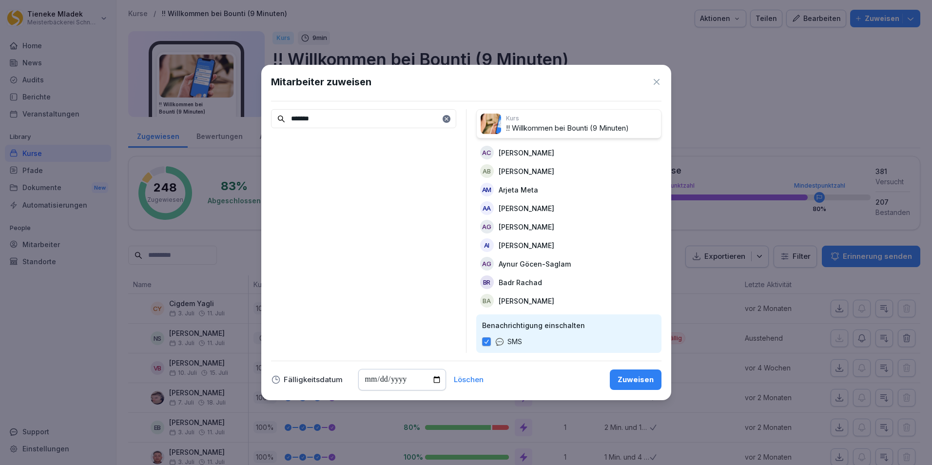
drag, startPoint x: 326, startPoint y: 117, endPoint x: 259, endPoint y: 124, distance: 67.6
click at [259, 124] on body "[PERSON_NAME] Meisterbäckerei Schneckenburger Home News Audits Berichte Veranst…" at bounding box center [466, 232] width 932 height 465
type input "****"
click at [327, 140] on p "[PERSON_NAME]" at bounding box center [321, 142] width 56 height 10
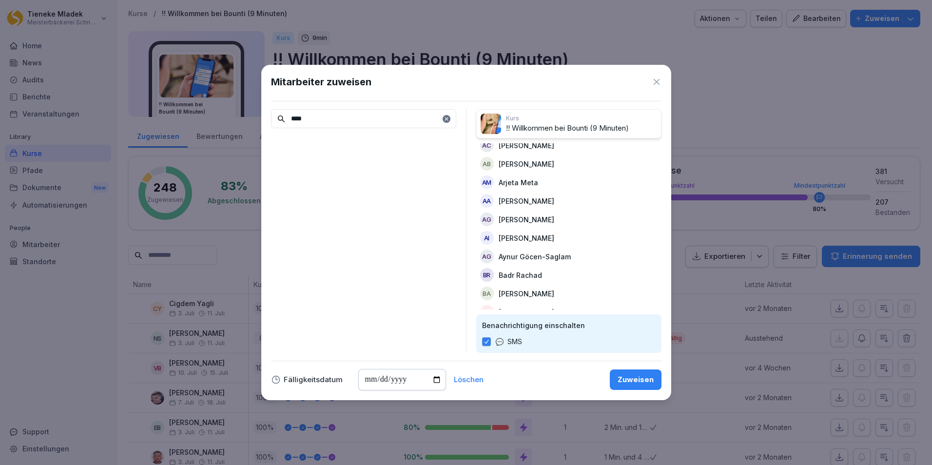
drag, startPoint x: 314, startPoint y: 118, endPoint x: 205, endPoint y: 119, distance: 109.1
click at [205, 119] on body "[PERSON_NAME] Meisterbäckerei Schneckenburger Home News Audits Berichte Veranst…" at bounding box center [466, 232] width 932 height 465
click at [642, 383] on div "Zuweisen" at bounding box center [635, 379] width 36 height 11
